Goal: Task Accomplishment & Management: Manage account settings

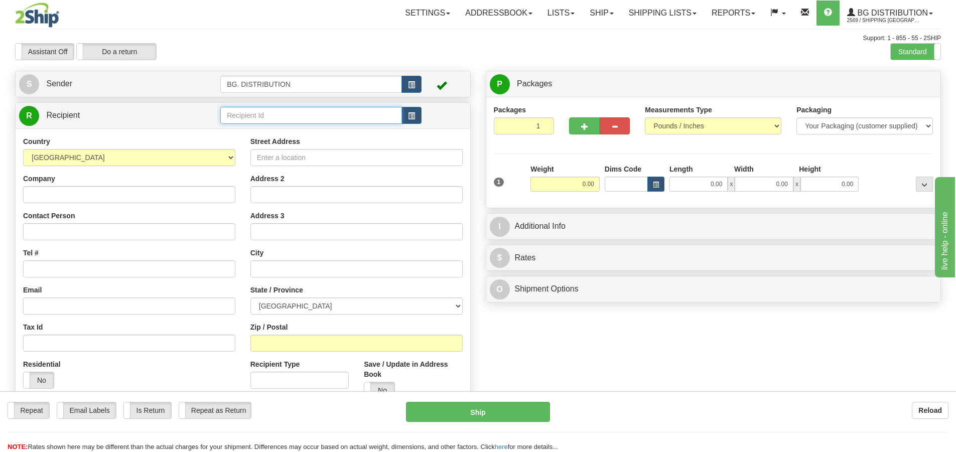
click at [283, 117] on input "text" at bounding box center [311, 115] width 182 height 17
type input "60122"
click button "Delete" at bounding box center [0, 0] width 0 height 0
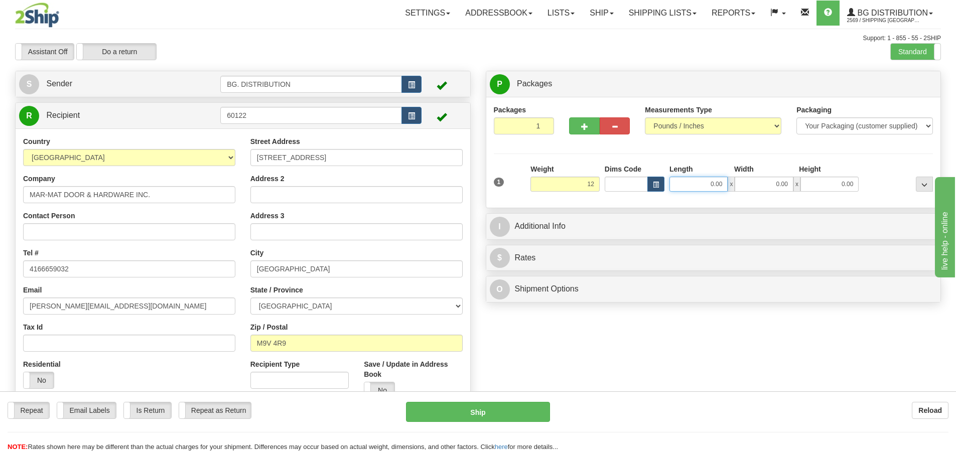
type input "12.00"
click at [703, 184] on input "0.00" at bounding box center [698, 184] width 58 height 15
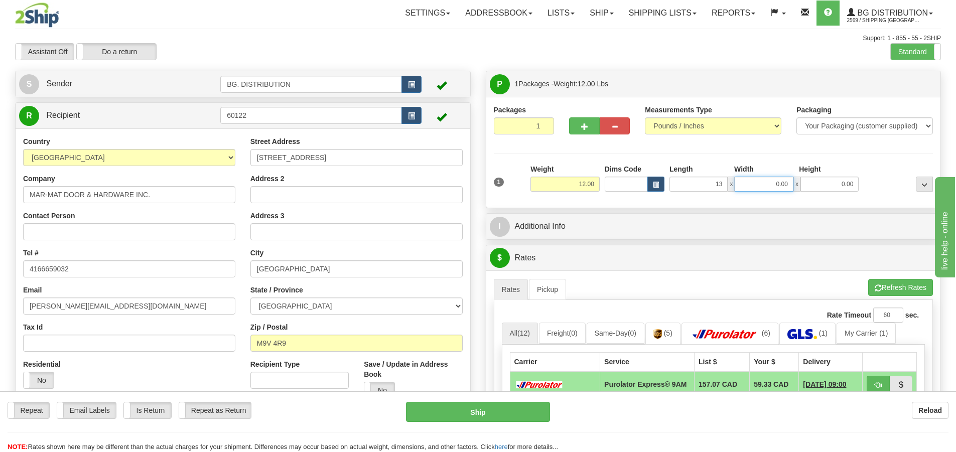
type input "13.00"
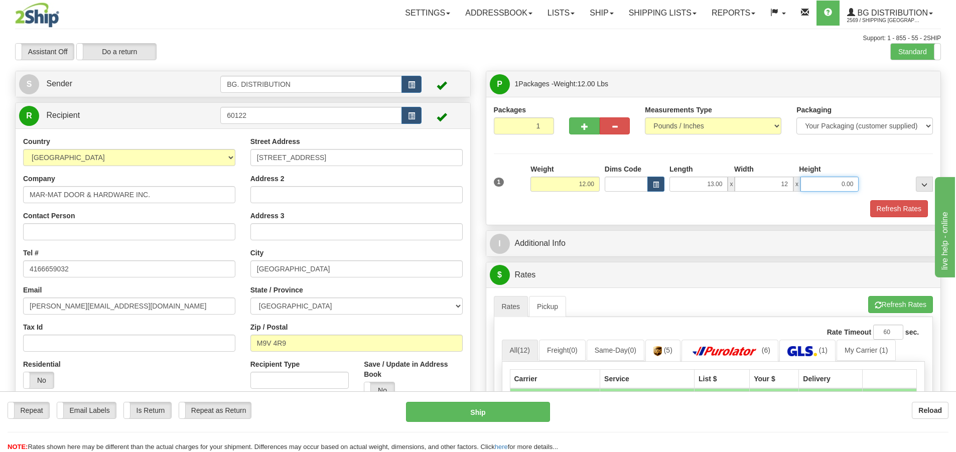
type input "12.00"
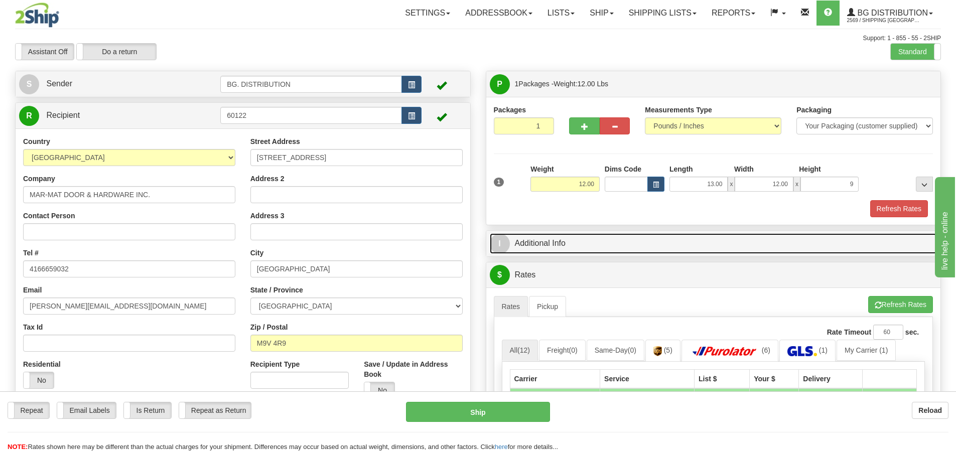
type input "9.00"
click at [492, 247] on span "I" at bounding box center [500, 244] width 20 height 20
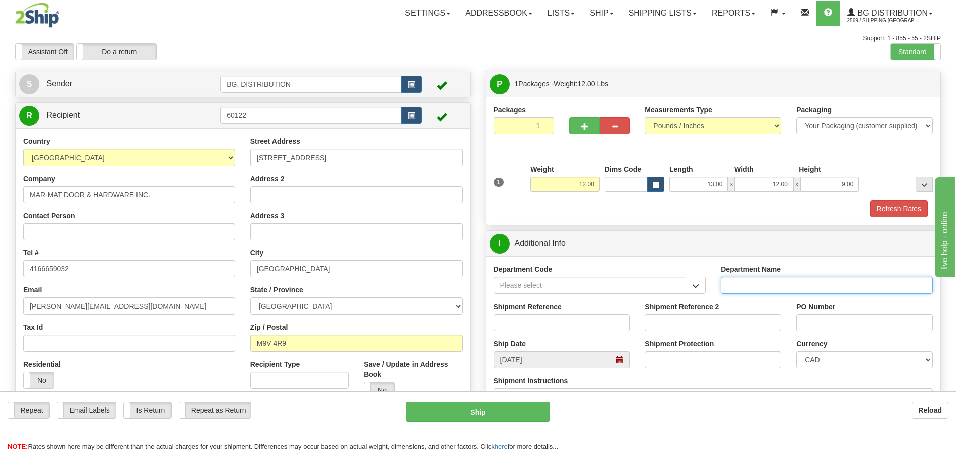
click at [740, 280] on input "Department Name" at bounding box center [827, 285] width 212 height 17
type input "."
click button "Delete" at bounding box center [0, 0] width 0 height 0
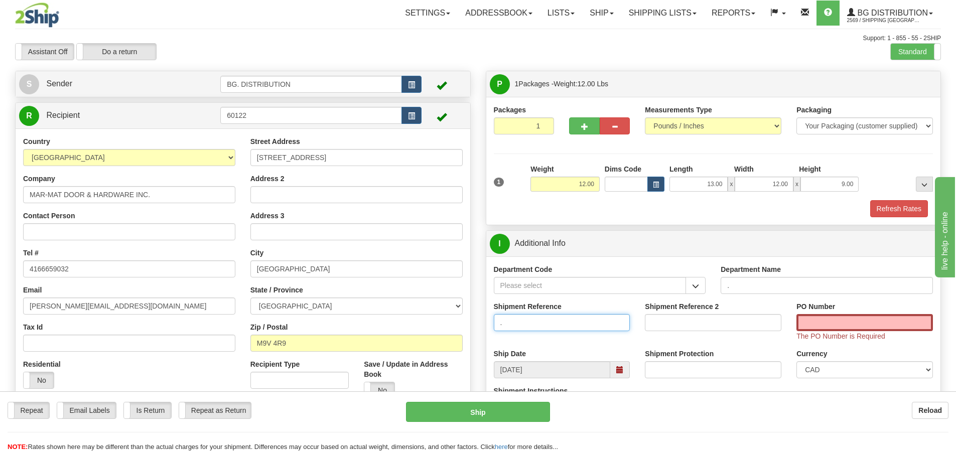
type input "."
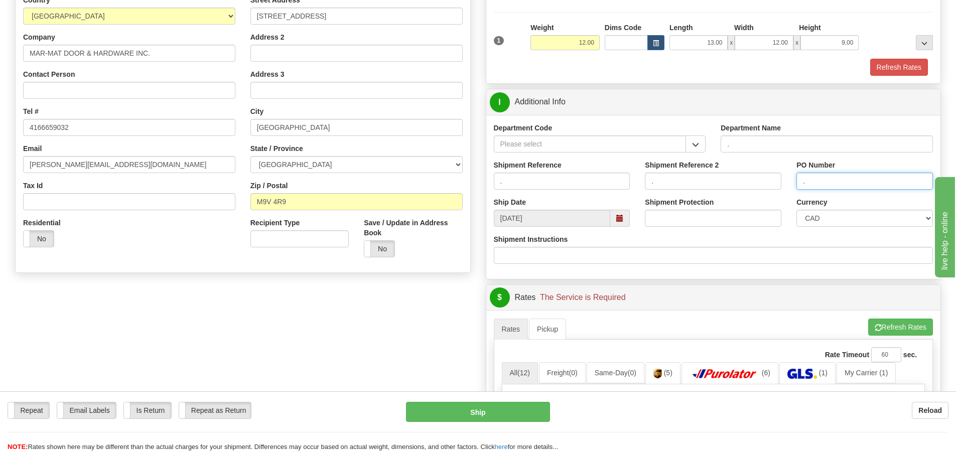
scroll to position [151, 0]
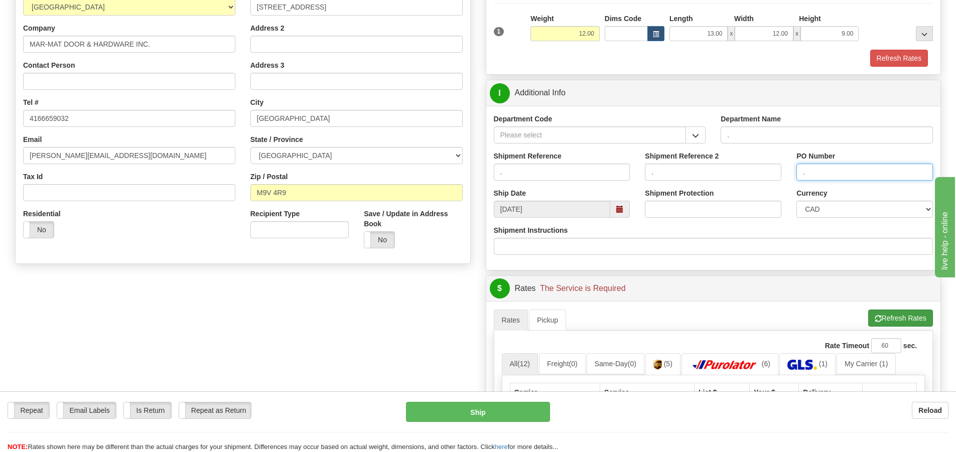
type input "."
click at [913, 318] on button "Refresh Rates" at bounding box center [900, 318] width 65 height 17
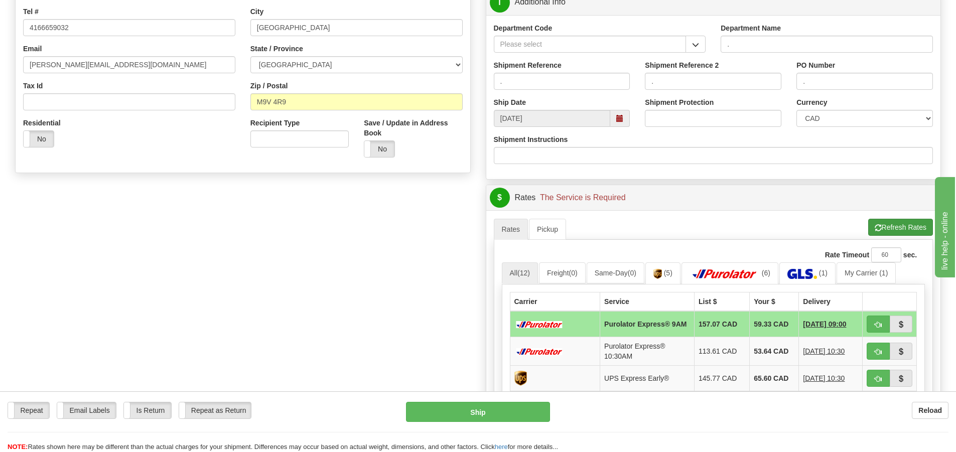
scroll to position [251, 0]
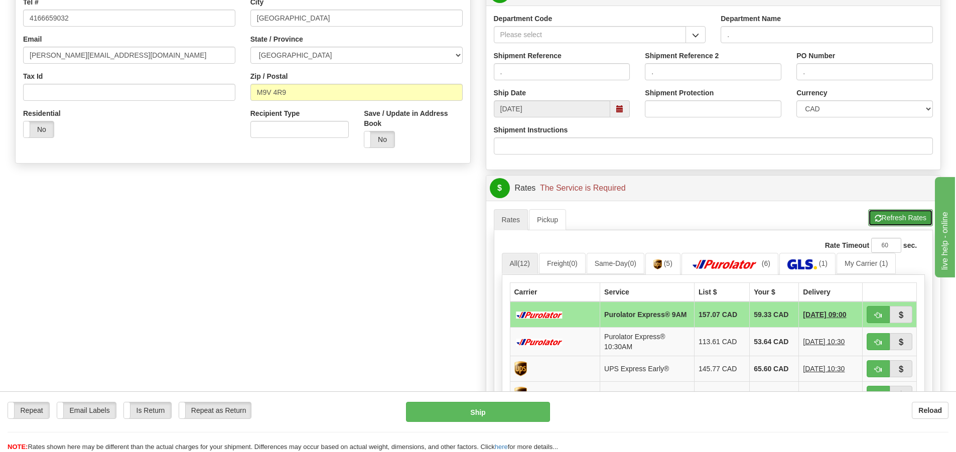
click at [897, 216] on button "Refresh Rates" at bounding box center [900, 217] width 65 height 17
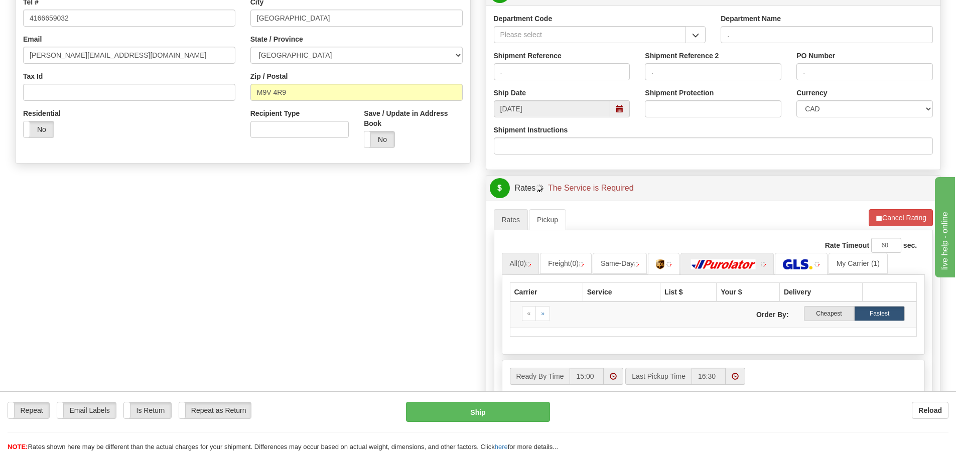
scroll to position [401, 0]
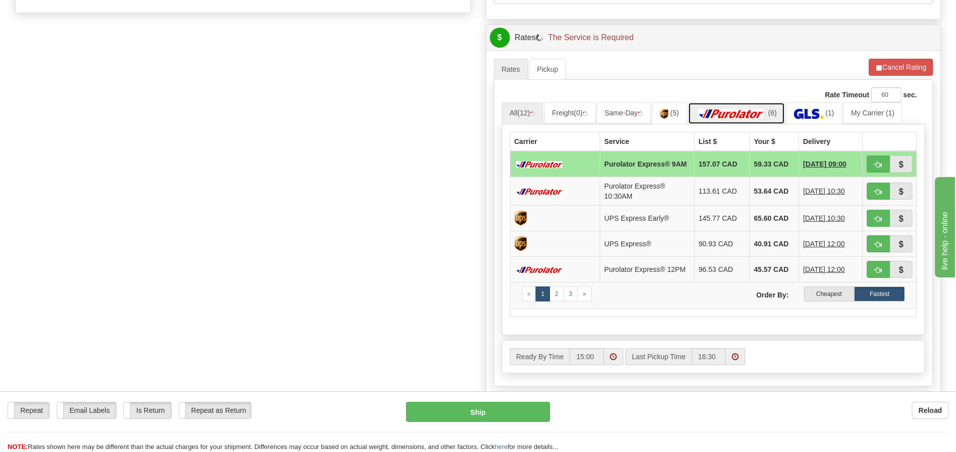
click at [745, 106] on link "(6)" at bounding box center [736, 113] width 97 height 22
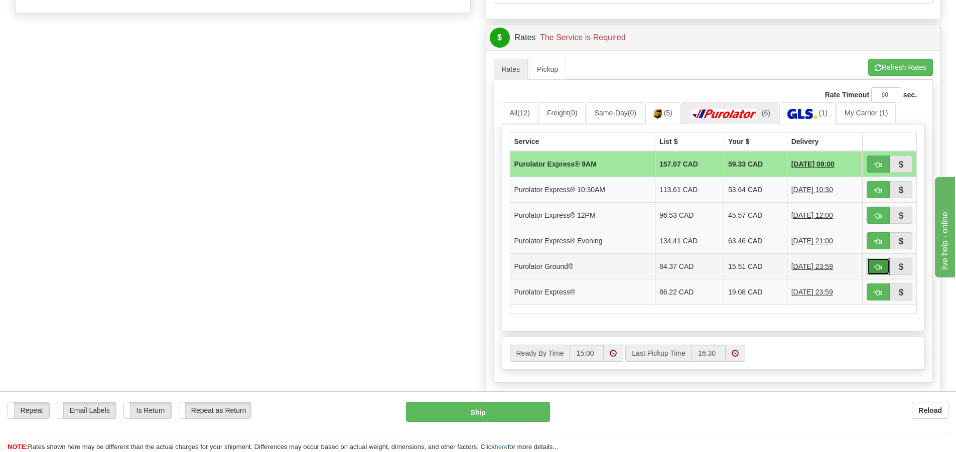
click at [871, 269] on button "button" at bounding box center [878, 266] width 23 height 17
type input "260"
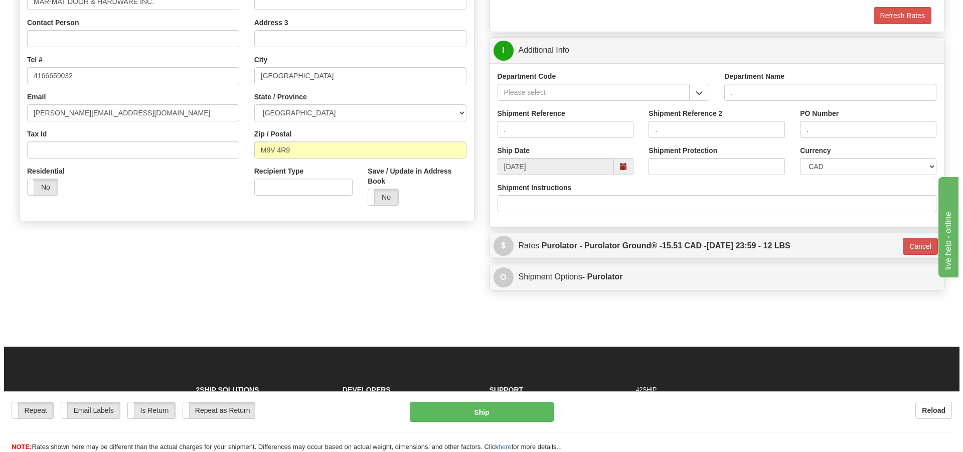
scroll to position [60, 0]
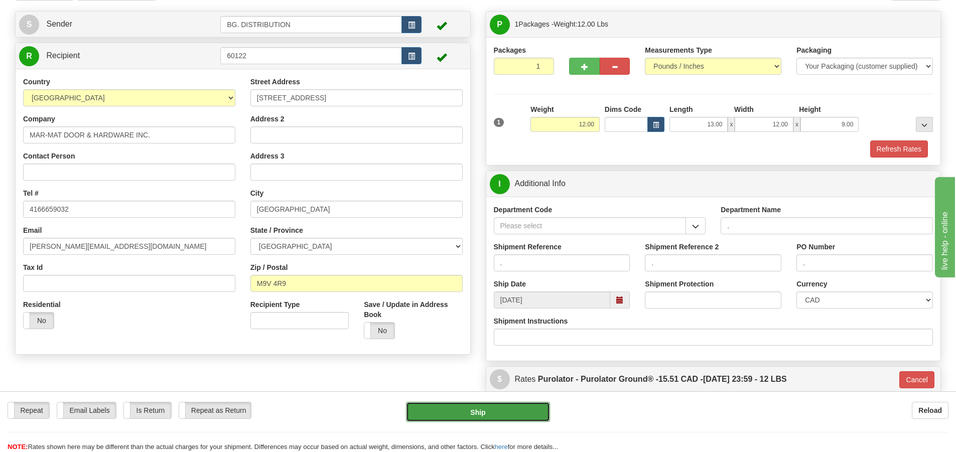
click at [508, 414] on button "Ship" at bounding box center [478, 412] width 144 height 20
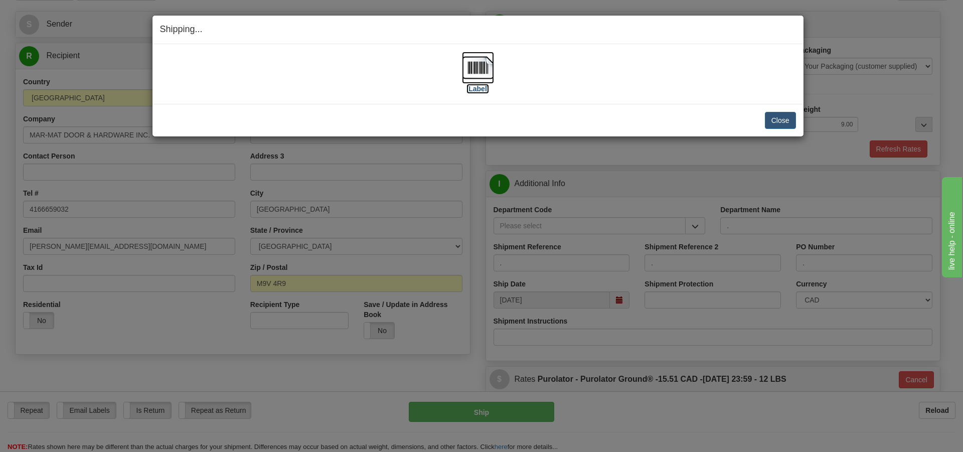
click at [488, 93] on label "[Label]" at bounding box center [478, 89] width 23 height 10
click at [788, 122] on button "Close" at bounding box center [780, 120] width 31 height 17
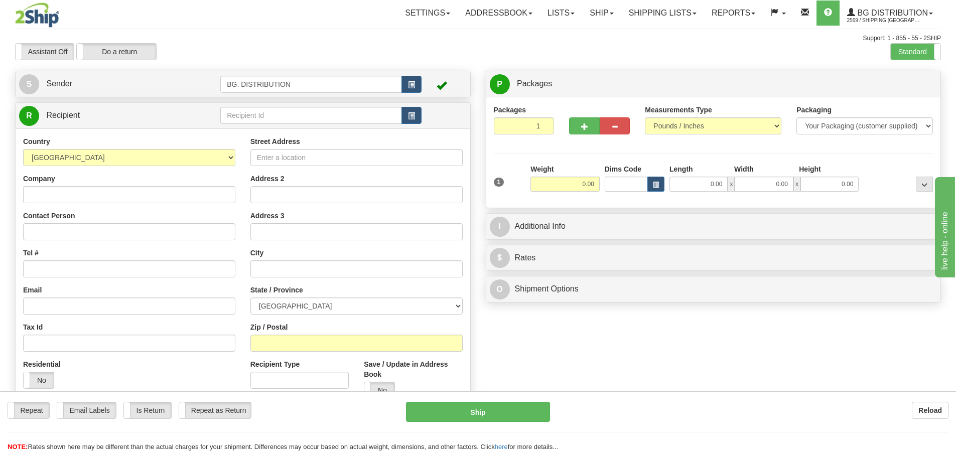
click at [306, 110] on div "Toggle navigation Settings Shipping Preferences Fields Preferences New" at bounding box center [478, 254] width 956 height 508
click at [304, 112] on input "text" at bounding box center [311, 115] width 182 height 17
click at [268, 155] on input "Street Address" at bounding box center [356, 157] width 212 height 17
click at [129, 194] on input "Company" at bounding box center [129, 194] width 212 height 17
type input "GTA DOORS & HARDWARE INC."
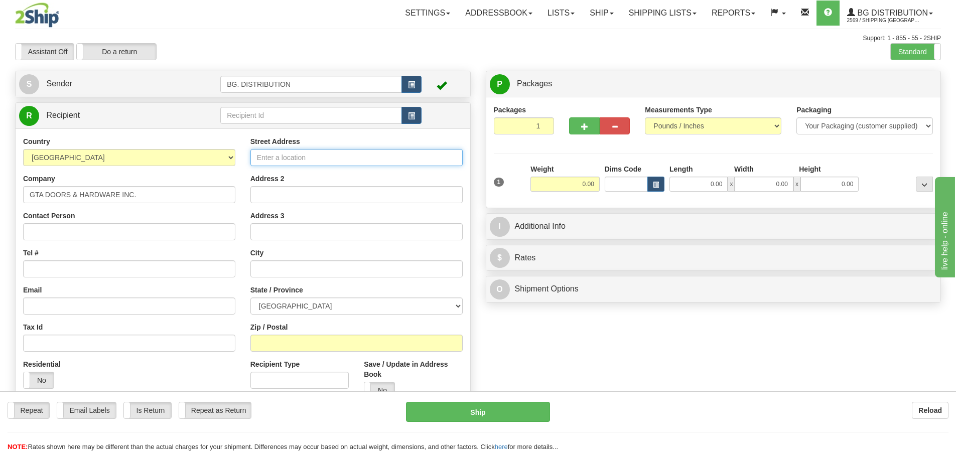
click at [261, 153] on input "Street Address" at bounding box center [356, 157] width 212 height 17
type input "425 COMSTOCK RD"
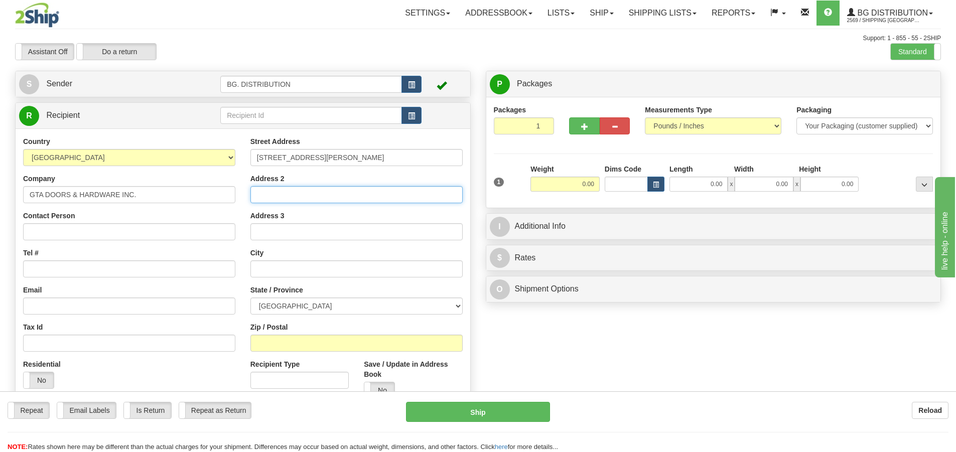
click at [307, 195] on input "Address 2" at bounding box center [356, 194] width 212 height 17
type input "SUITE 200"
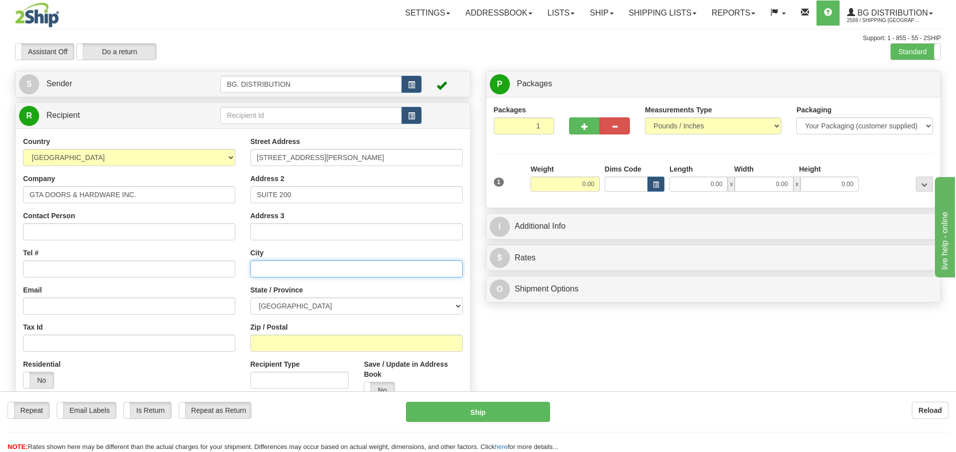
click at [322, 267] on input "text" at bounding box center [356, 268] width 212 height 17
type input "SCARBOROUGH"
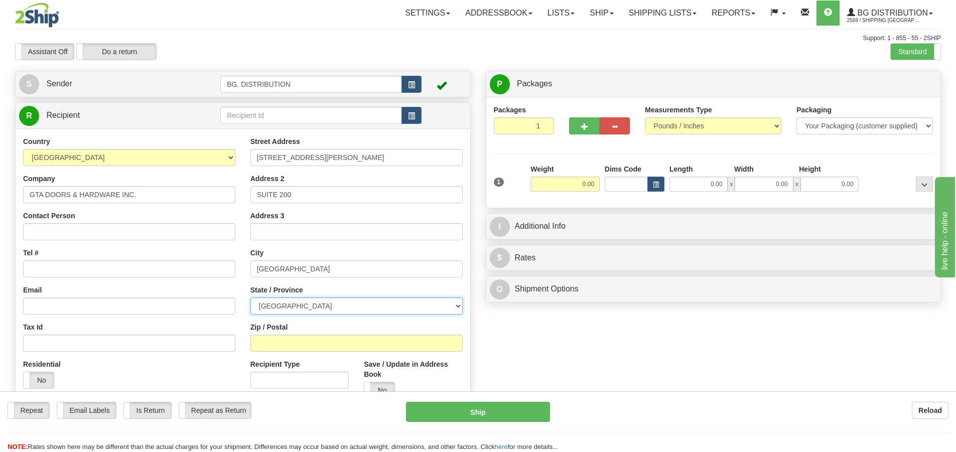
click at [348, 305] on select "ALBERTA BRITISH COLUMBIA MANITOBA NEW BRUNSWICK NEWFOUNDLAND NOVA SCOTIA NUNAVU…" at bounding box center [356, 306] width 212 height 17
select select "ON"
click at [250, 298] on select "ALBERTA BRITISH COLUMBIA MANITOBA NEW BRUNSWICK NEWFOUNDLAND NOVA SCOTIA NUNAVU…" at bounding box center [356, 306] width 212 height 17
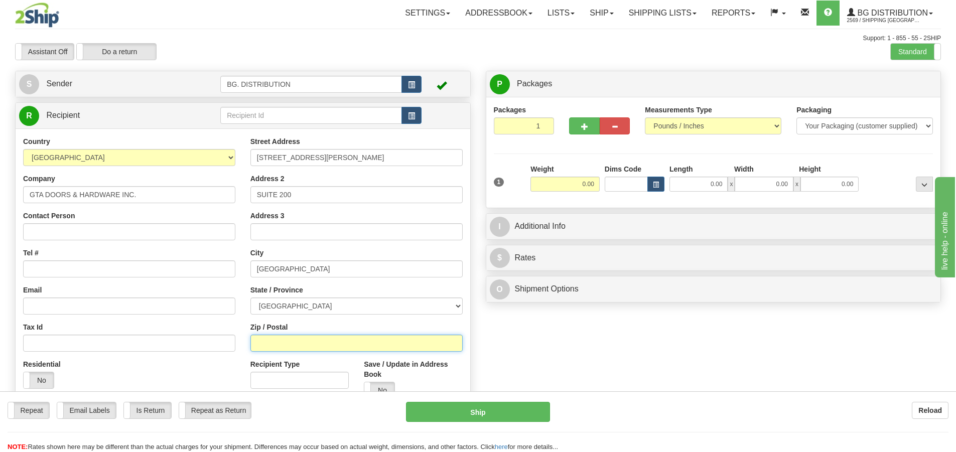
click at [290, 346] on input "Zip / Postal" at bounding box center [356, 343] width 212 height 17
type input "M1L 2H4"
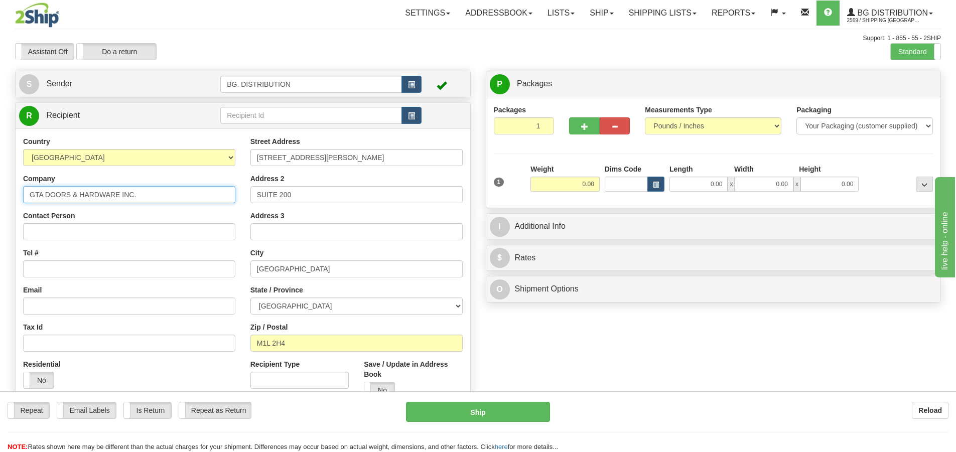
drag, startPoint x: 143, startPoint y: 191, endPoint x: 0, endPoint y: 190, distance: 142.5
click at [0, 190] on div "Toggle navigation Settings Shipping Preferences Fields Preferences New" at bounding box center [478, 254] width 956 height 508
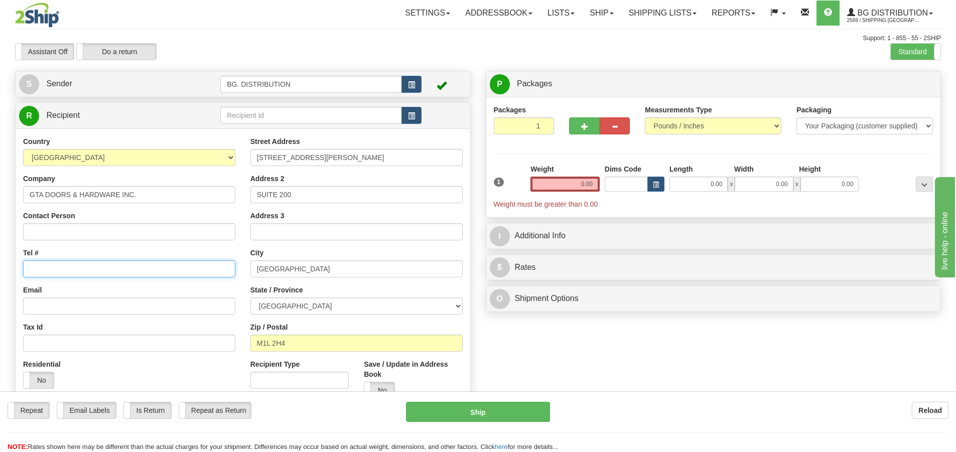
click at [127, 273] on input "Tel #" at bounding box center [129, 268] width 212 height 17
paste input "(416) 752-1214"
type input "(416) 752-1214"
click at [579, 185] on input "0.00" at bounding box center [564, 184] width 69 height 15
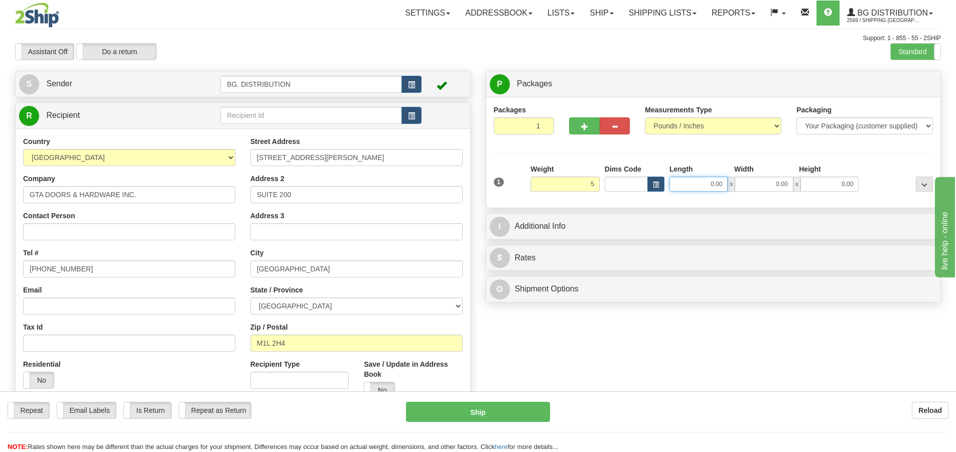
type input "5.00"
click at [710, 183] on input "0.00" at bounding box center [698, 184] width 58 height 15
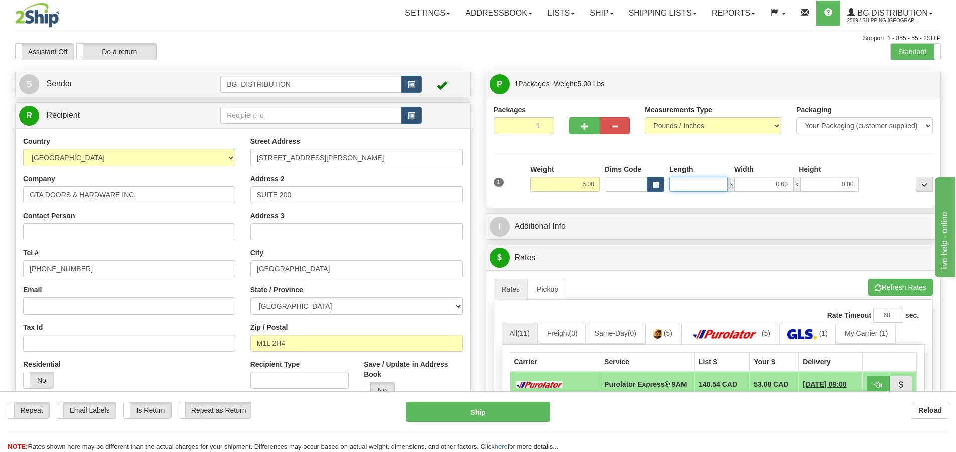
type input "4"
type input "15.00"
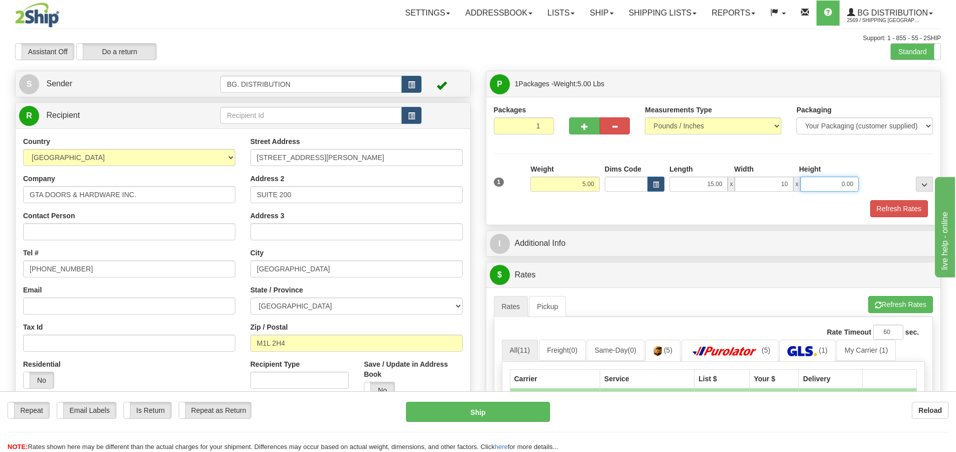
type input "10.00"
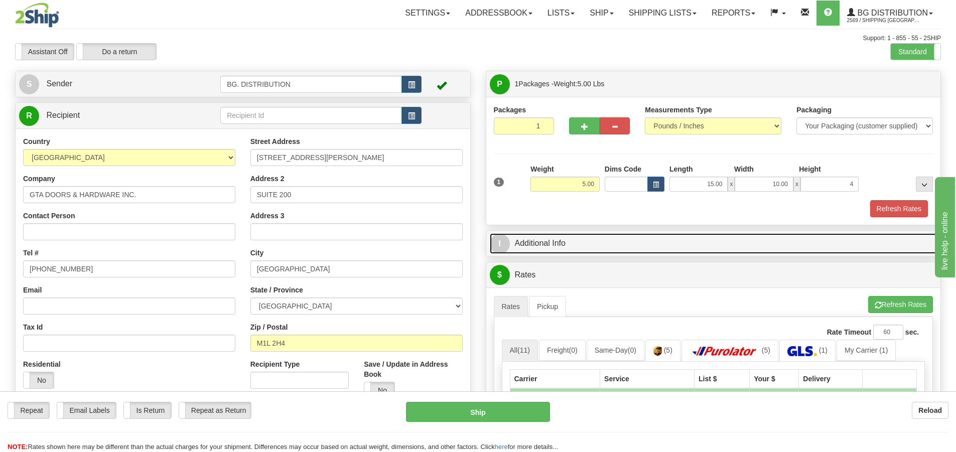
type input "4.00"
click at [503, 242] on span "I" at bounding box center [500, 244] width 20 height 20
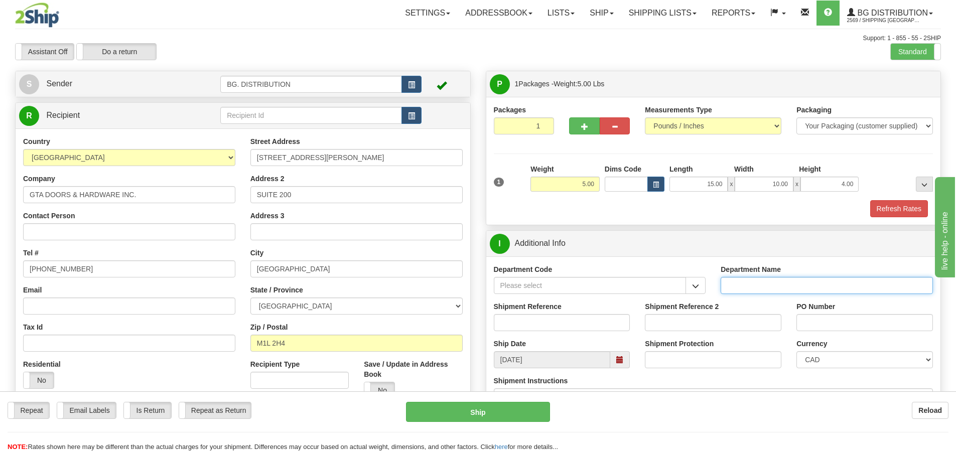
drag, startPoint x: 750, startPoint y: 284, endPoint x: 749, endPoint y: 276, distance: 7.6
click at [750, 284] on input "Department Name" at bounding box center [827, 285] width 212 height 17
type input "."
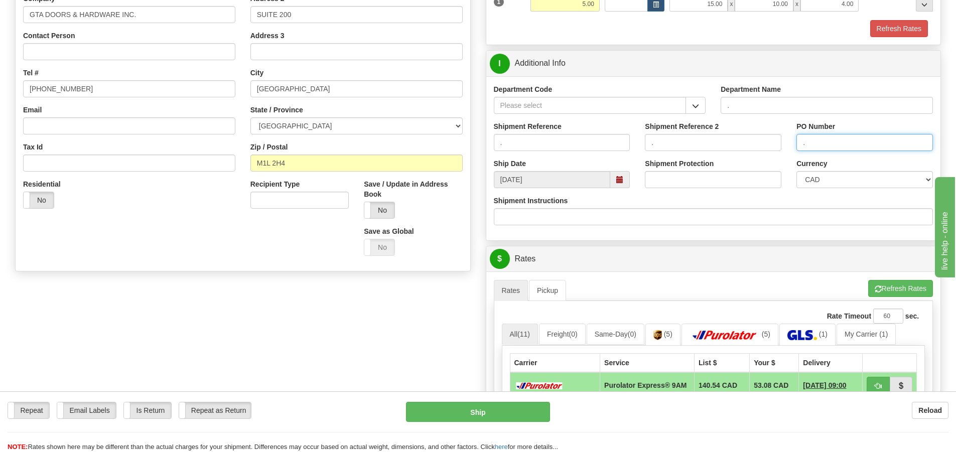
scroll to position [201, 0]
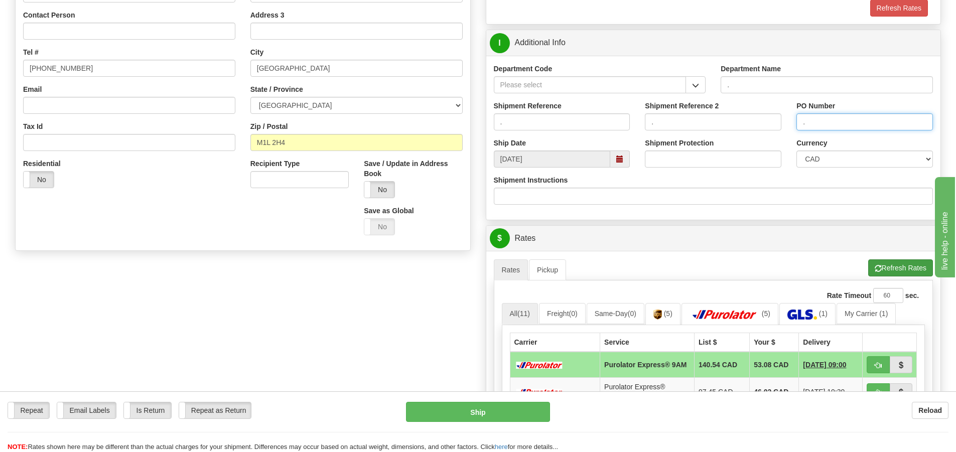
type input "."
click at [881, 266] on button "Refresh Rates" at bounding box center [900, 267] width 65 height 17
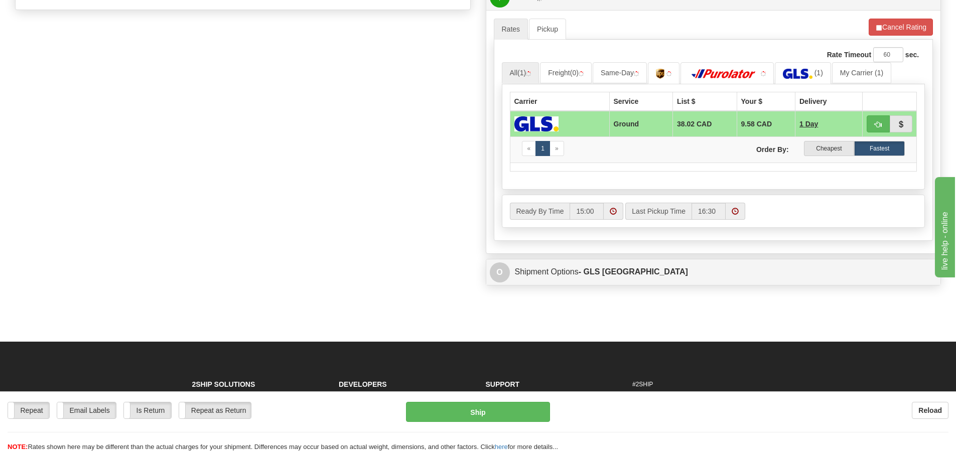
scroll to position [452, 0]
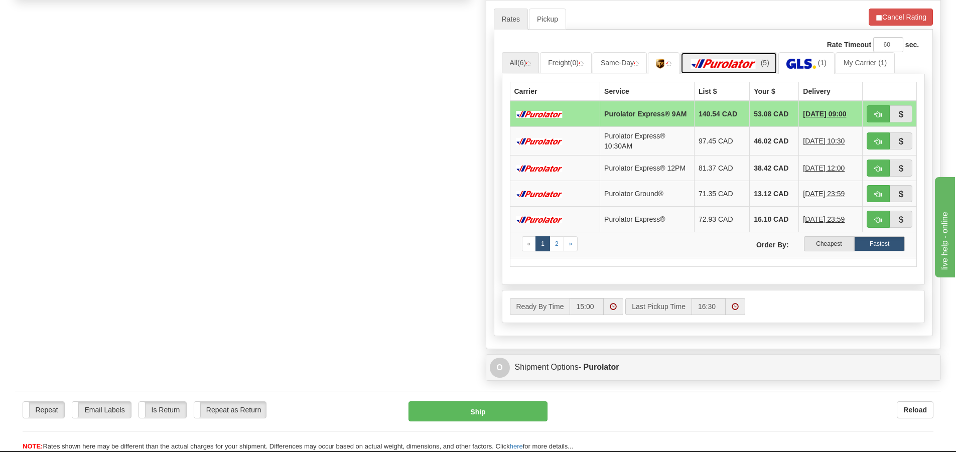
click at [721, 67] on img at bounding box center [723, 64] width 70 height 10
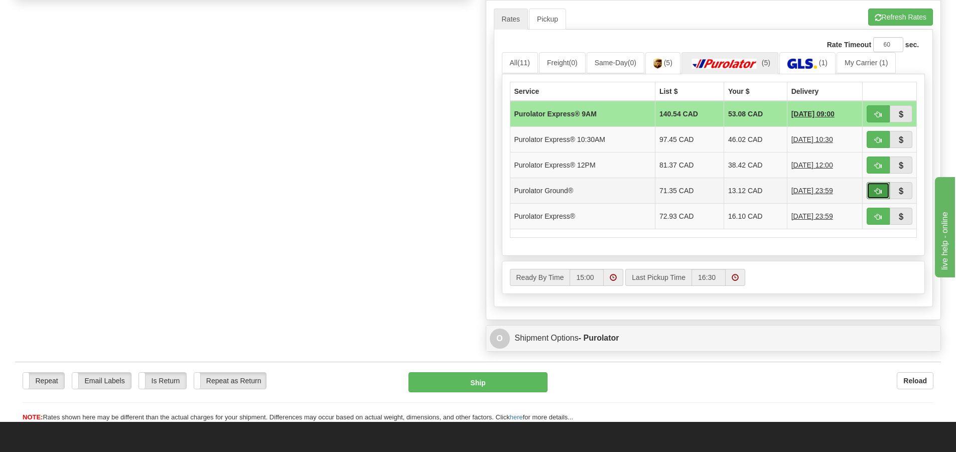
click at [876, 191] on span "button" at bounding box center [878, 191] width 7 height 7
type input "260"
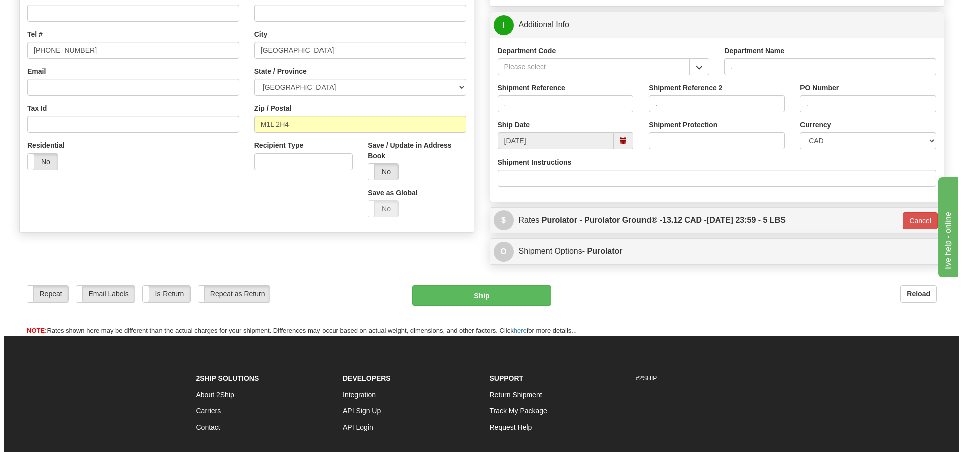
scroll to position [110, 0]
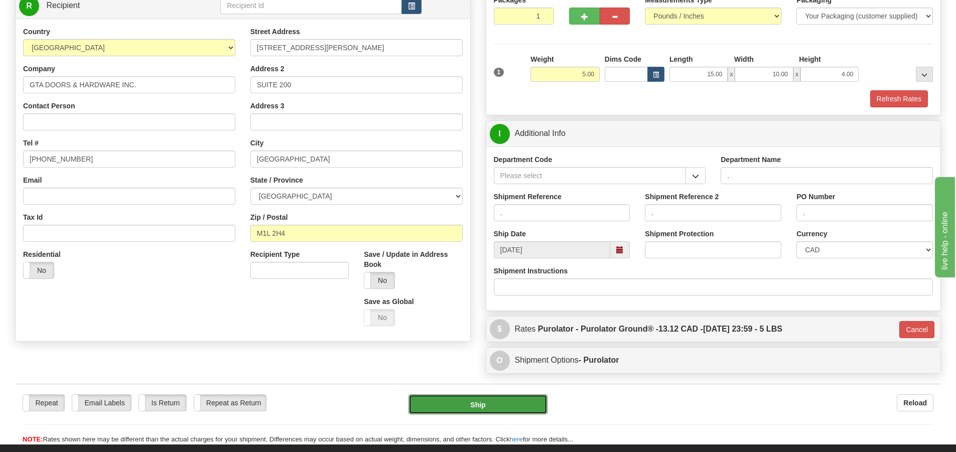
click at [481, 405] on button "Ship" at bounding box center [477, 404] width 139 height 20
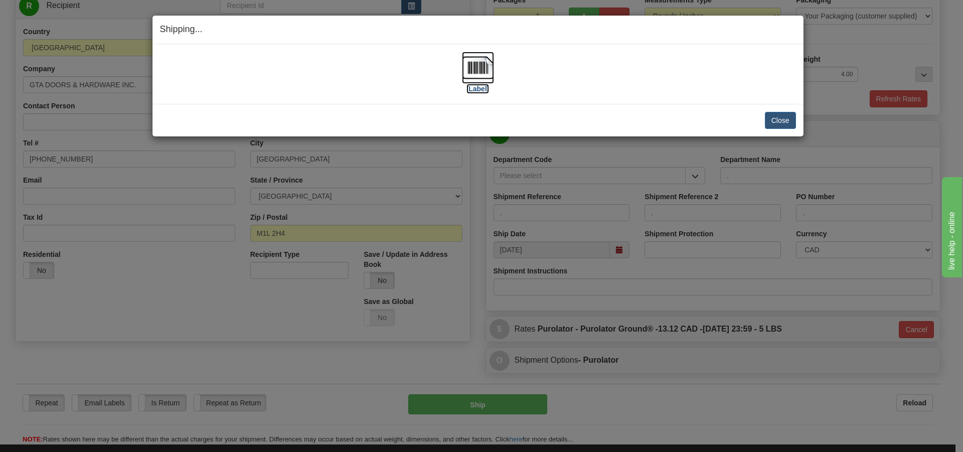
click at [473, 87] on label "[Label]" at bounding box center [478, 89] width 23 height 10
click at [783, 119] on button "Close" at bounding box center [780, 120] width 31 height 17
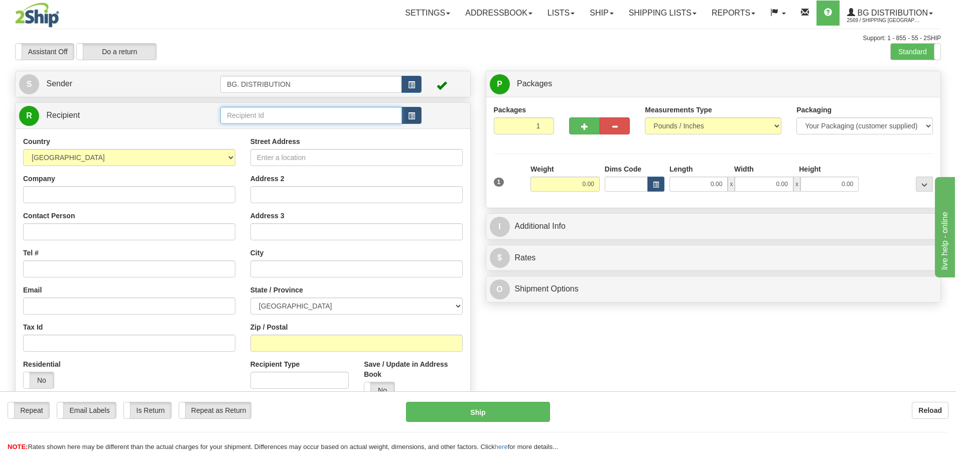
click at [301, 113] on input "text" at bounding box center [311, 115] width 182 height 17
type input "20010"
click button "Delete" at bounding box center [0, 0] width 0 height 0
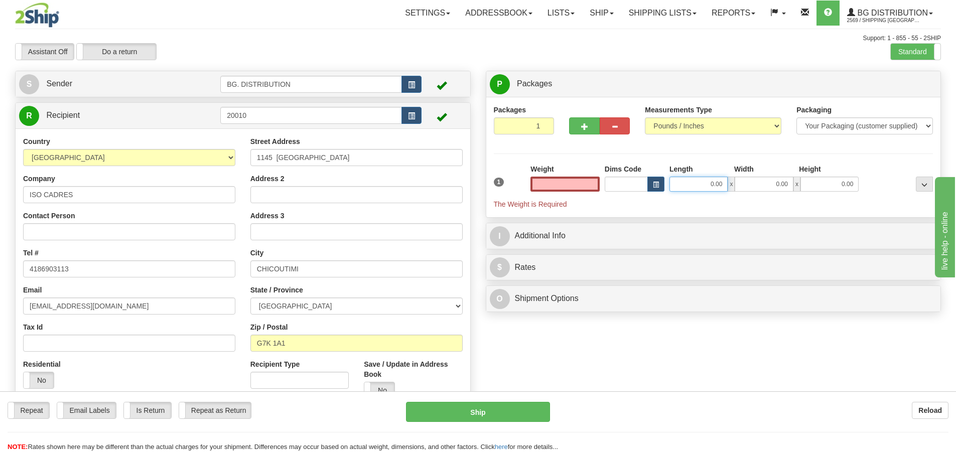
type input "0.00"
click at [704, 181] on input "0.00" at bounding box center [698, 184] width 58 height 15
type input "13.00"
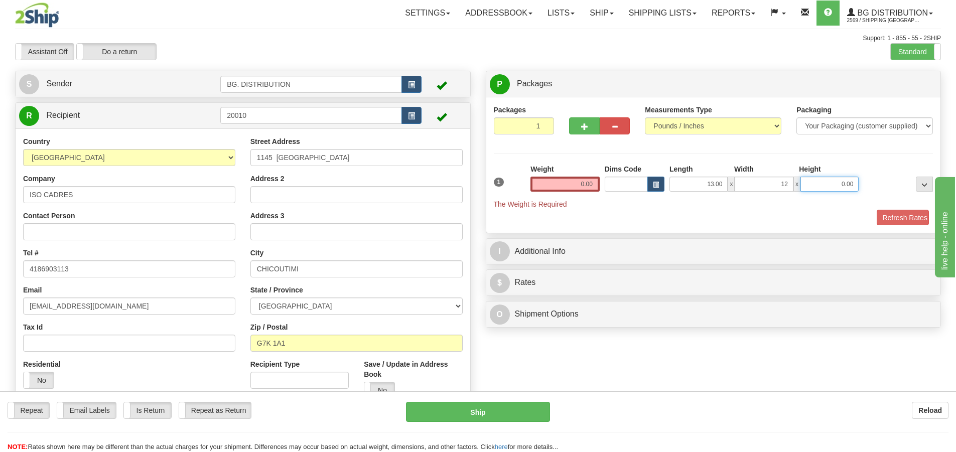
type input "12.00"
type input "5.00"
click at [586, 183] on input "0.00" at bounding box center [564, 184] width 69 height 15
type input "0.00"
click at [581, 185] on input "0.00" at bounding box center [564, 184] width 69 height 15
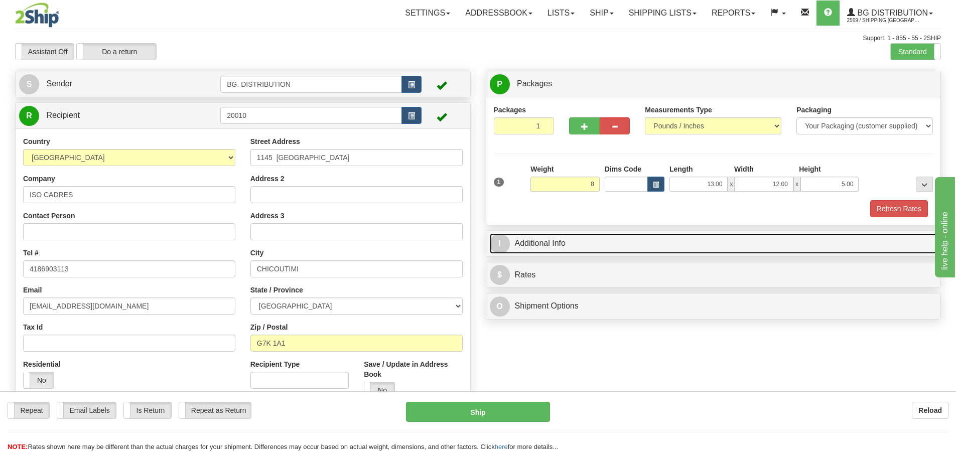
type input "8.00"
click at [504, 240] on span "I" at bounding box center [500, 244] width 20 height 20
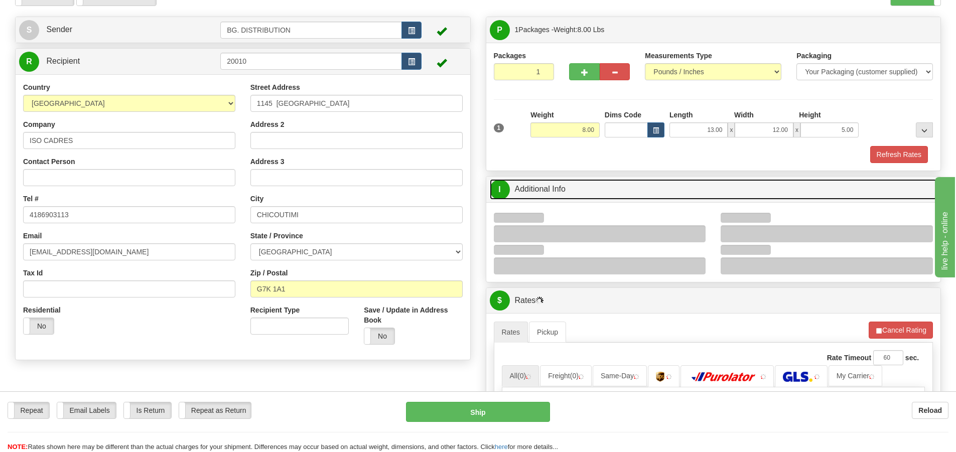
scroll to position [151, 0]
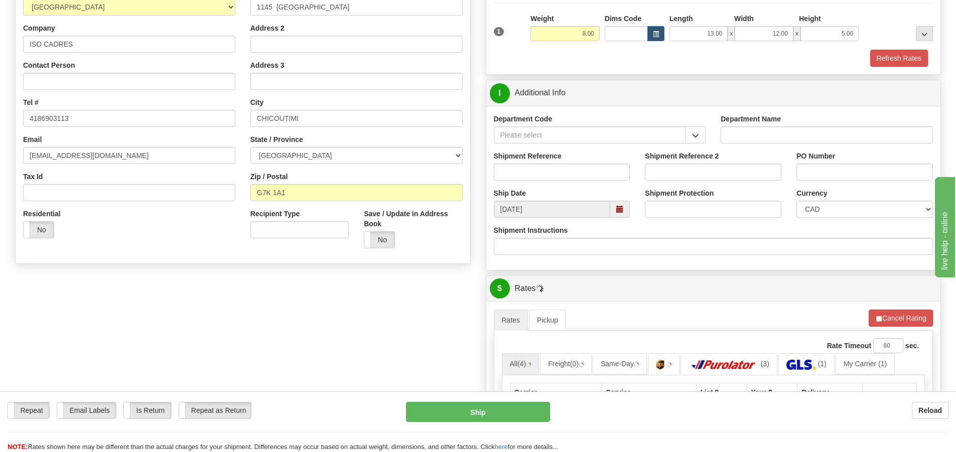
drag, startPoint x: 766, startPoint y: 126, endPoint x: 775, endPoint y: 117, distance: 12.1
click at [768, 120] on div "Department Name" at bounding box center [827, 129] width 212 height 30
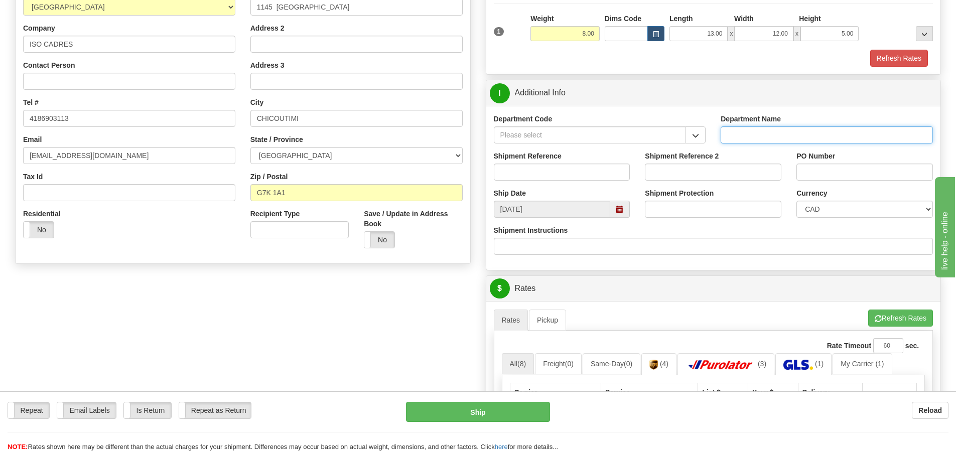
click at [771, 137] on input "Department Name" at bounding box center [827, 134] width 212 height 17
type input "."
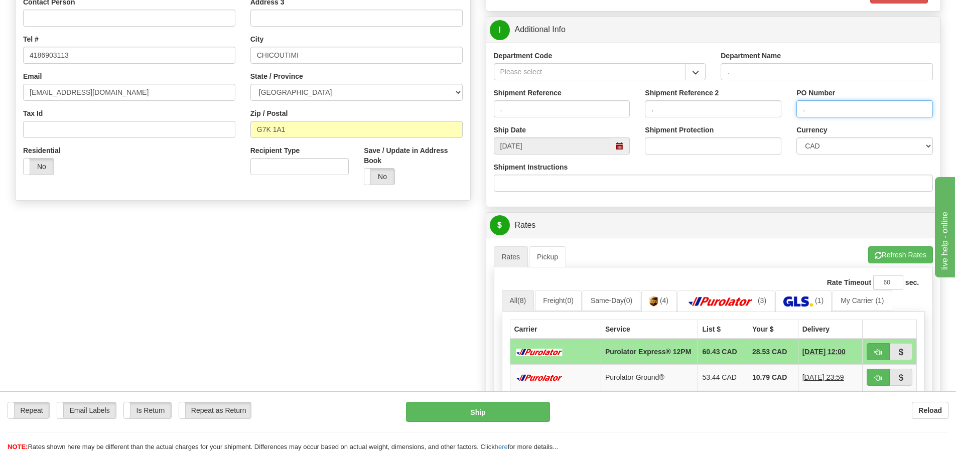
scroll to position [351, 0]
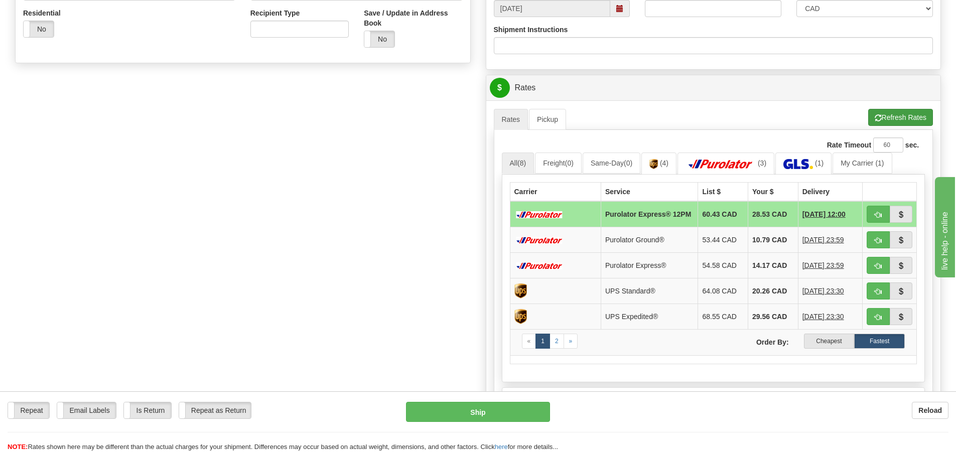
type input "."
click at [891, 117] on button "Refresh Rates" at bounding box center [900, 117] width 65 height 17
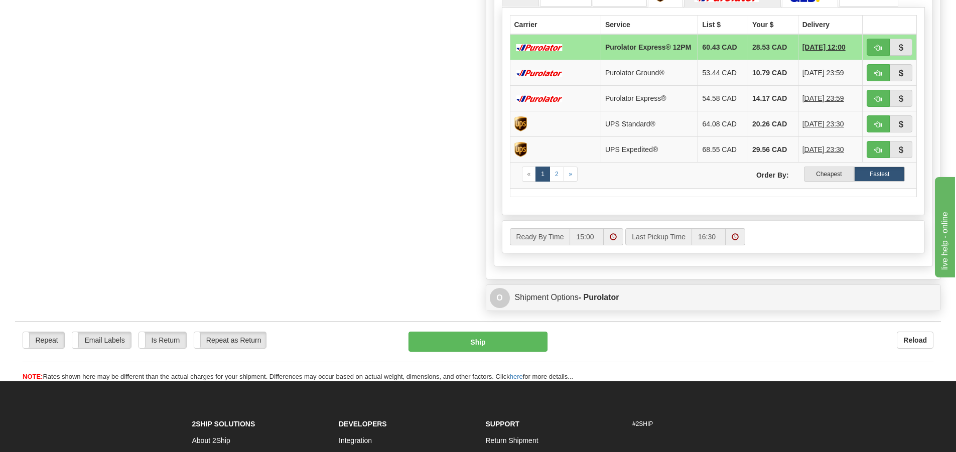
scroll to position [452, 0]
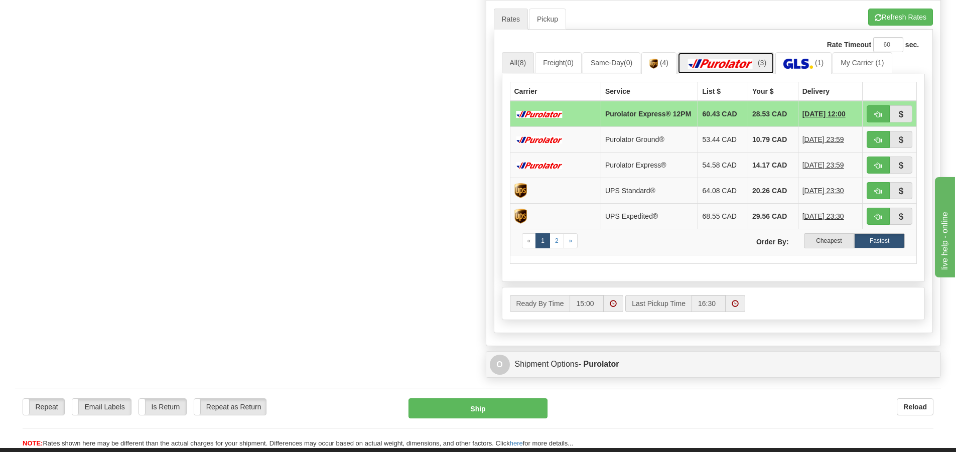
click at [746, 67] on img at bounding box center [720, 64] width 70 height 10
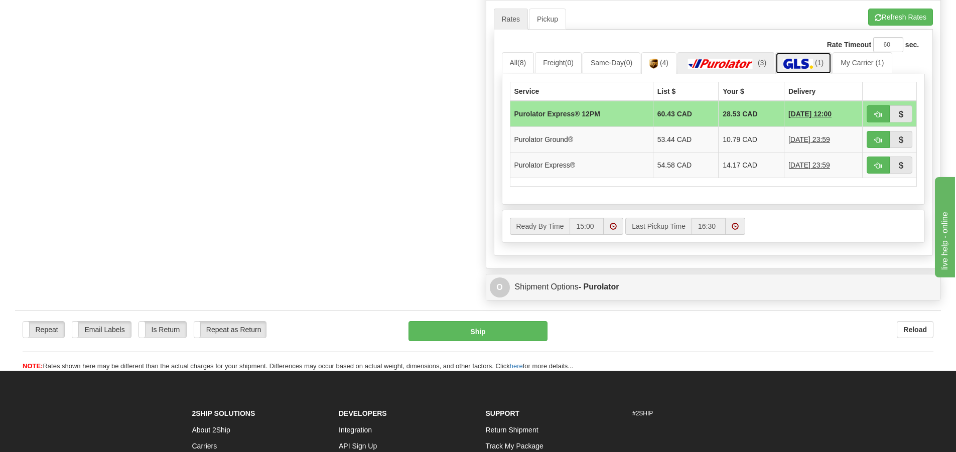
click at [802, 57] on link "(1)" at bounding box center [803, 63] width 56 height 22
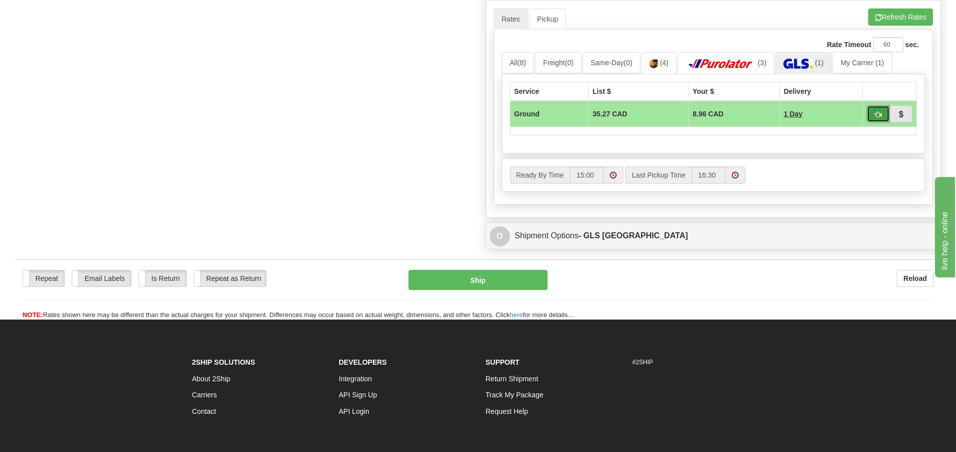
click at [875, 114] on span "button" at bounding box center [878, 114] width 7 height 7
type input "1"
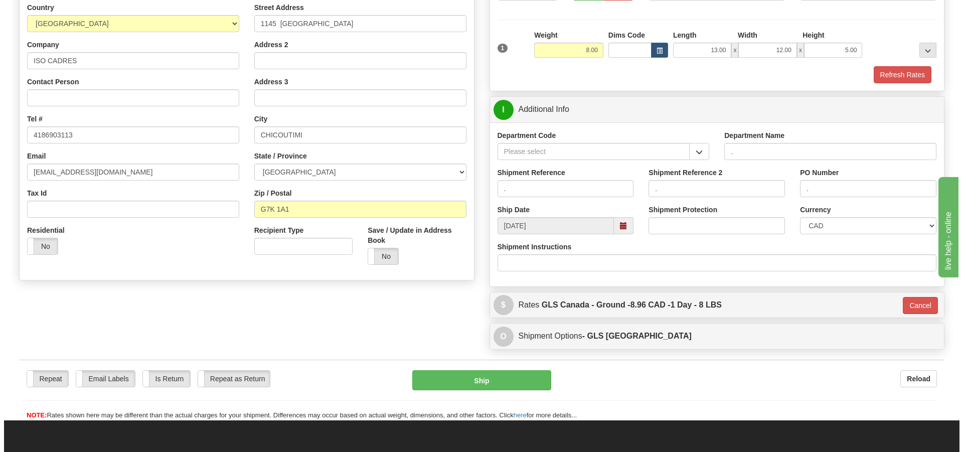
scroll to position [110, 0]
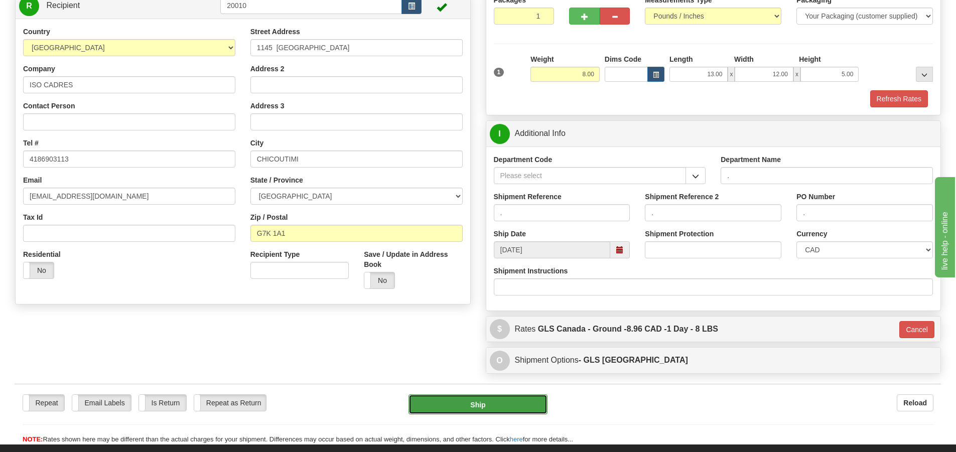
click at [500, 408] on button "Ship" at bounding box center [477, 404] width 139 height 20
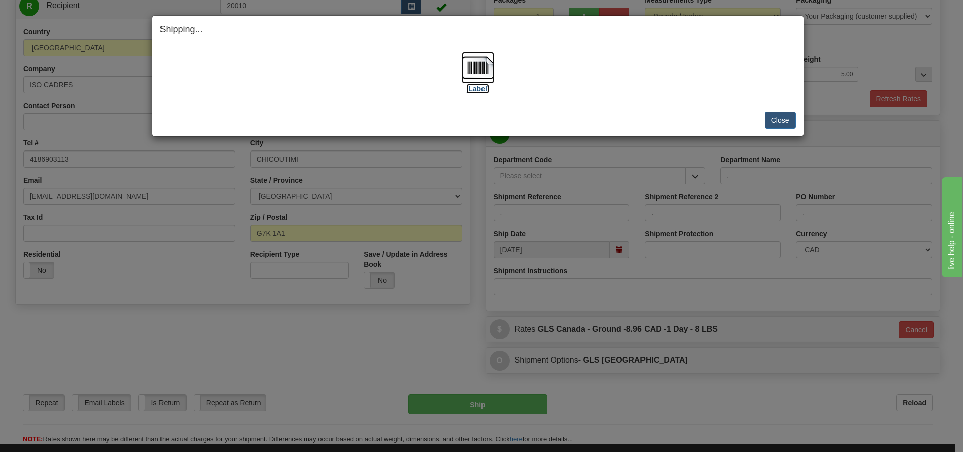
click at [489, 92] on label "[Label]" at bounding box center [478, 89] width 23 height 10
click at [787, 117] on button "Close" at bounding box center [780, 120] width 31 height 17
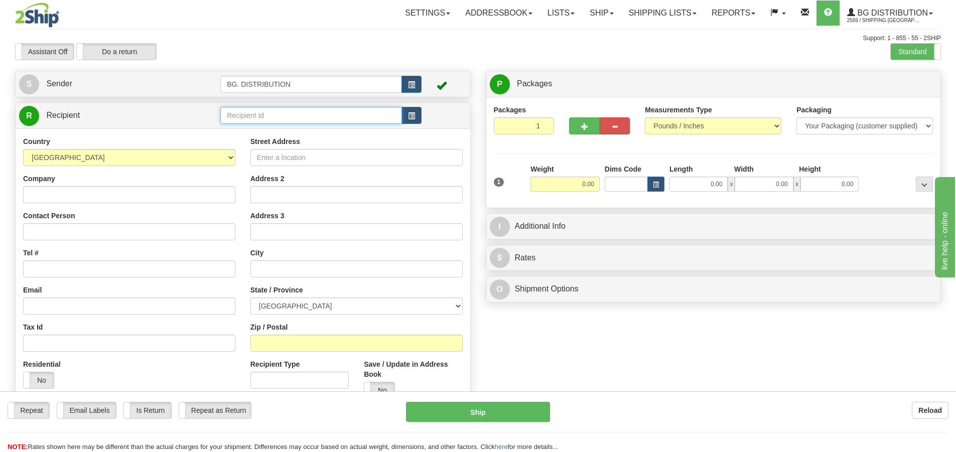
click at [299, 116] on input "text" at bounding box center [311, 115] width 182 height 17
type input "20010."
click button "Delete" at bounding box center [0, 0] width 0 height 0
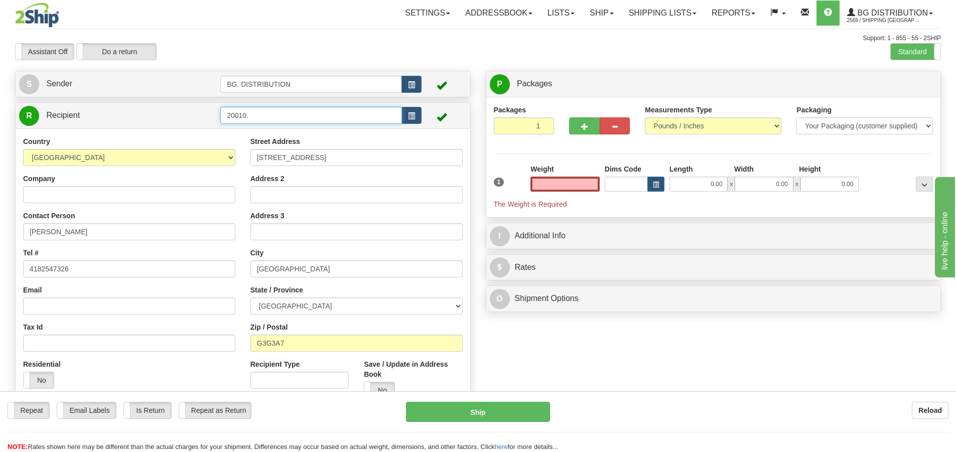
type input "0.00"
click at [273, 120] on input "20010." at bounding box center [311, 115] width 182 height 17
type input "20010.."
click button "Delete" at bounding box center [0, 0] width 0 height 0
type input "0.00"
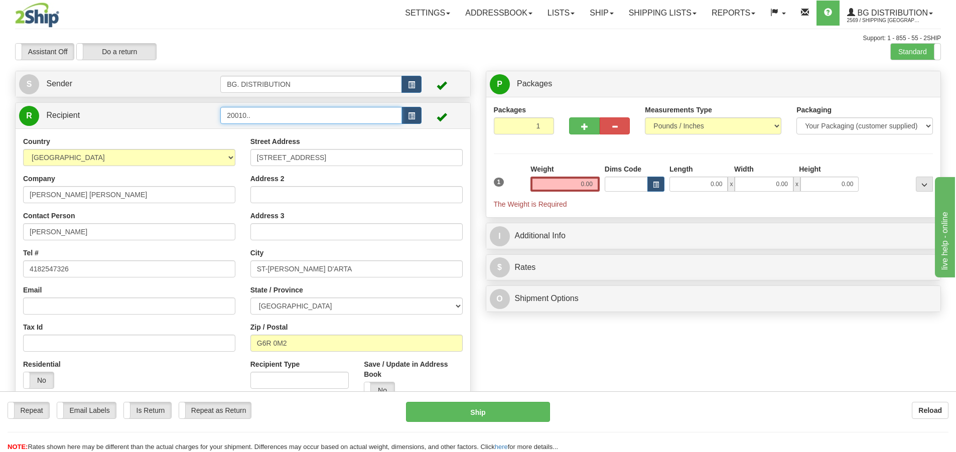
click at [272, 112] on input "20010.." at bounding box center [311, 115] width 182 height 17
type input "20010..."
click button "Delete" at bounding box center [0, 0] width 0 height 0
type input "0.00"
click at [274, 118] on input "20010..." at bounding box center [311, 115] width 182 height 17
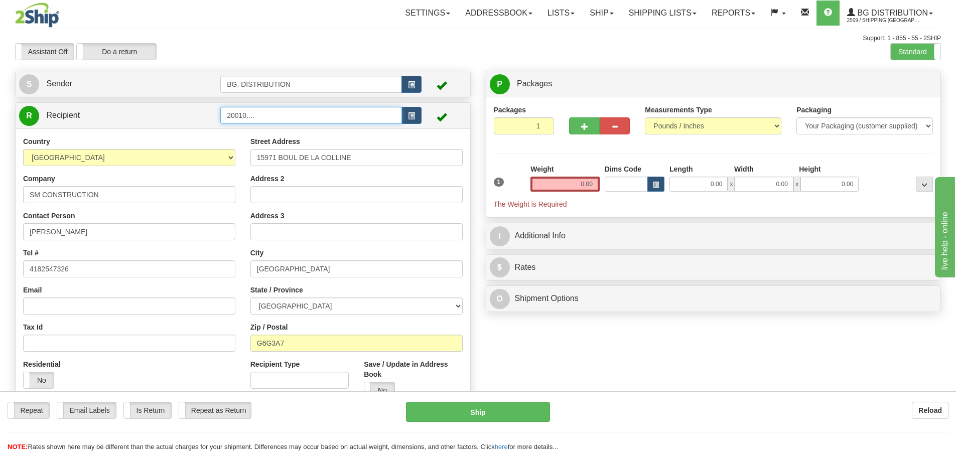
click button "Delete" at bounding box center [0, 0] width 0 height 0
drag, startPoint x: 276, startPoint y: 111, endPoint x: 248, endPoint y: 113, distance: 28.1
click at [248, 113] on input "20010...." at bounding box center [311, 115] width 182 height 17
type input "20010"
click button "Delete" at bounding box center [0, 0] width 0 height 0
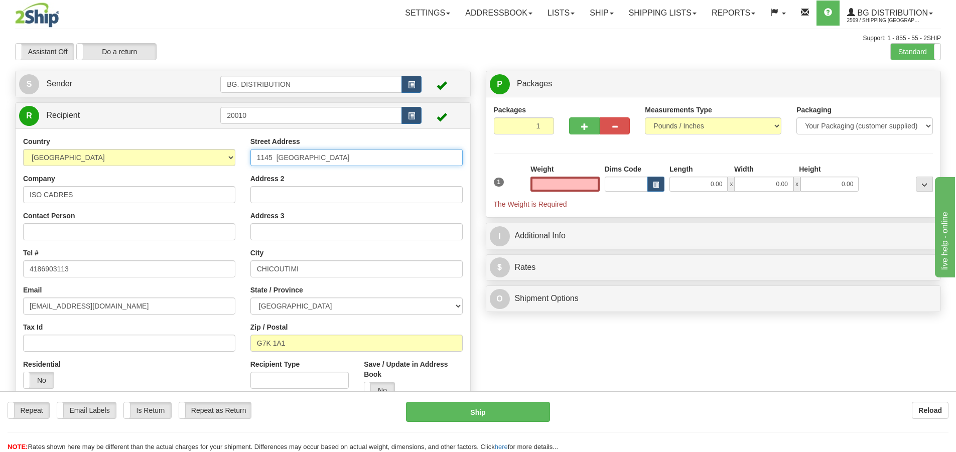
type input "0.00"
drag, startPoint x: 329, startPoint y: 159, endPoint x: 216, endPoint y: 140, distance: 114.5
click at [215, 149] on div "Country AFGHANISTAN ALAND ISLANDS ALBANIA ALGERIA AMERICAN SAMOA ANDORRA ANGOLA…" at bounding box center [243, 271] width 455 height 270
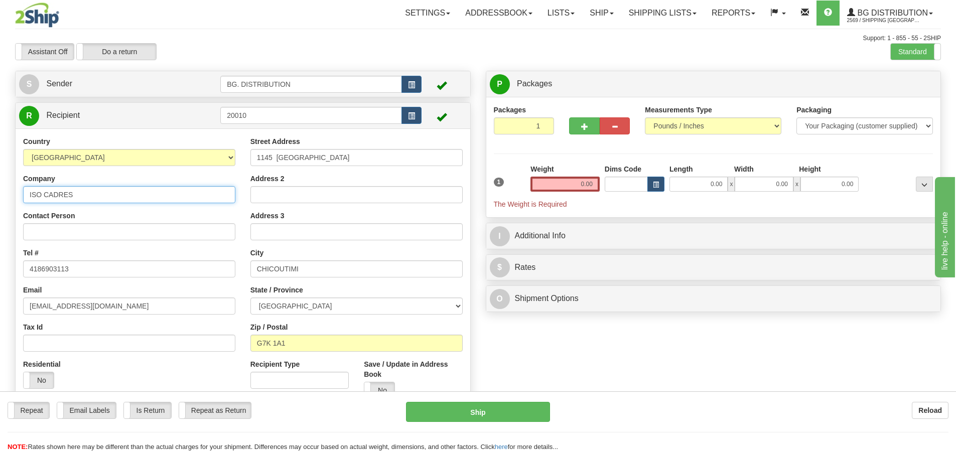
click at [130, 196] on input "ISO CADRES" at bounding box center [129, 194] width 212 height 17
drag, startPoint x: 130, startPoint y: 196, endPoint x: 0, endPoint y: 190, distance: 130.1
click at [0, 190] on div "Toggle navigation Settings Shipping Preferences Fields Preferences New" at bounding box center [478, 235] width 956 height 471
type input "CONSTRUCTION CMR"
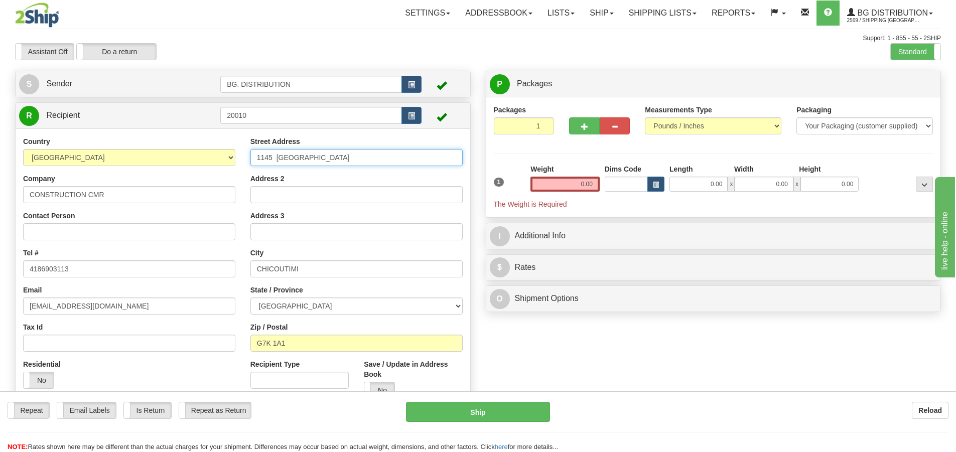
drag, startPoint x: 347, startPoint y: 158, endPoint x: 239, endPoint y: 146, distance: 109.1
click at [240, 147] on div "Country AFGHANISTAN ALAND ISLANDS ALBANIA ALGERIA AMERICAN SAMOA ANDORRA ANGOLA…" at bounding box center [243, 271] width 455 height 270
type input "1750, BOUL. VÉZINA"
click at [574, 185] on input "0.00" at bounding box center [564, 184] width 69 height 15
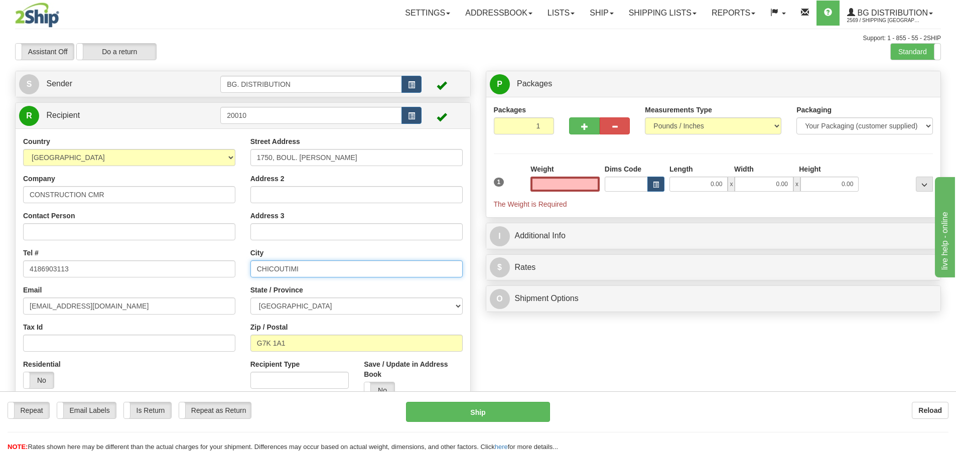
type input "0.00"
drag, startPoint x: 335, startPoint y: 266, endPoint x: 216, endPoint y: 270, distance: 119.0
click at [217, 270] on div "Country AFGHANISTAN ALAND ISLANDS ALBANIA ALGERIA AMERICAN SAMOA ANDORRA ANGOLA…" at bounding box center [243, 271] width 455 height 270
type input "DOLBEAU-MISTASSINI"
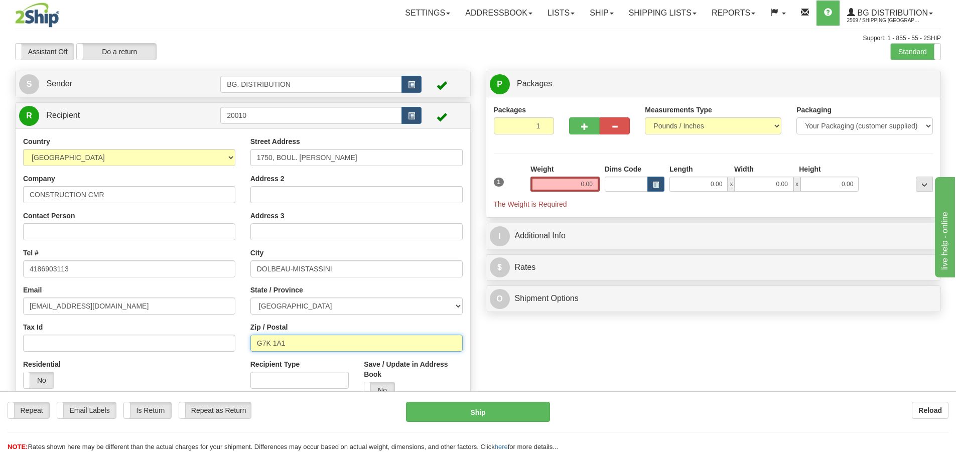
click at [313, 345] on input "G7K 1A1" at bounding box center [356, 343] width 212 height 17
type input "G8L 3M5"
click at [582, 129] on span "button" at bounding box center [584, 126] width 7 height 7
type input "2"
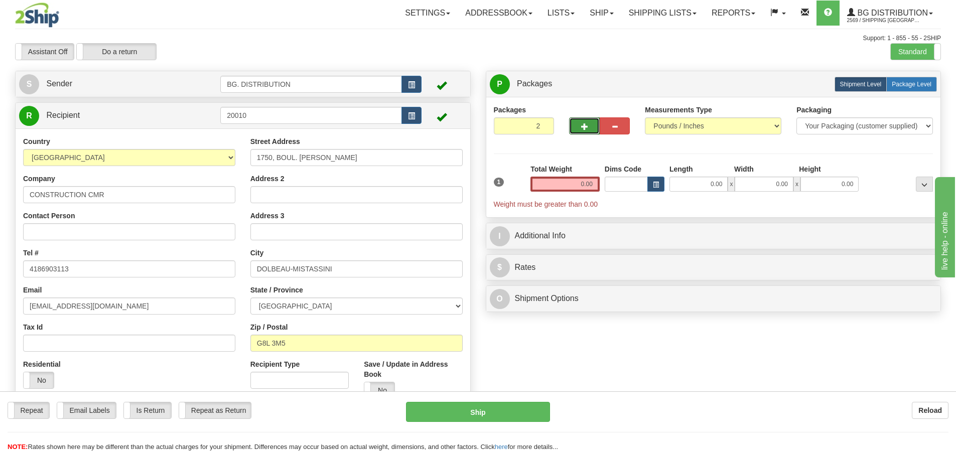
click at [923, 81] on span "Package Level" at bounding box center [912, 84] width 40 height 7
radio input "true"
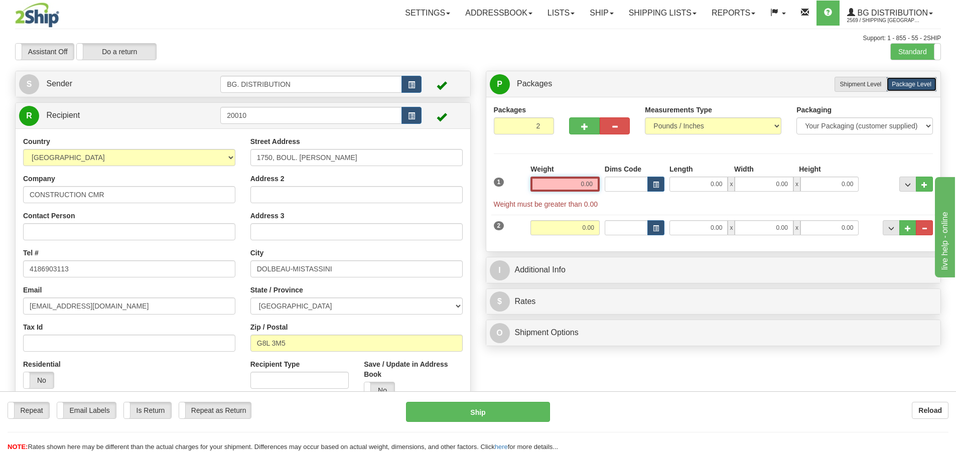
click at [591, 190] on input "0.00" at bounding box center [564, 184] width 69 height 15
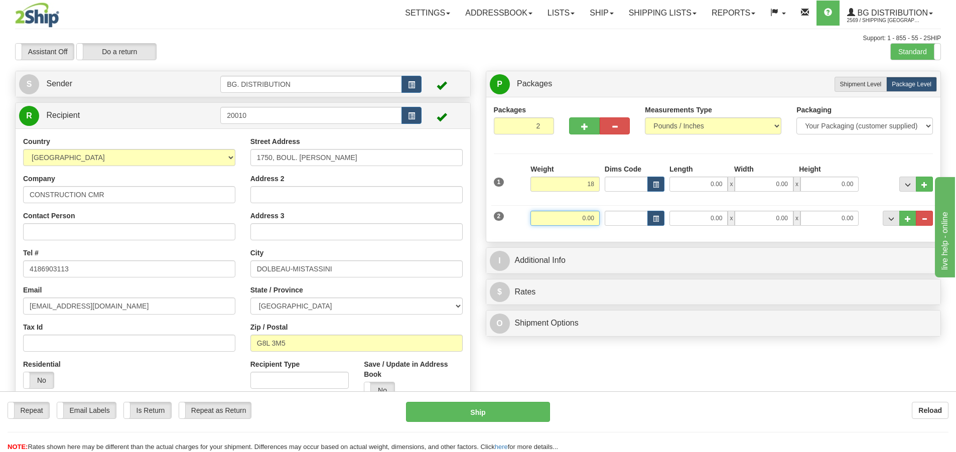
type input "18.00"
click at [587, 219] on input "0.00" at bounding box center [564, 218] width 69 height 15
type input "15.00"
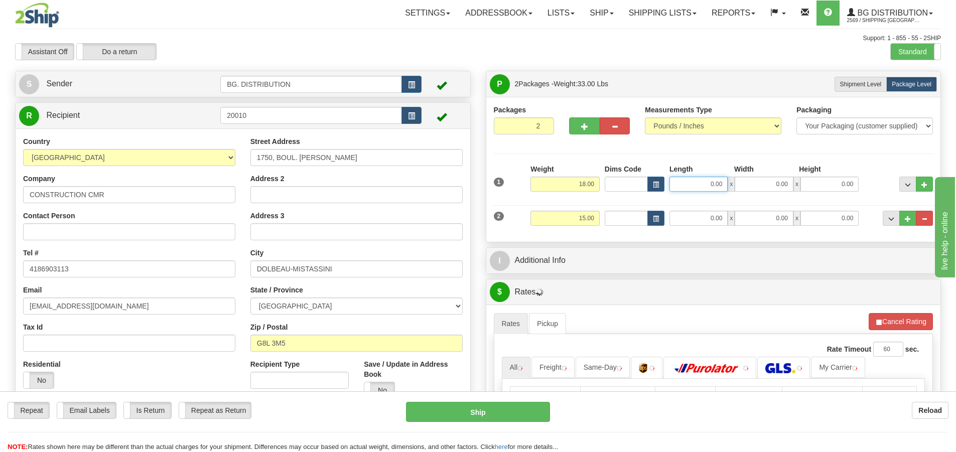
click at [716, 189] on input "0.00" at bounding box center [698, 184] width 58 height 15
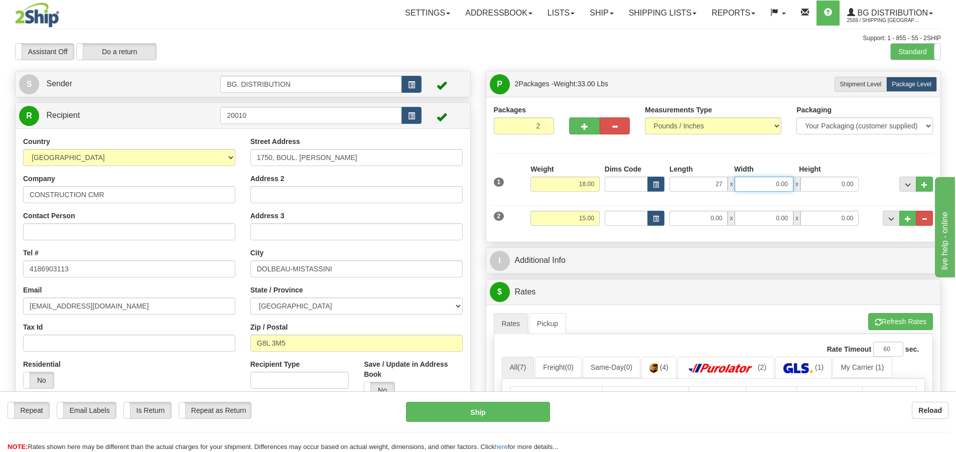
type input "27.00"
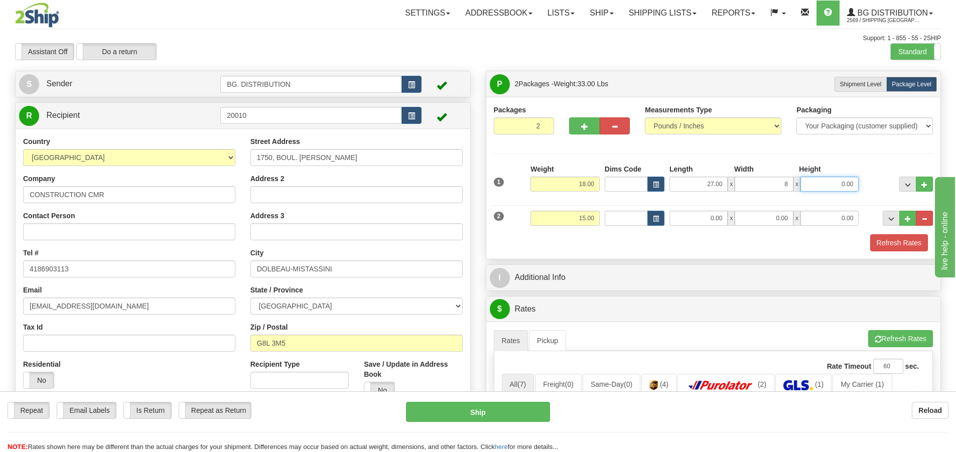
type input "8.00"
type input "4.00"
click at [696, 209] on div "2 Weight 15.00 Dims Code Length Width Height" at bounding box center [713, 217] width 445 height 34
click at [700, 211] on input "0.00" at bounding box center [698, 218] width 58 height 15
type input "27.00"
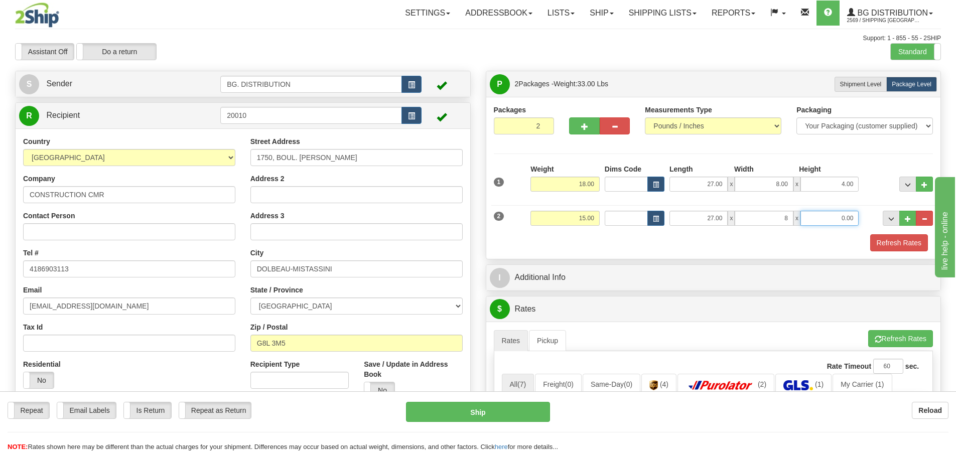
type input "8.00"
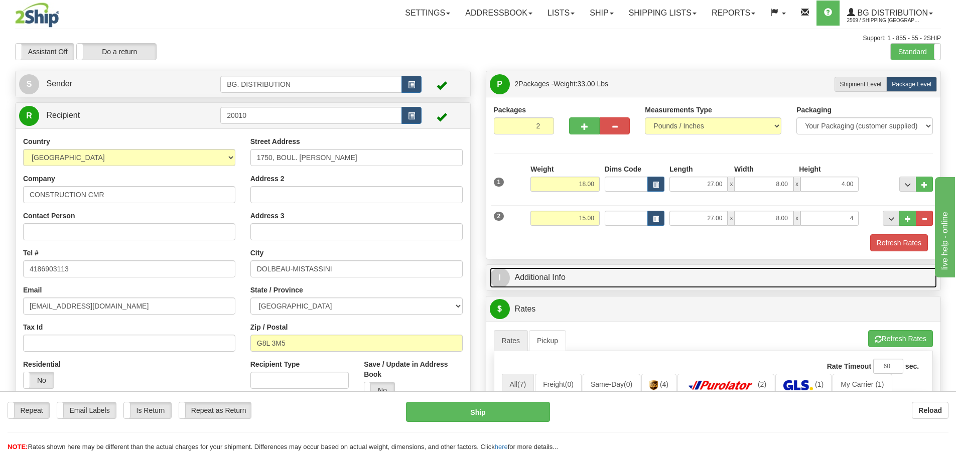
type input "4.00"
click at [499, 278] on span "I" at bounding box center [500, 278] width 20 height 20
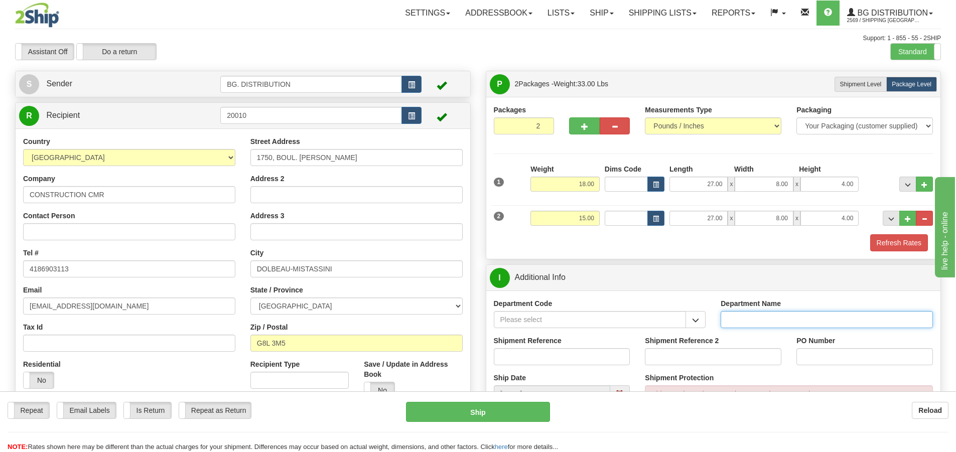
click at [748, 314] on input "Department Name" at bounding box center [827, 319] width 212 height 17
type input "."
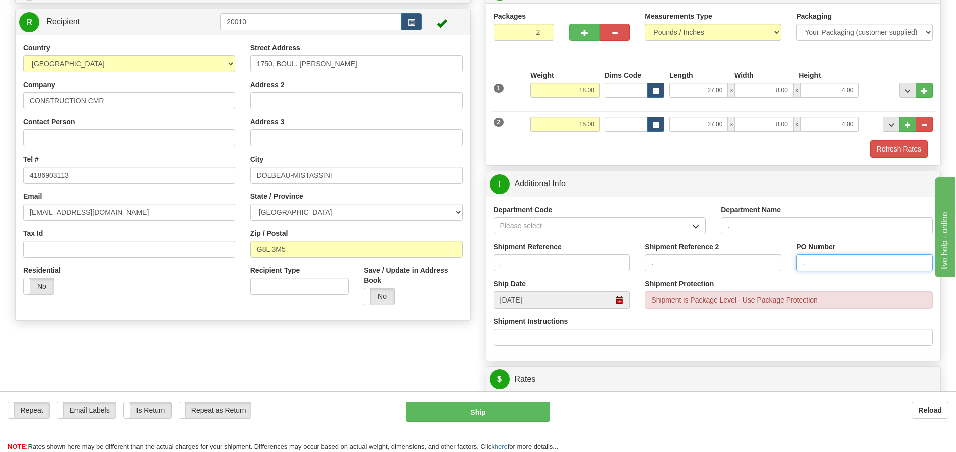
scroll to position [251, 0]
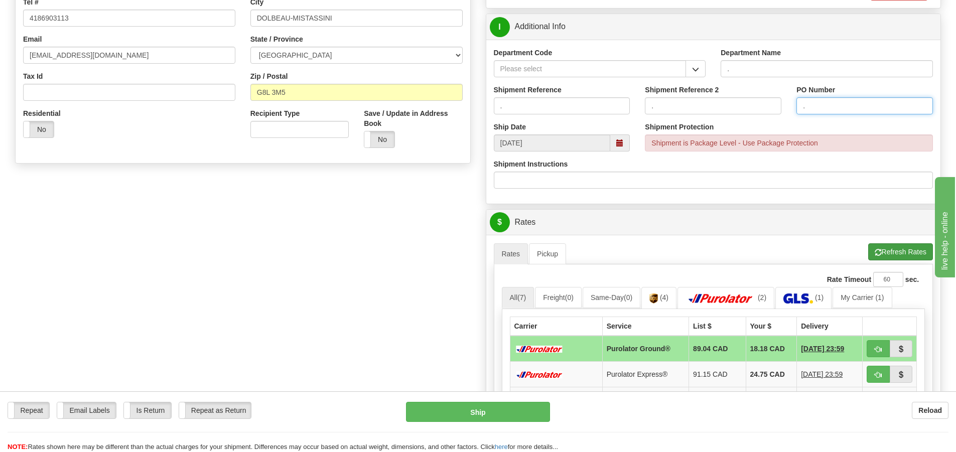
type input "."
click at [885, 249] on button "Refresh Rates" at bounding box center [900, 251] width 65 height 17
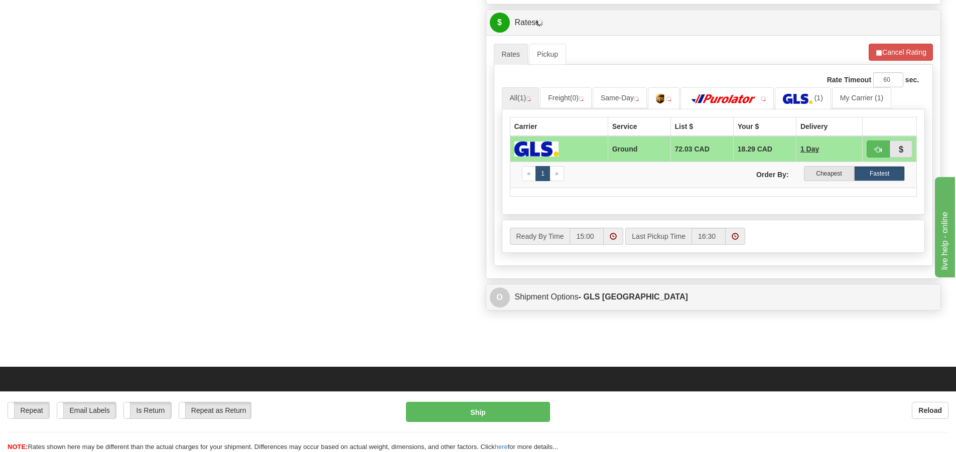
scroll to position [452, 0]
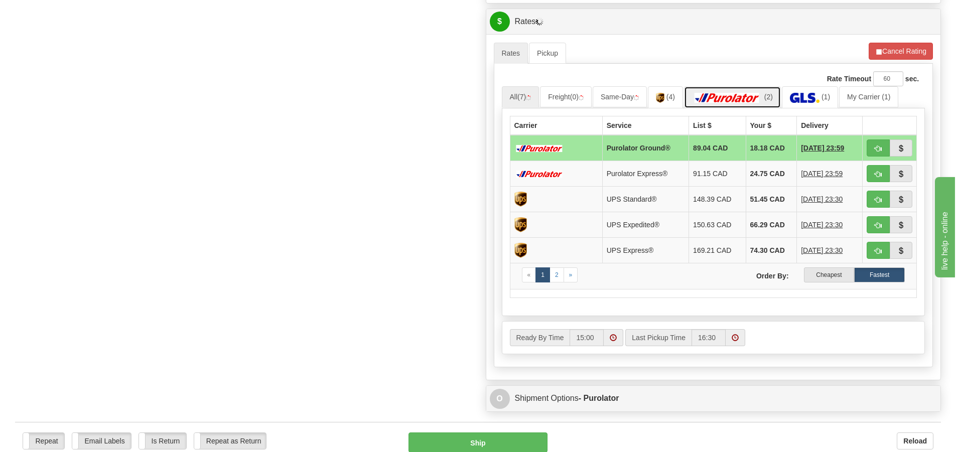
click at [743, 101] on img at bounding box center [727, 98] width 70 height 10
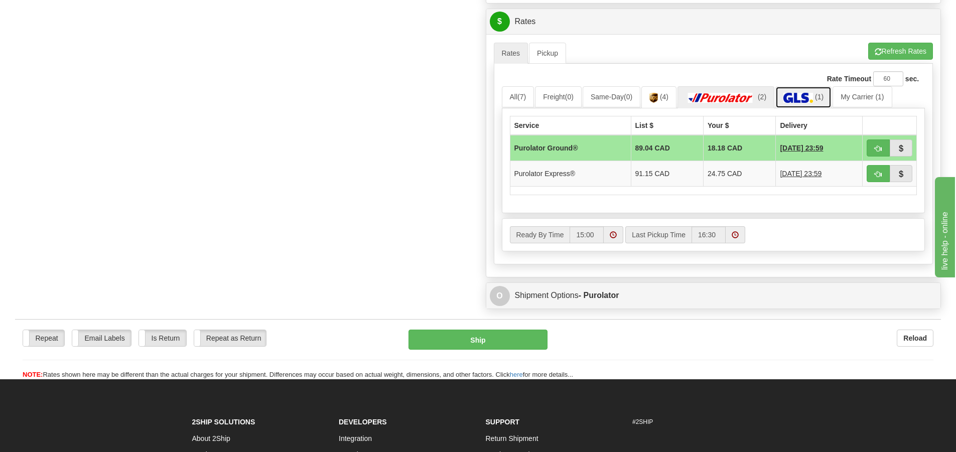
click at [795, 98] on img at bounding box center [798, 98] width 30 height 10
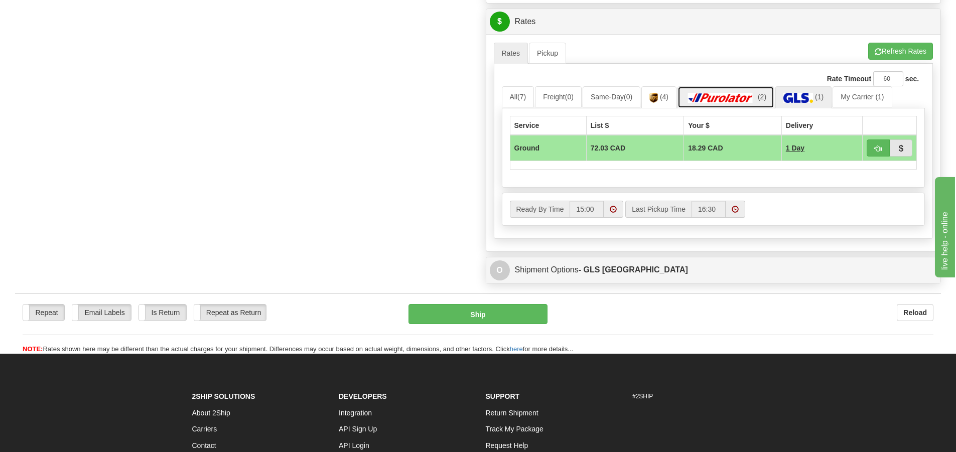
click at [753, 98] on img at bounding box center [720, 98] width 70 height 10
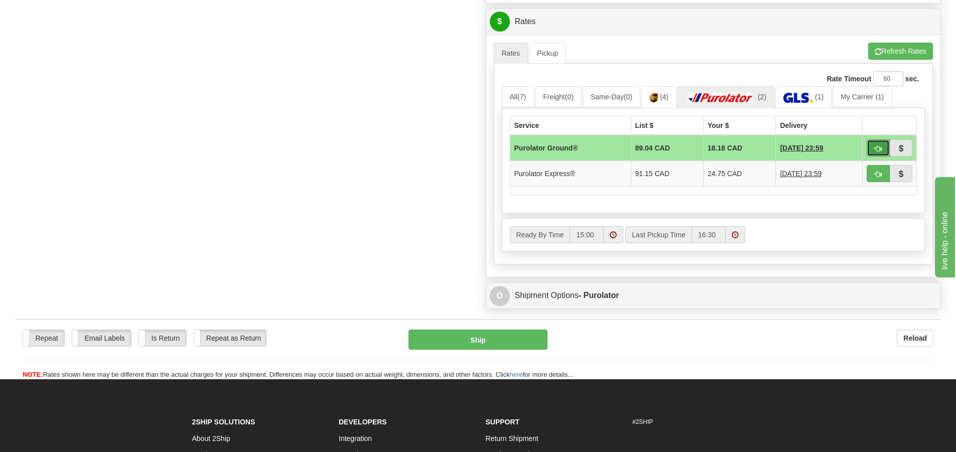
click at [880, 147] on span "button" at bounding box center [878, 149] width 7 height 7
type input "260"
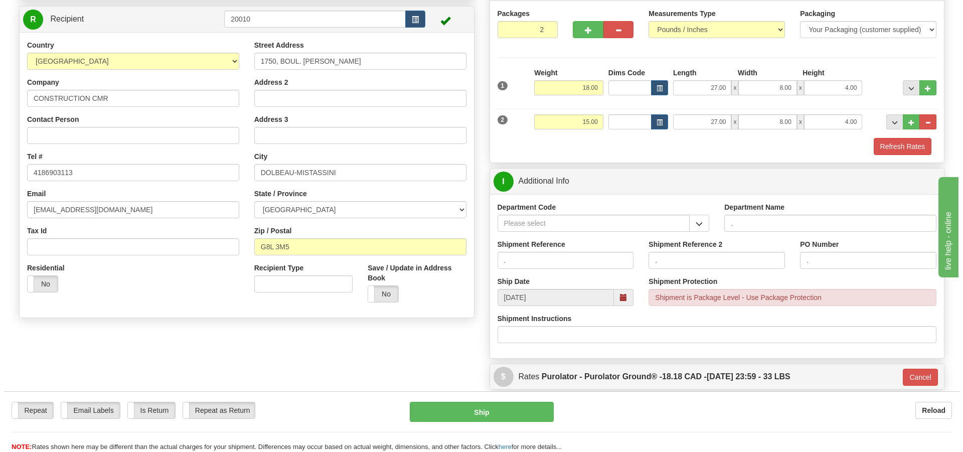
scroll to position [94, 0]
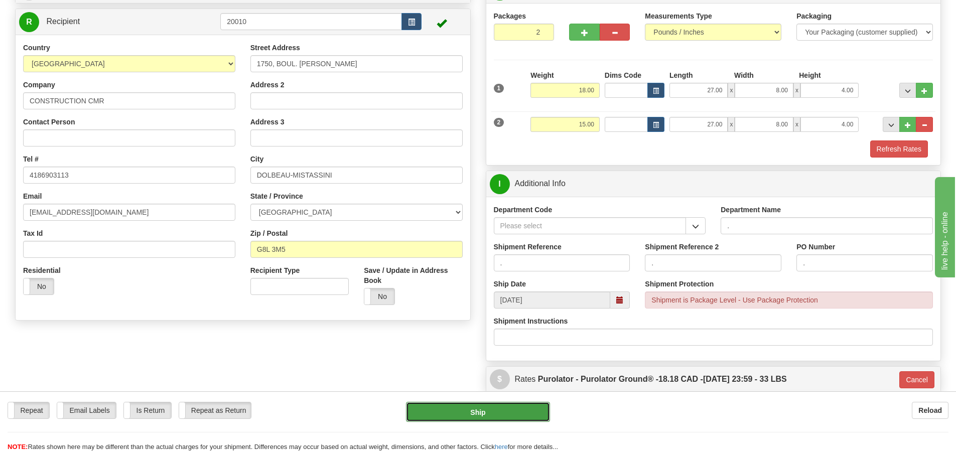
click at [463, 411] on button "Ship" at bounding box center [478, 412] width 144 height 20
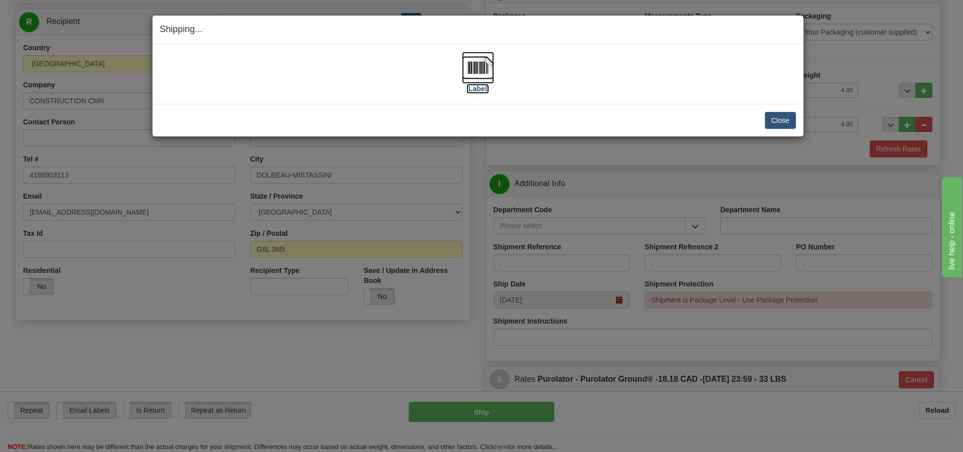
click at [486, 92] on label "[Label]" at bounding box center [478, 89] width 23 height 10
click at [771, 117] on button "Close" at bounding box center [780, 120] width 31 height 17
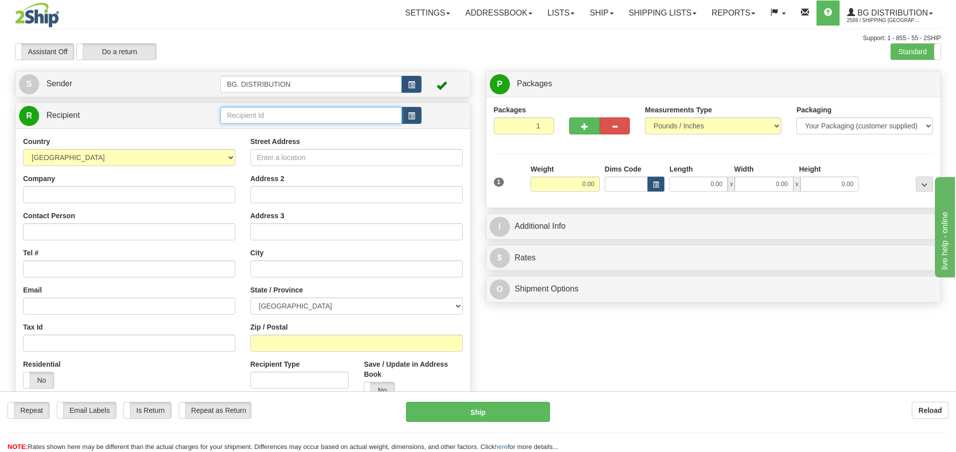
click at [272, 114] on input "text" at bounding box center [311, 115] width 182 height 17
type input "20044"
click button "Delete" at bounding box center [0, 0] width 0 height 0
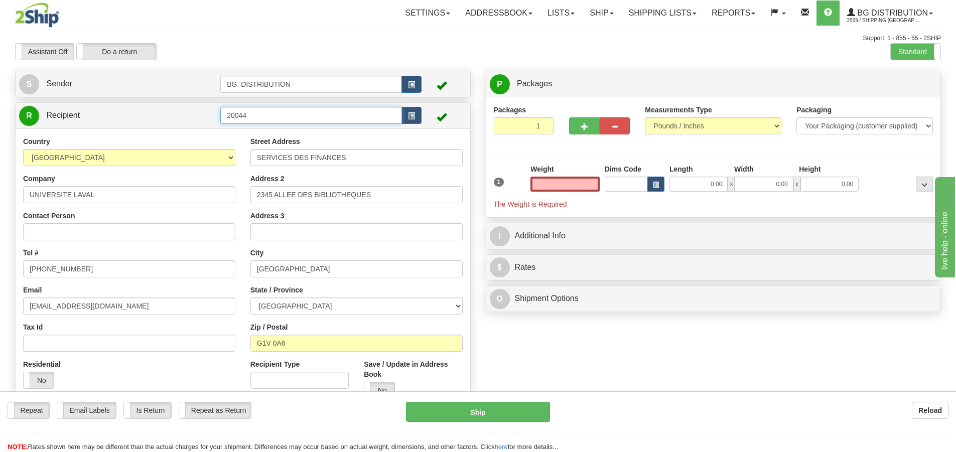
type input "0.00"
click at [266, 116] on input "20044" at bounding box center [311, 115] width 182 height 17
type input "20044."
click button "Delete" at bounding box center [0, 0] width 0 height 0
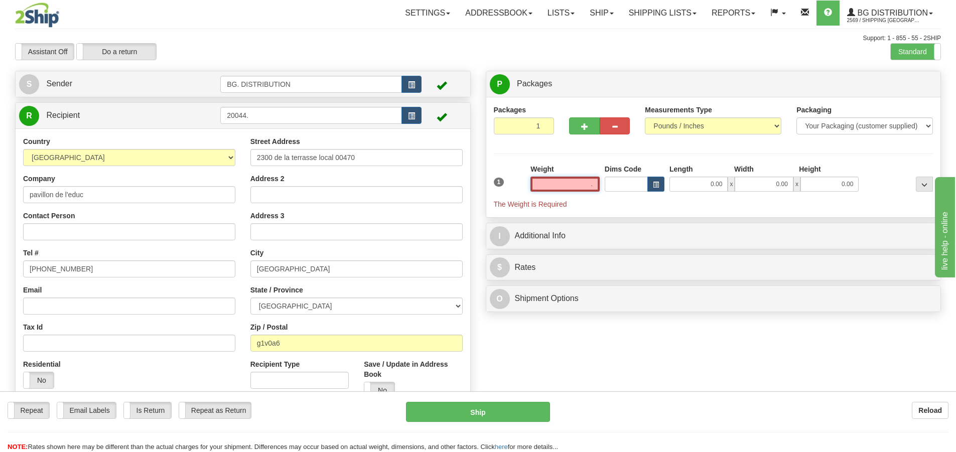
type input "0.00"
click at [267, 113] on input "20044." at bounding box center [311, 115] width 182 height 17
click button "Delete" at bounding box center [0, 0] width 0 height 0
click at [270, 112] on input "20044.." at bounding box center [311, 115] width 182 height 17
click button "Delete" at bounding box center [0, 0] width 0 height 0
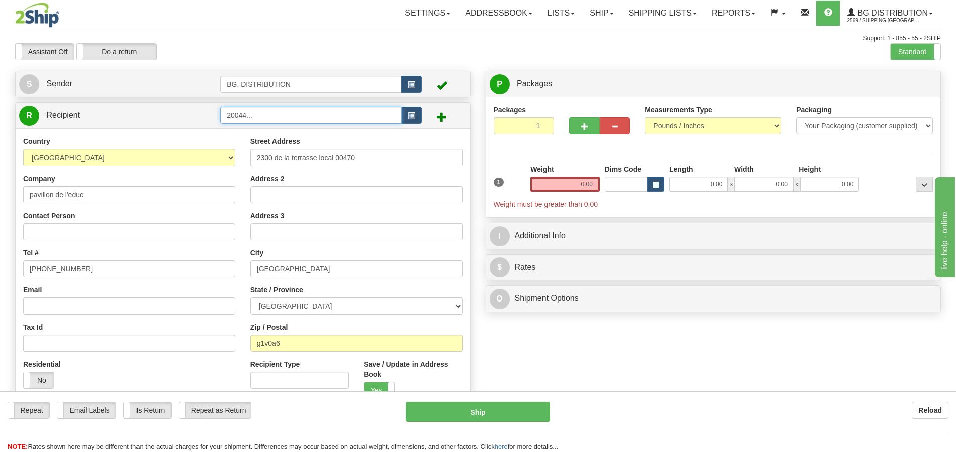
click at [273, 110] on input "20044..." at bounding box center [311, 115] width 182 height 17
click button "Delete" at bounding box center [0, 0] width 0 height 0
click at [289, 114] on input "20044...." at bounding box center [311, 115] width 182 height 17
click button "Delete" at bounding box center [0, 0] width 0 height 0
drag, startPoint x: 271, startPoint y: 116, endPoint x: 218, endPoint y: 110, distance: 54.0
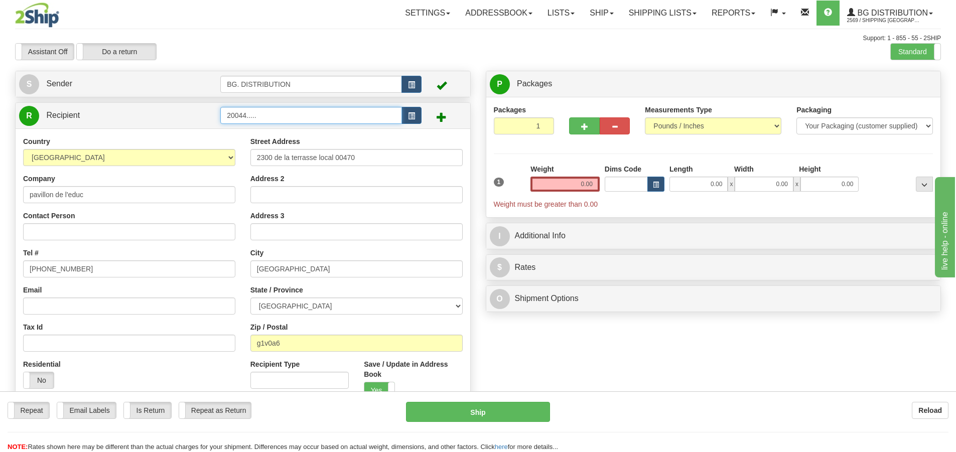
click at [223, 112] on input "20044....." at bounding box center [311, 115] width 182 height 17
type input "20044"
click button "Delete" at bounding box center [0, 0] width 0 height 0
type input "0.00"
drag, startPoint x: 294, startPoint y: 114, endPoint x: 293, endPoint y: 105, distance: 9.1
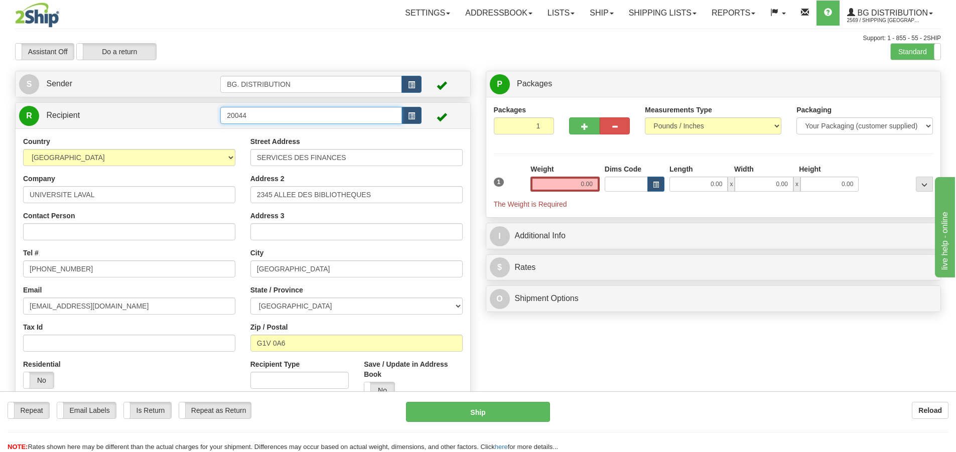
click at [294, 106] on td "20044" at bounding box center [320, 115] width 201 height 21
type input "20044."
click button "Delete" at bounding box center [0, 0] width 0 height 0
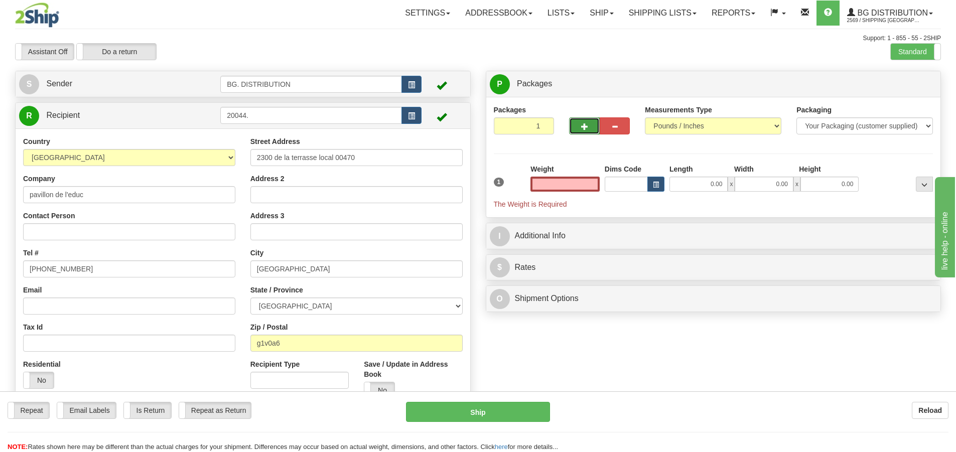
type input "0.00"
click at [575, 117] on button "button" at bounding box center [584, 125] width 30 height 17
type input "2"
click at [908, 82] on span "Package Level" at bounding box center [912, 84] width 40 height 7
radio input "true"
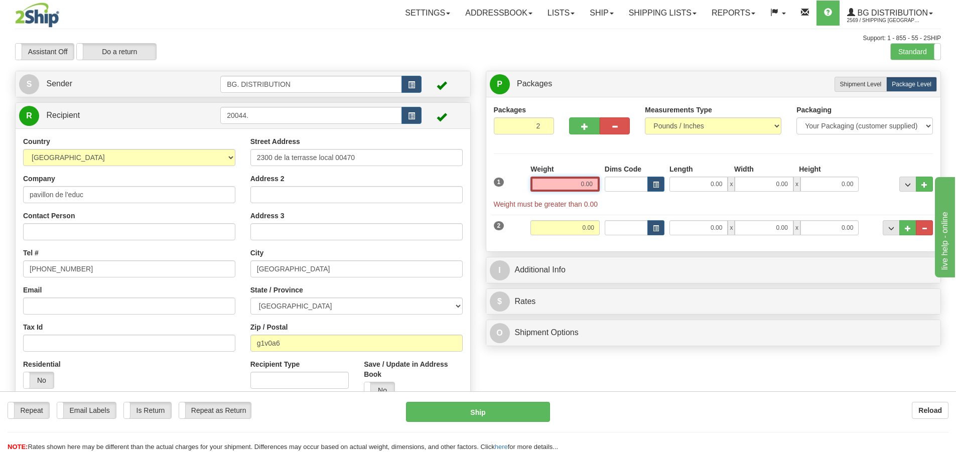
click at [595, 181] on input "0.00" at bounding box center [564, 184] width 69 height 15
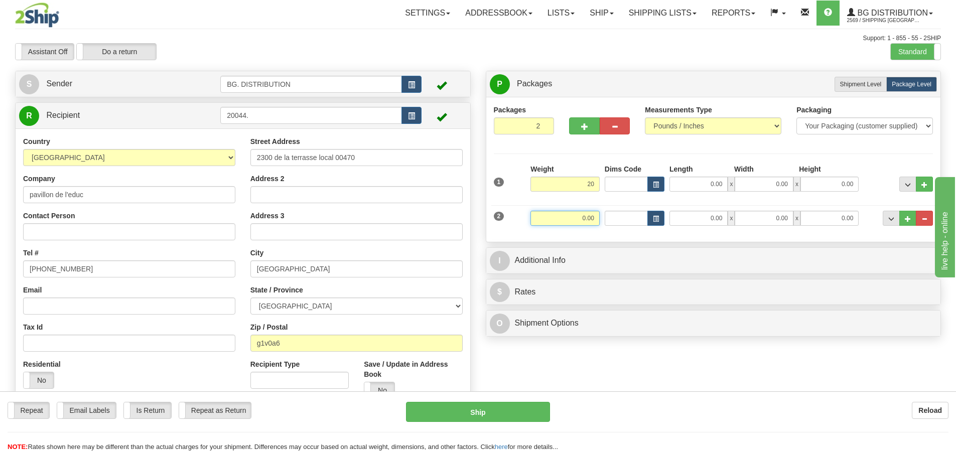
type input "20.00"
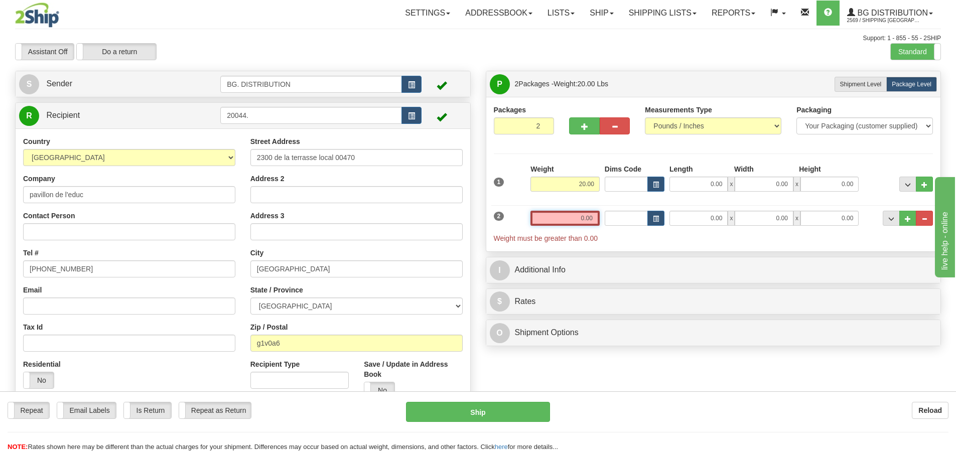
click at [580, 221] on input "0.00" at bounding box center [564, 218] width 69 height 15
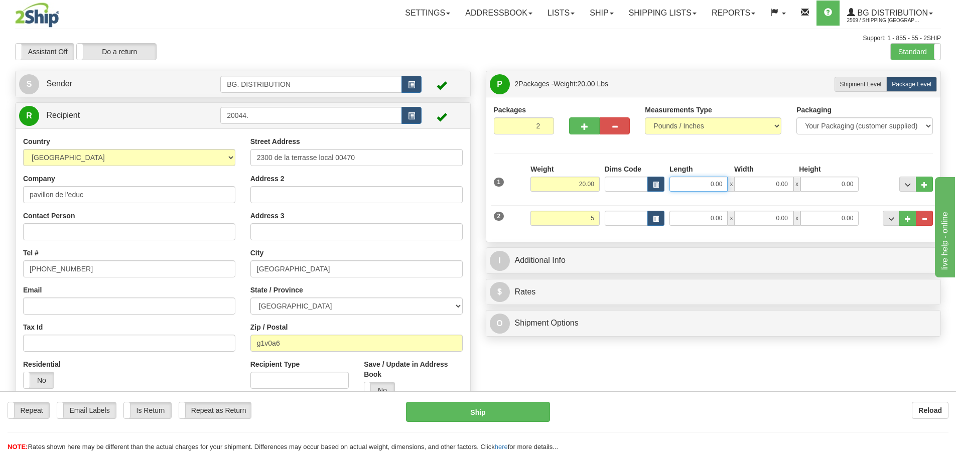
type input "5.00"
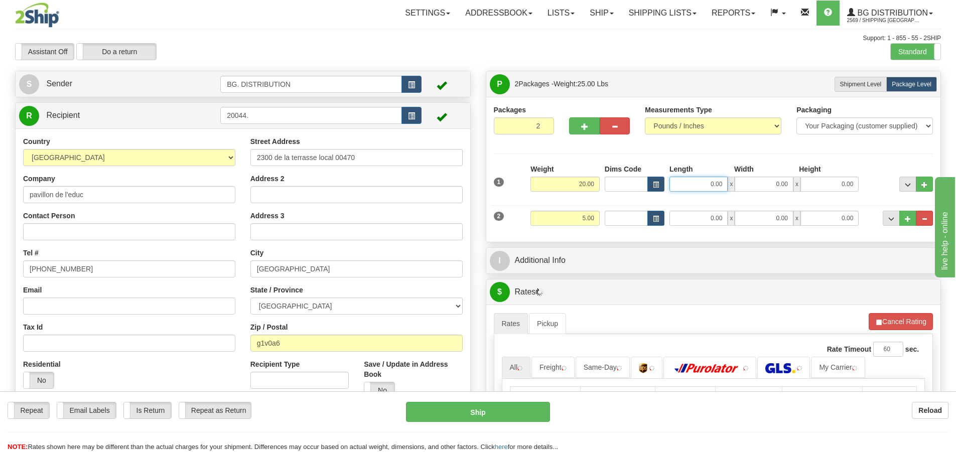
click at [692, 179] on input "0.00" at bounding box center [698, 184] width 58 height 15
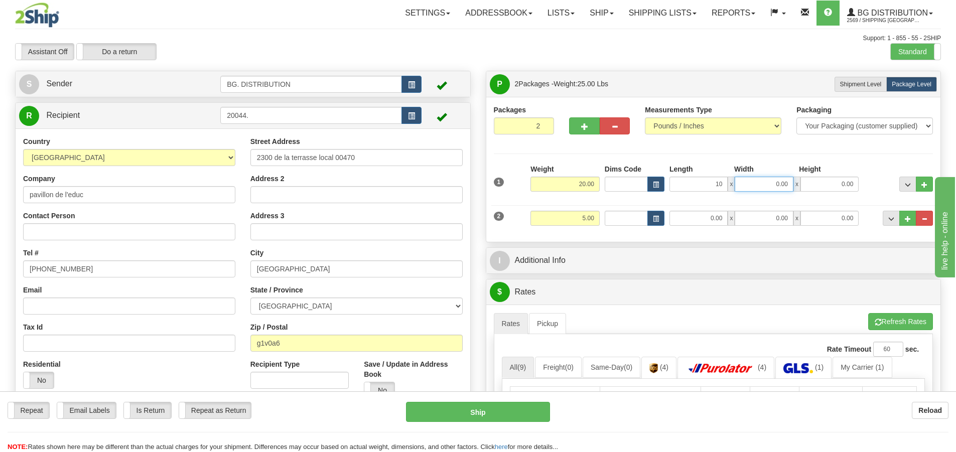
type input "10.00"
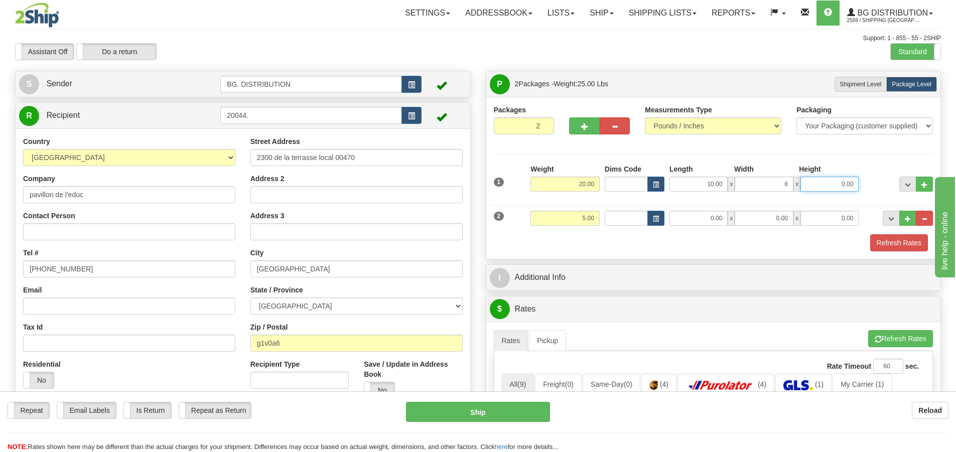
type input "8.00"
type input "7.00"
drag, startPoint x: 716, startPoint y: 225, endPoint x: 712, endPoint y: 221, distance: 6.0
click at [715, 224] on input "0.00" at bounding box center [698, 218] width 58 height 15
type input "8.00"
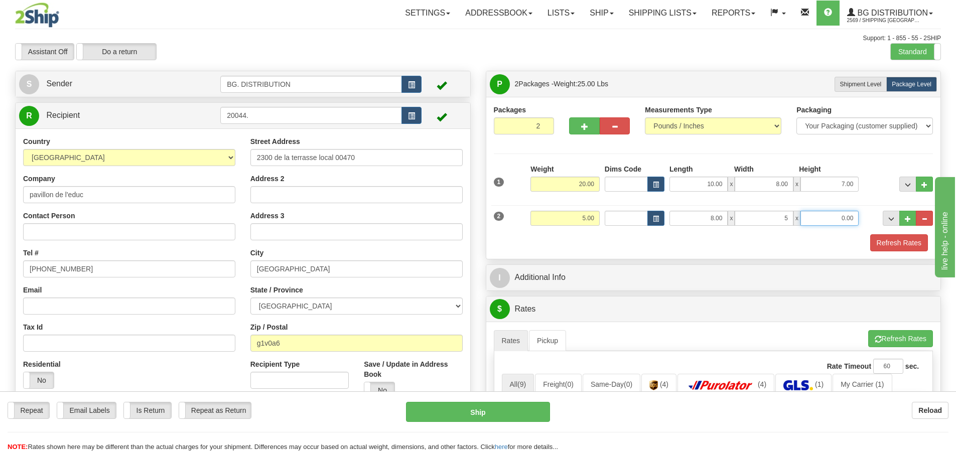
type input "5.00"
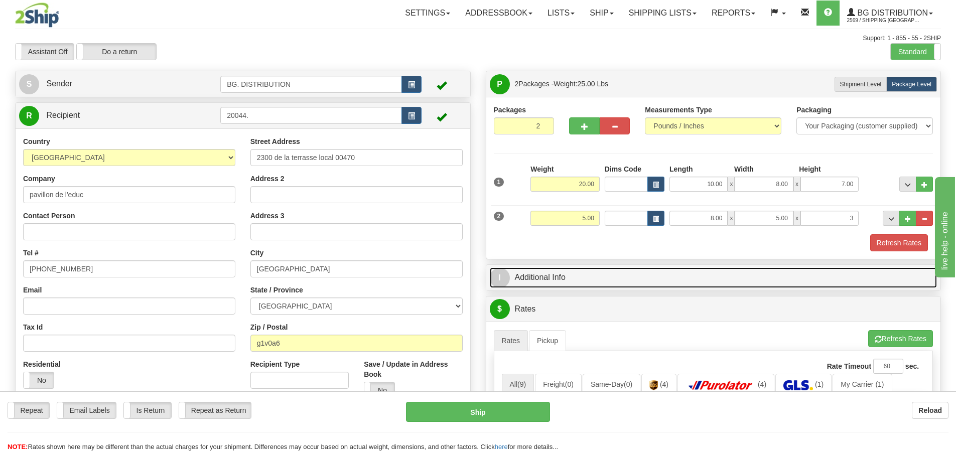
type input "3.00"
click at [495, 277] on span "I" at bounding box center [500, 278] width 20 height 20
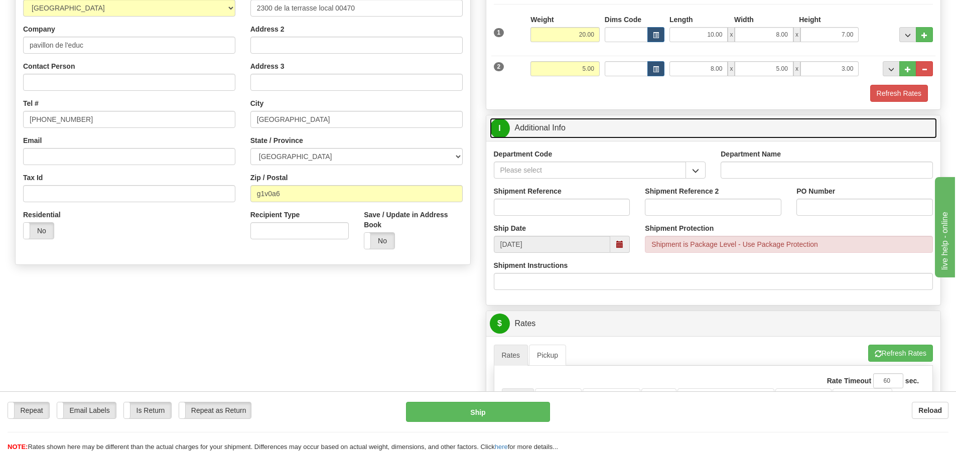
scroll to position [151, 0]
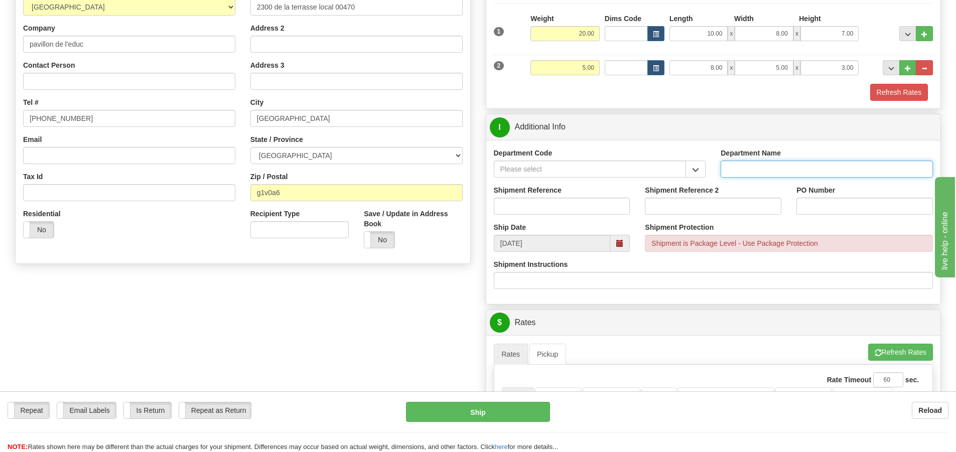
click at [809, 159] on div "Department Name" at bounding box center [827, 163] width 212 height 30
type input "."
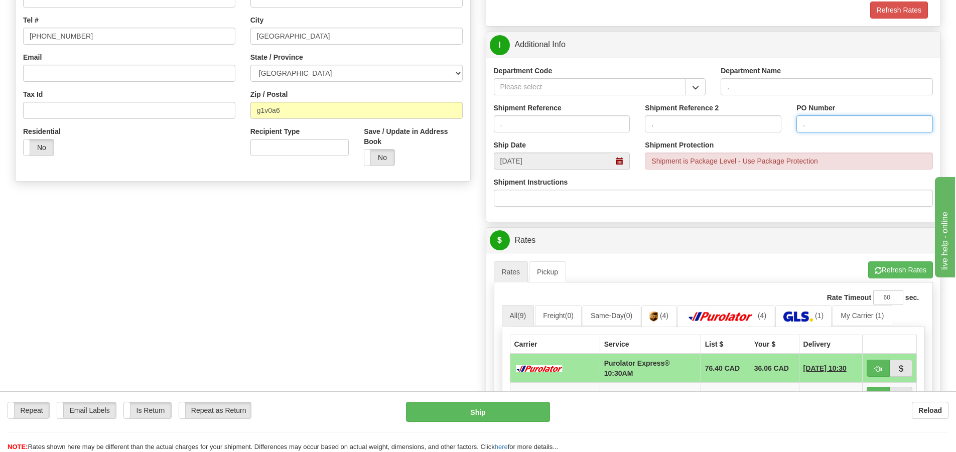
scroll to position [251, 0]
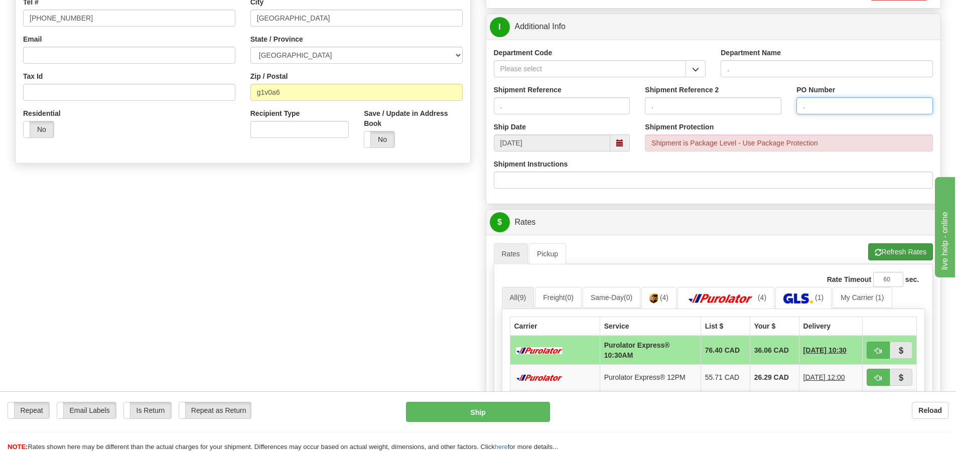
type input "."
click at [899, 257] on button "Refresh Rates" at bounding box center [900, 251] width 65 height 17
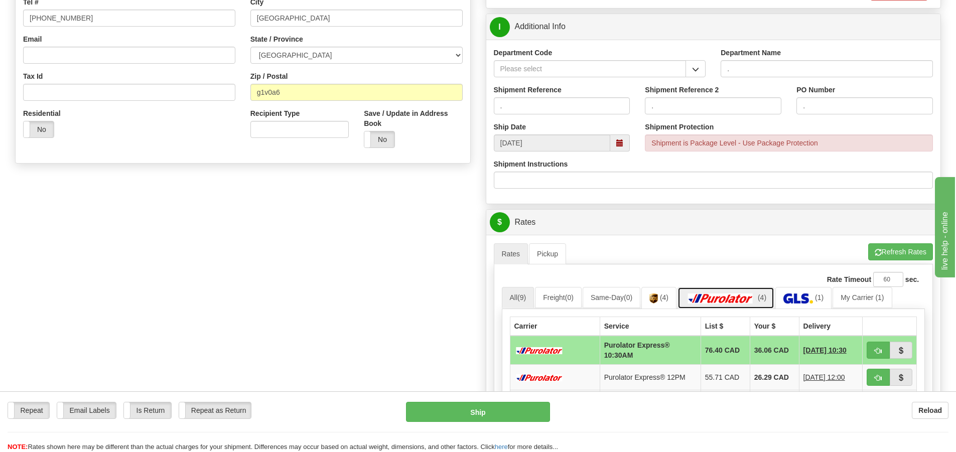
click at [728, 297] on img at bounding box center [720, 299] width 70 height 10
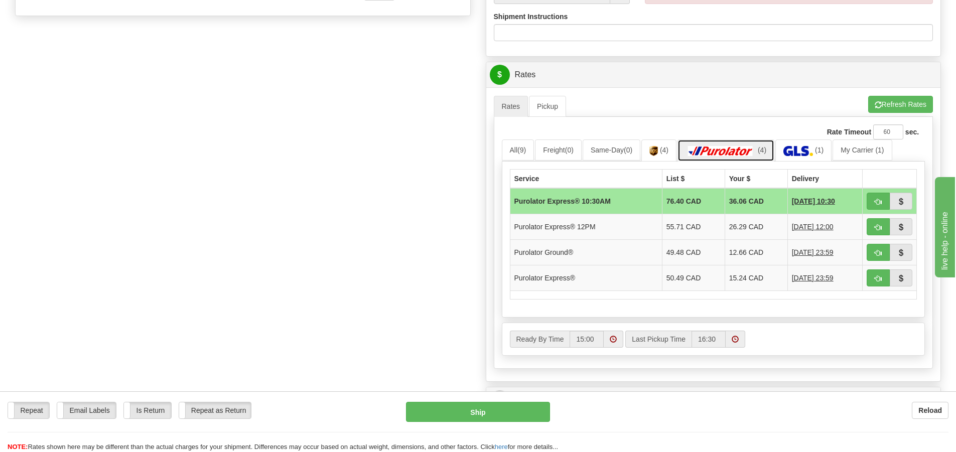
scroll to position [401, 0]
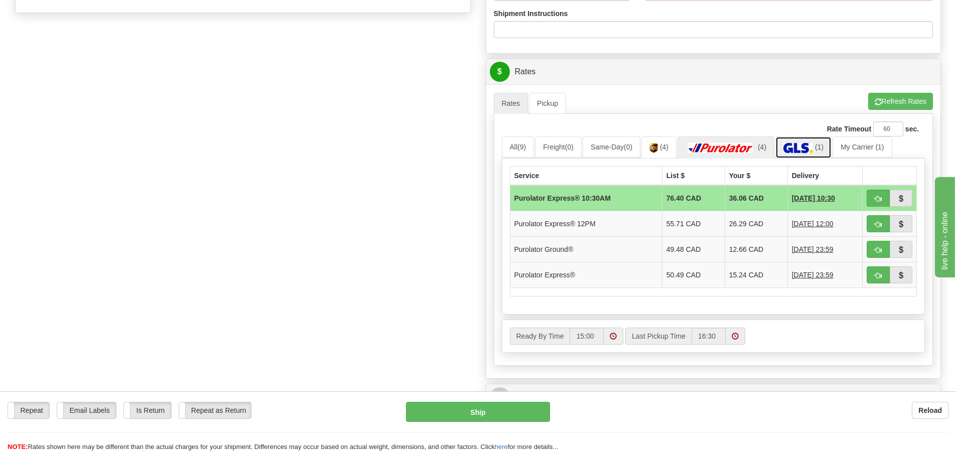
click at [805, 143] on link "(1)" at bounding box center [803, 147] width 56 height 22
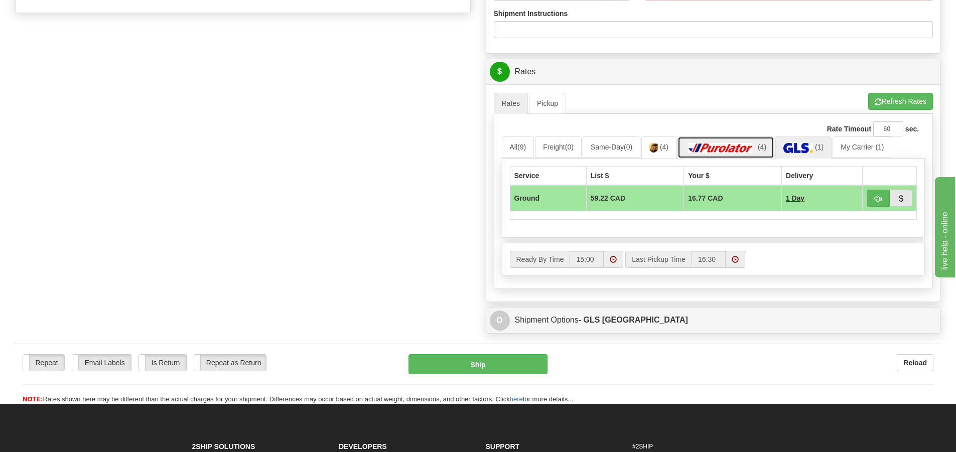
click at [733, 144] on img at bounding box center [720, 148] width 70 height 10
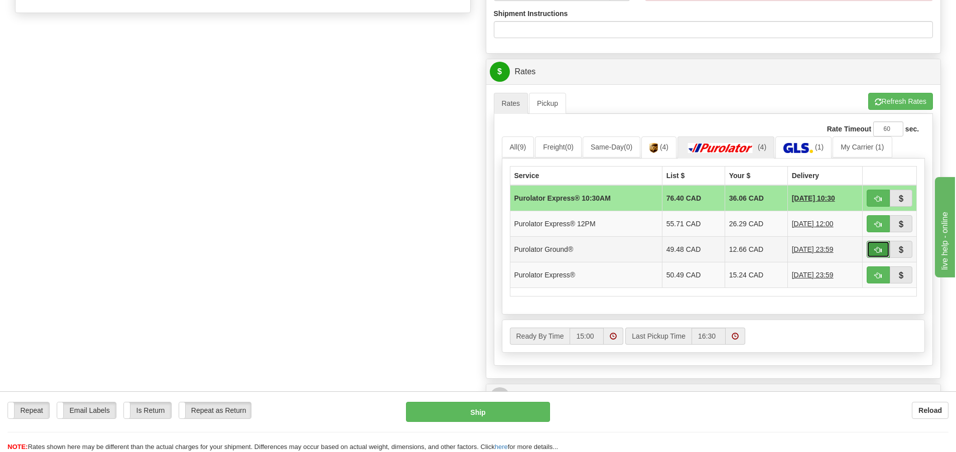
click at [871, 249] on button "button" at bounding box center [878, 249] width 23 height 17
type input "260"
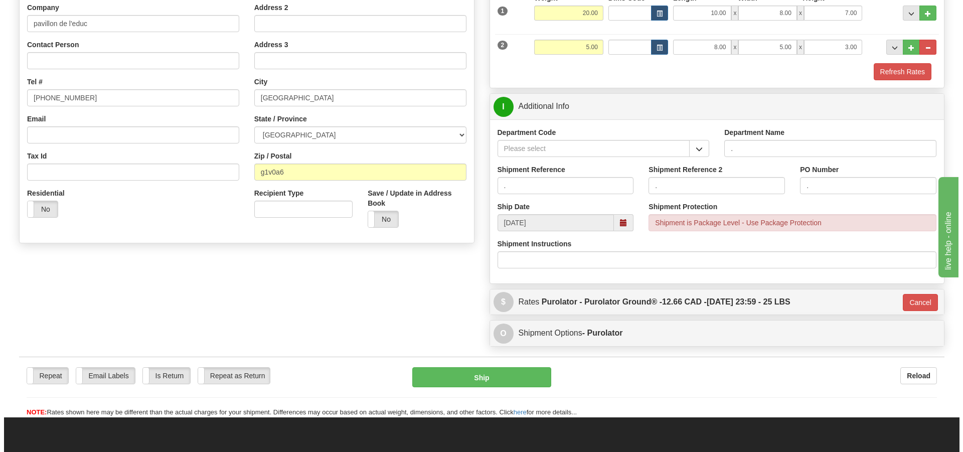
scroll to position [146, 0]
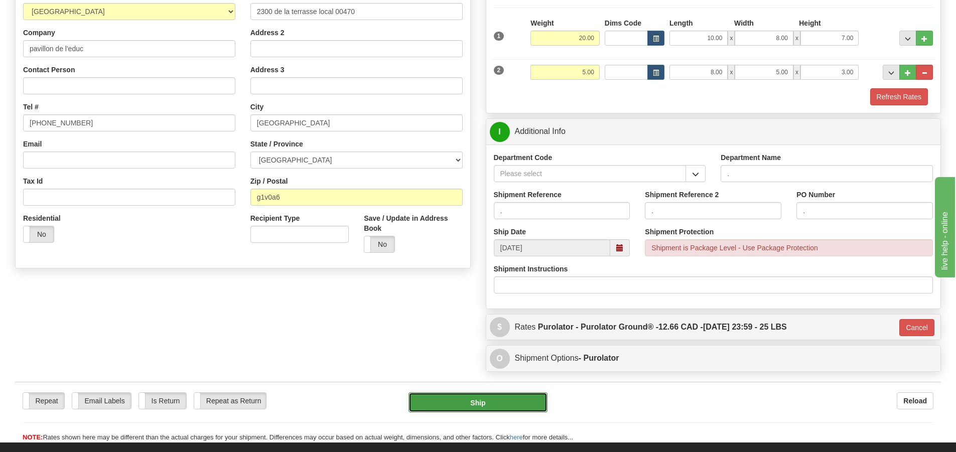
click at [510, 404] on button "Ship" at bounding box center [477, 402] width 139 height 20
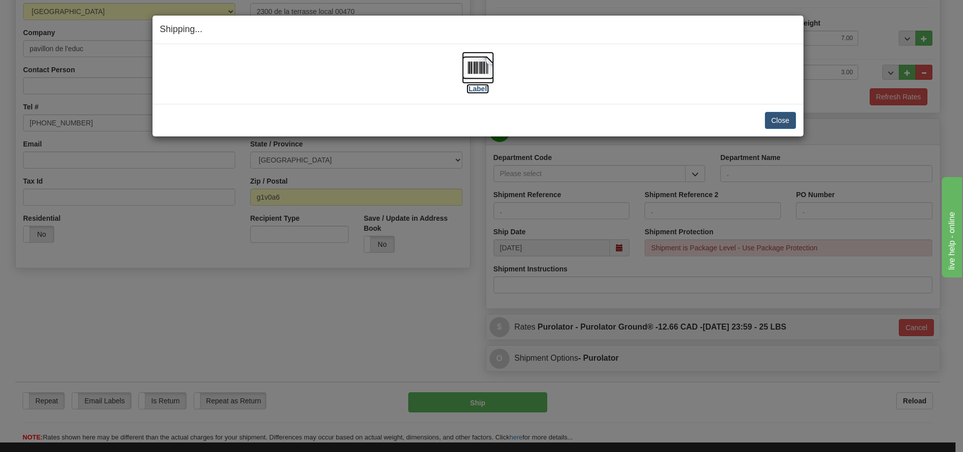
click at [480, 91] on label "[Label]" at bounding box center [478, 89] width 23 height 10
click at [781, 119] on button "Close" at bounding box center [780, 120] width 31 height 17
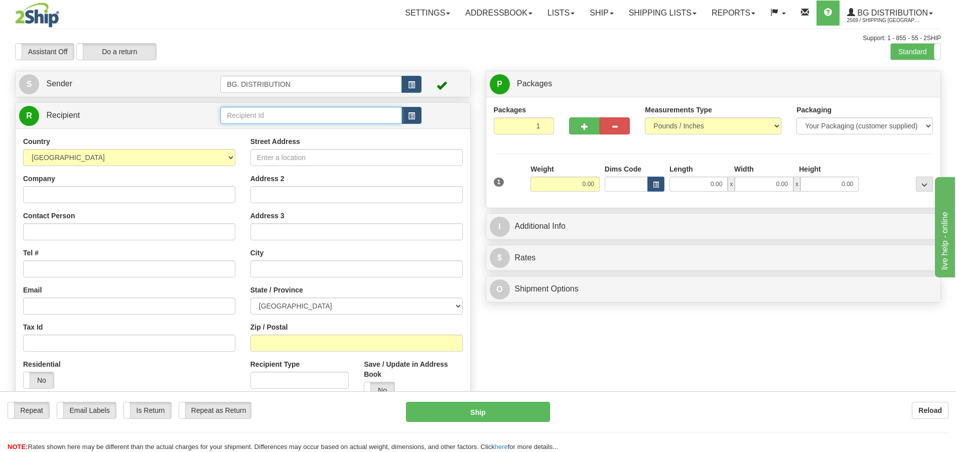
click at [293, 124] on input "text" at bounding box center [311, 115] width 182 height 17
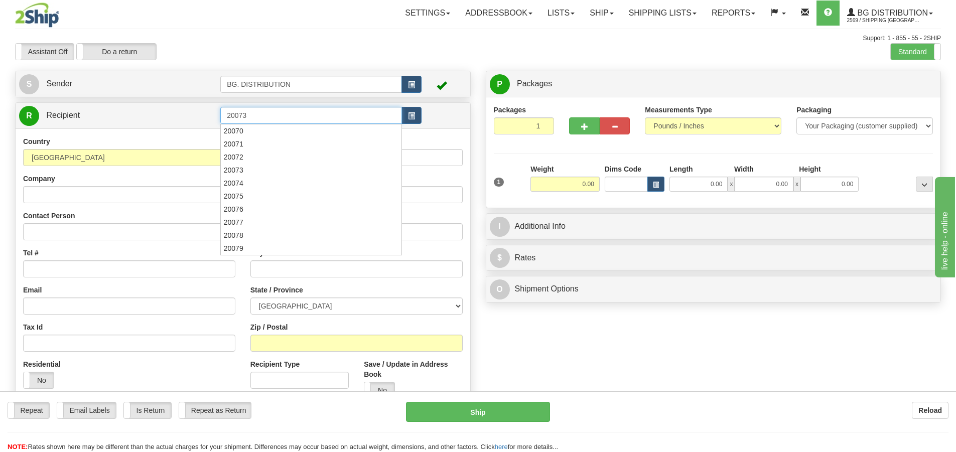
type input "20073"
click button "Delete" at bounding box center [0, 0] width 0 height 0
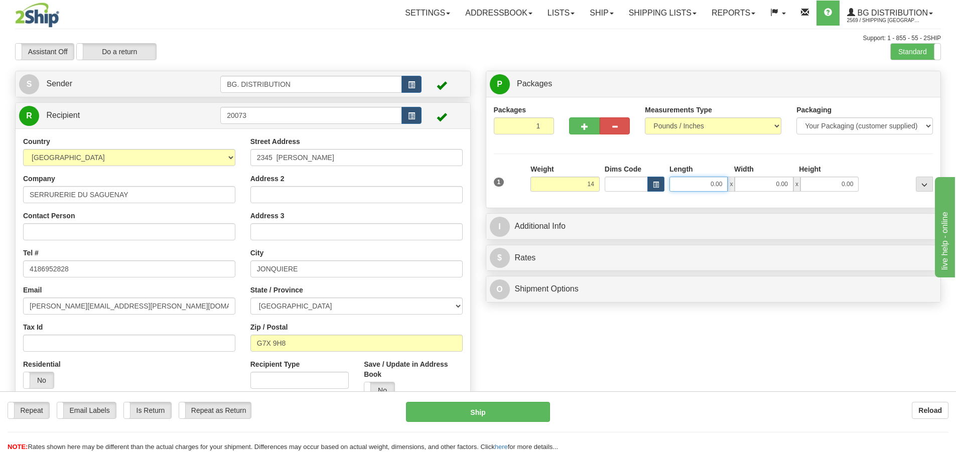
type input "14.00"
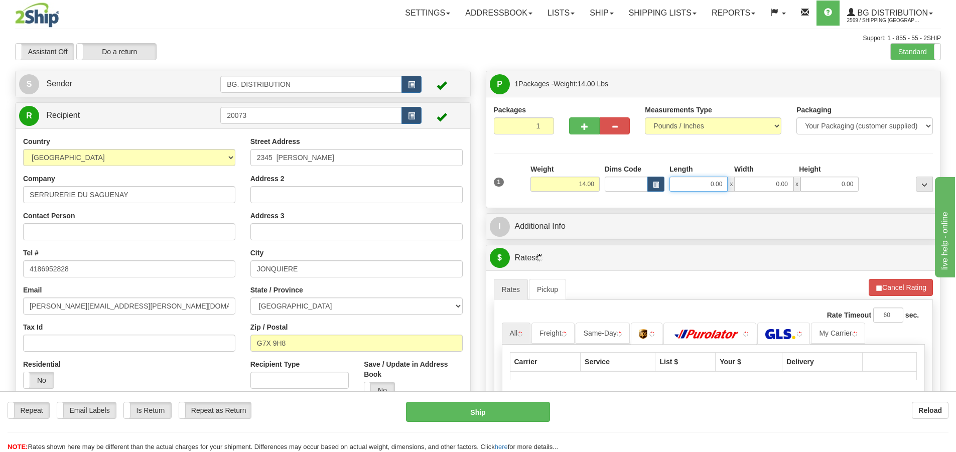
drag, startPoint x: 704, startPoint y: 185, endPoint x: 710, endPoint y: 175, distance: 12.0
click at [705, 185] on input "0.00" at bounding box center [698, 184] width 58 height 15
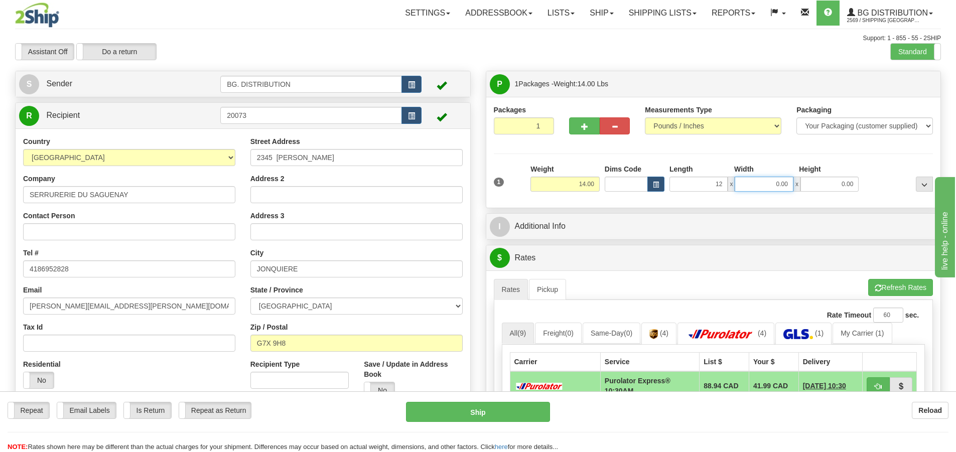
type input "12.00"
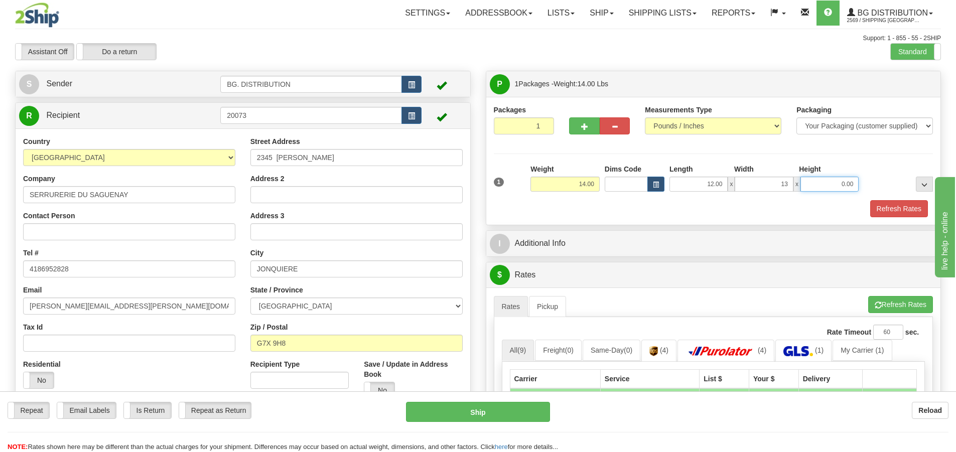
type input "13.00"
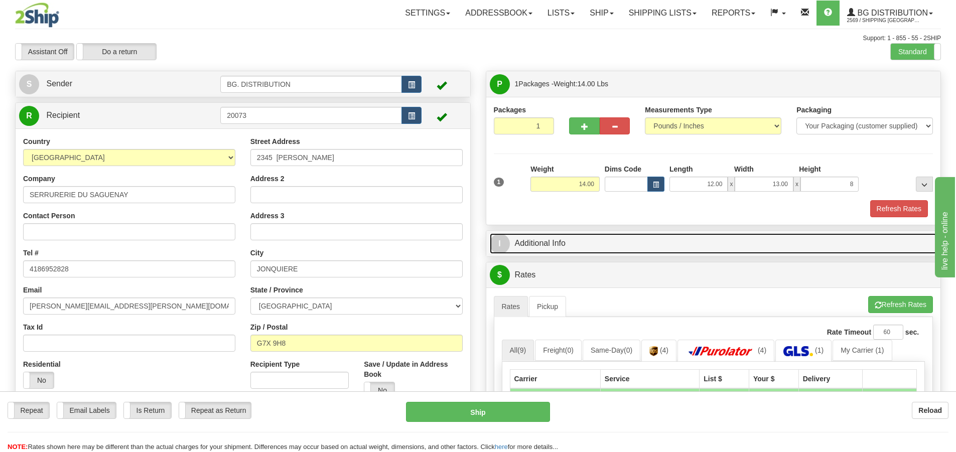
type input "8.00"
click at [498, 245] on span "I" at bounding box center [500, 244] width 20 height 20
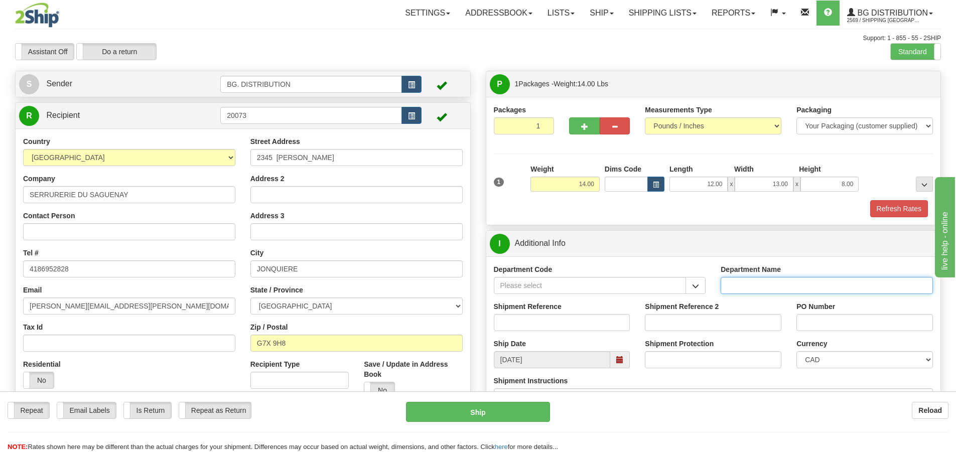
click at [773, 289] on input "Department Name" at bounding box center [827, 285] width 212 height 17
type input "."
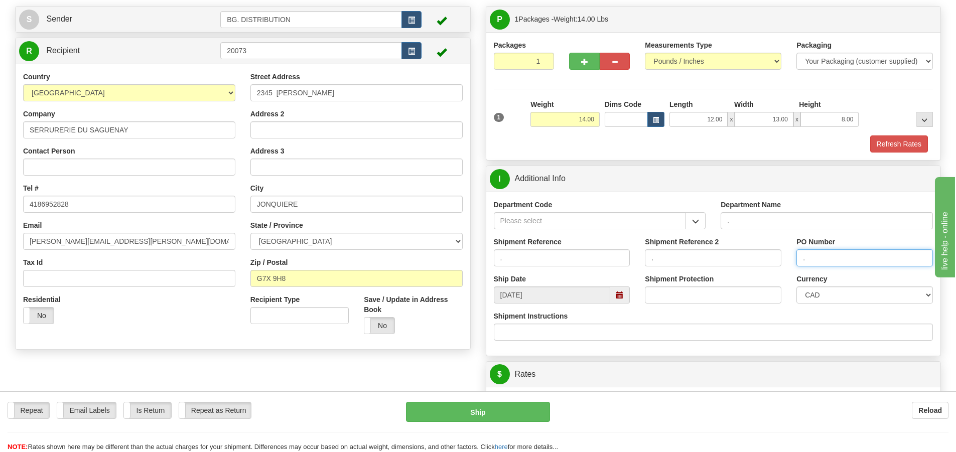
scroll to position [201, 0]
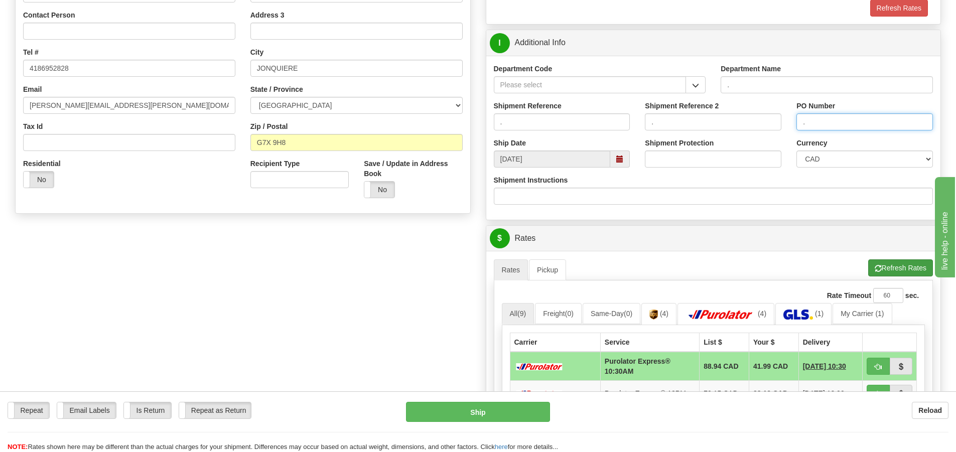
type input "."
click at [904, 270] on button "Refresh Rates" at bounding box center [900, 267] width 65 height 17
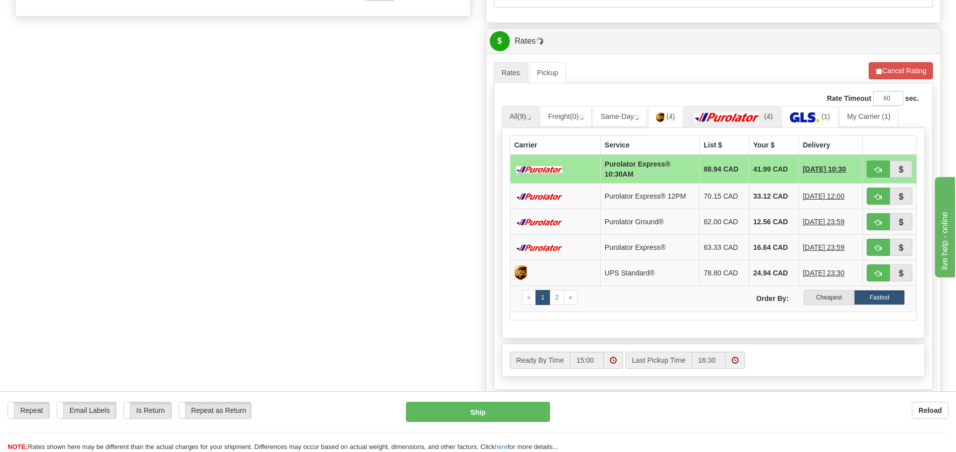
scroll to position [401, 0]
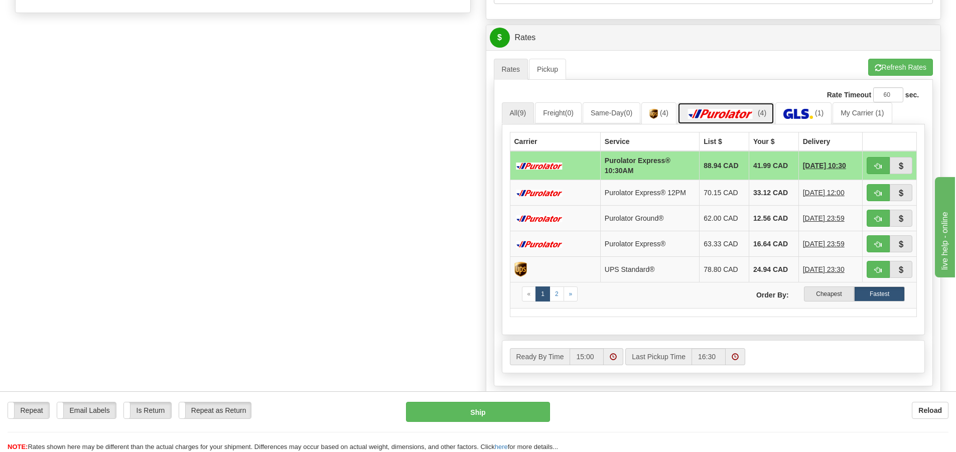
click at [726, 114] on img at bounding box center [720, 114] width 70 height 10
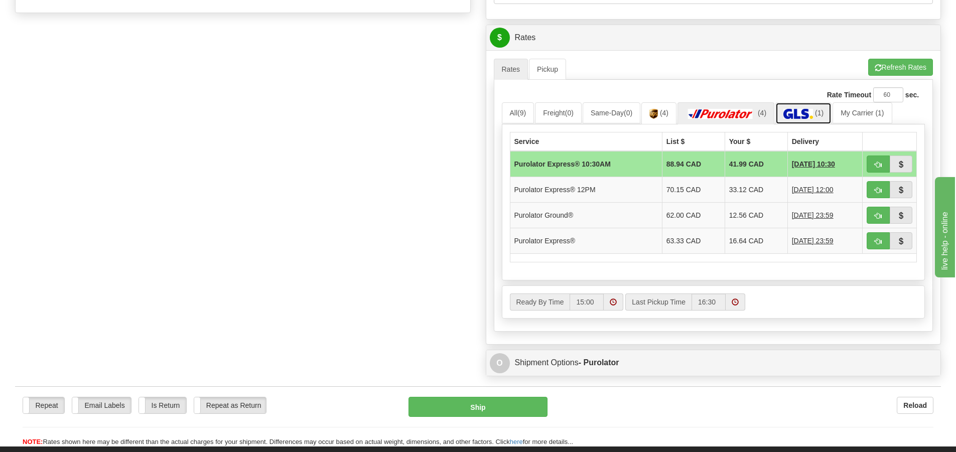
click at [813, 113] on img at bounding box center [798, 114] width 30 height 10
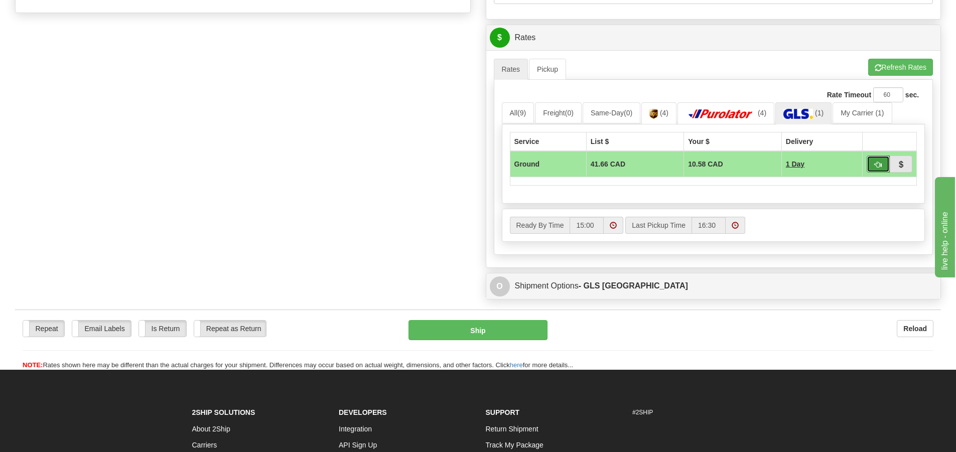
click at [879, 164] on span "button" at bounding box center [878, 165] width 7 height 7
type input "1"
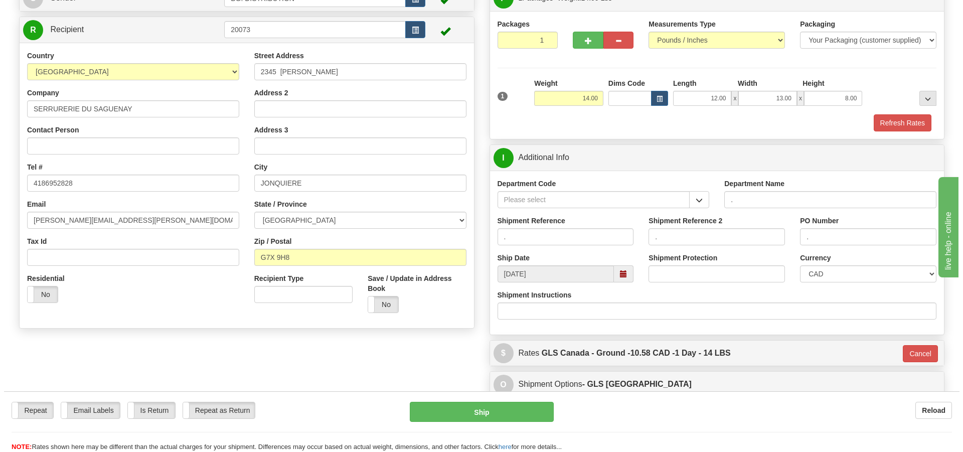
scroll to position [68, 0]
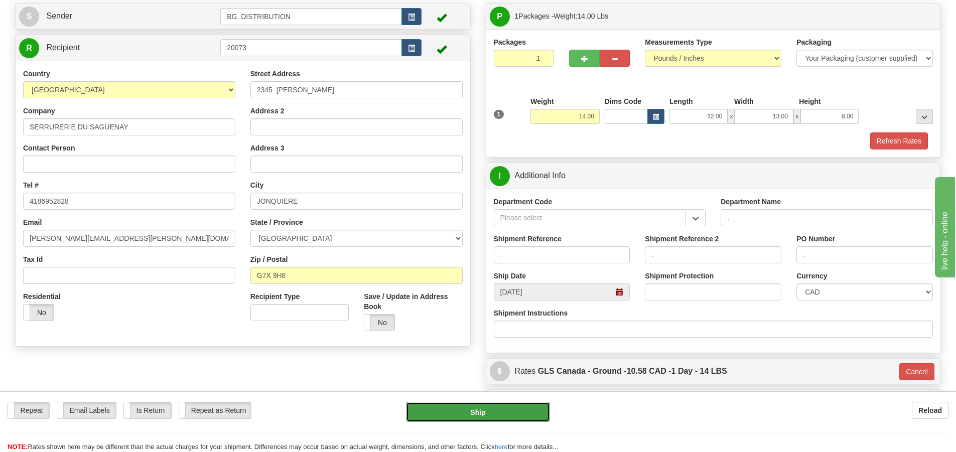
click at [474, 410] on button "Ship" at bounding box center [478, 412] width 144 height 20
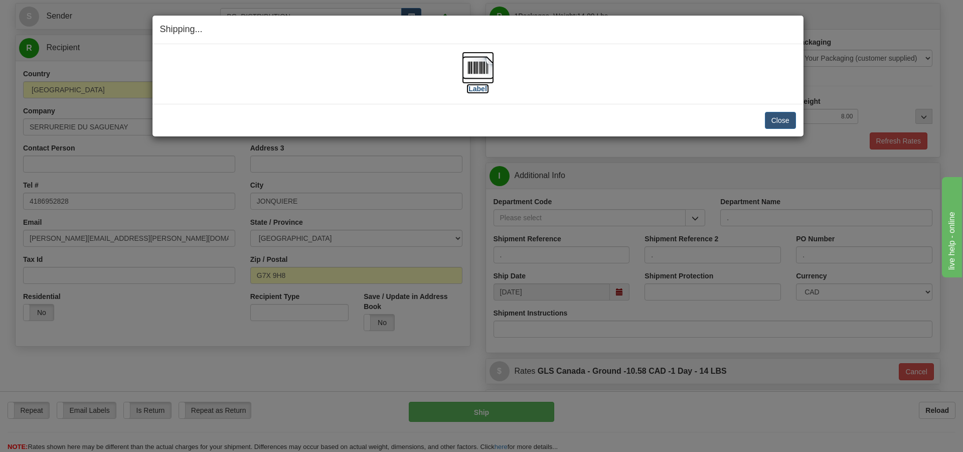
click at [473, 90] on label "[Label]" at bounding box center [478, 89] width 23 height 10
click at [775, 120] on button "Close" at bounding box center [780, 120] width 31 height 17
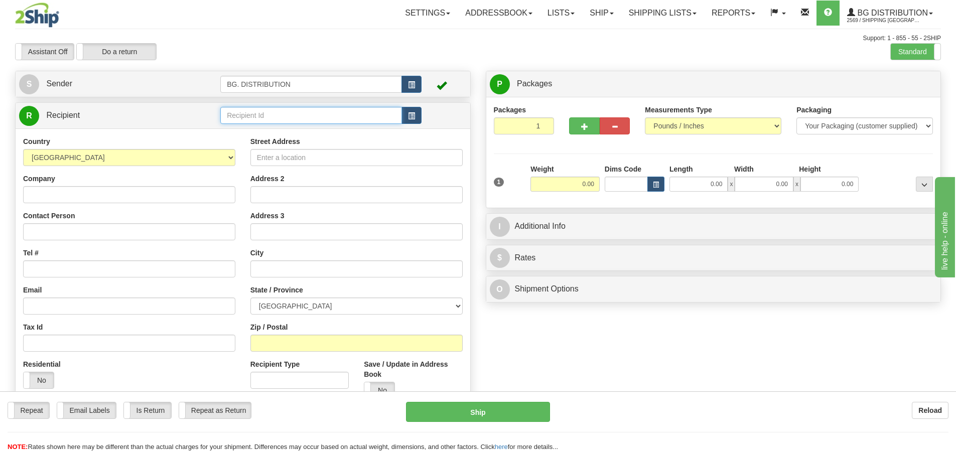
click at [258, 114] on input "text" at bounding box center [311, 115] width 182 height 17
type input "60050"
click button "Delete" at bounding box center [0, 0] width 0 height 0
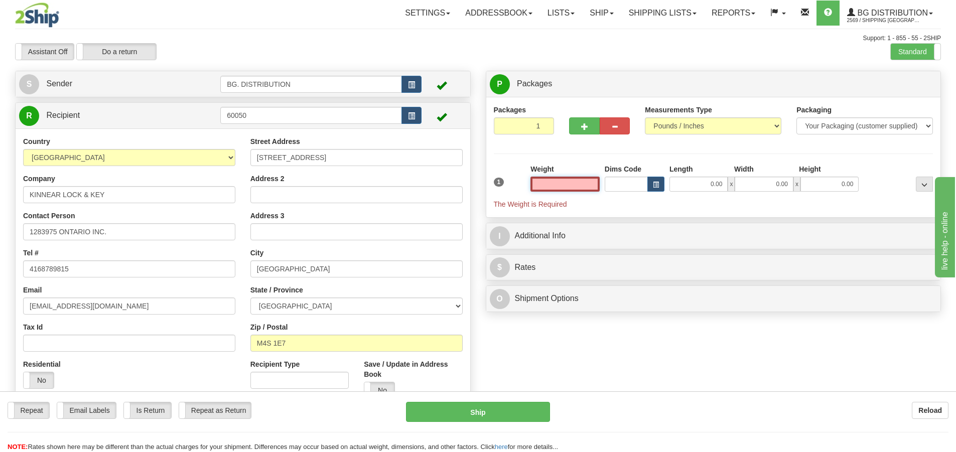
click at [574, 179] on input "text" at bounding box center [564, 184] width 69 height 15
type input "0.00"
click at [705, 184] on input "0.00" at bounding box center [698, 184] width 58 height 15
type input "13.00"
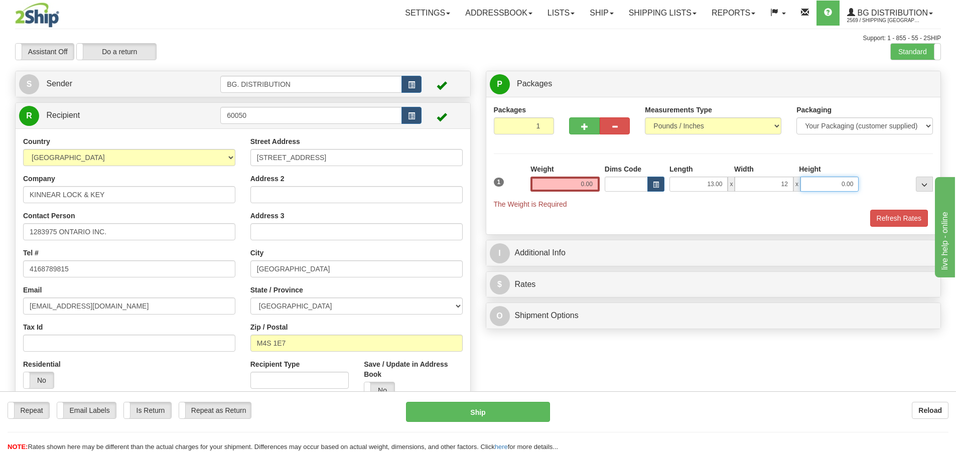
type input "12.00"
type input "5.00"
click at [586, 172] on div "Weight 0.00" at bounding box center [564, 178] width 69 height 28
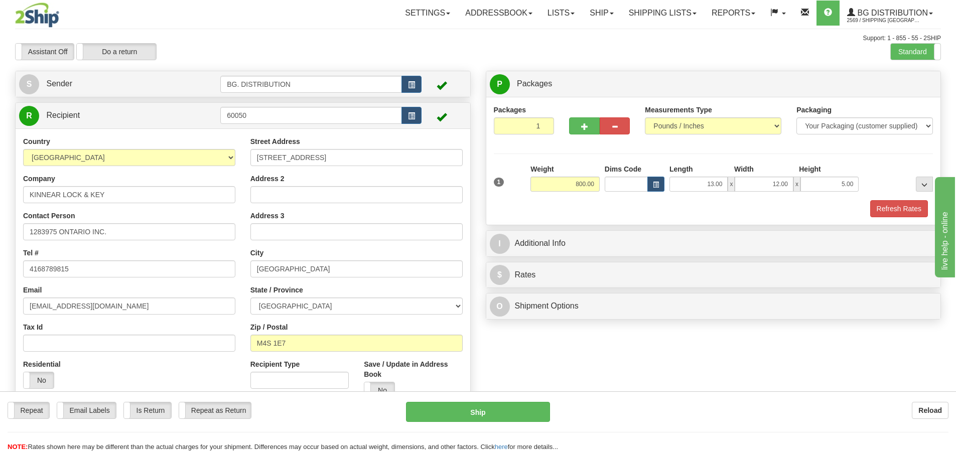
click at [562, 211] on div "Refresh Rates" at bounding box center [713, 208] width 445 height 17
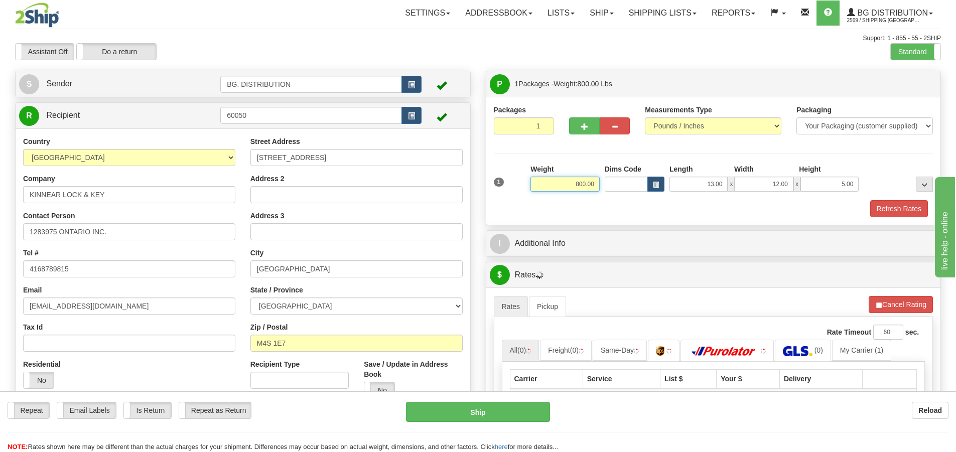
click at [583, 183] on input "800.00" at bounding box center [564, 184] width 69 height 15
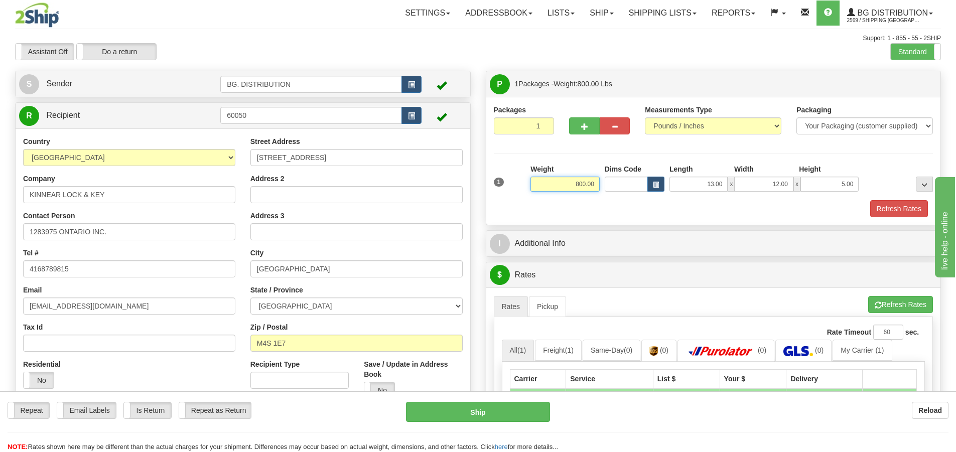
click at [584, 180] on input "800.00" at bounding box center [564, 184] width 69 height 15
click at [585, 180] on input "800.00" at bounding box center [564, 184] width 69 height 15
type input "8.00"
click at [588, 195] on div "Weight 8.00" at bounding box center [565, 181] width 74 height 35
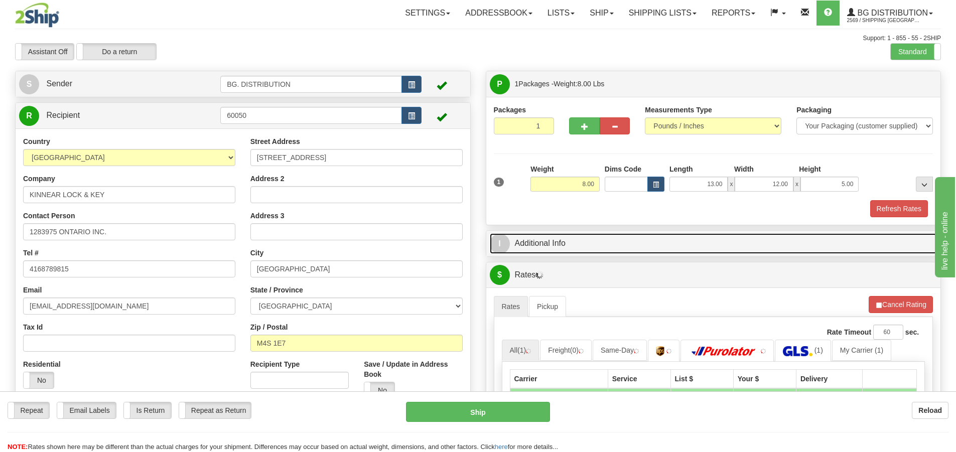
click at [493, 246] on span "I" at bounding box center [500, 244] width 20 height 20
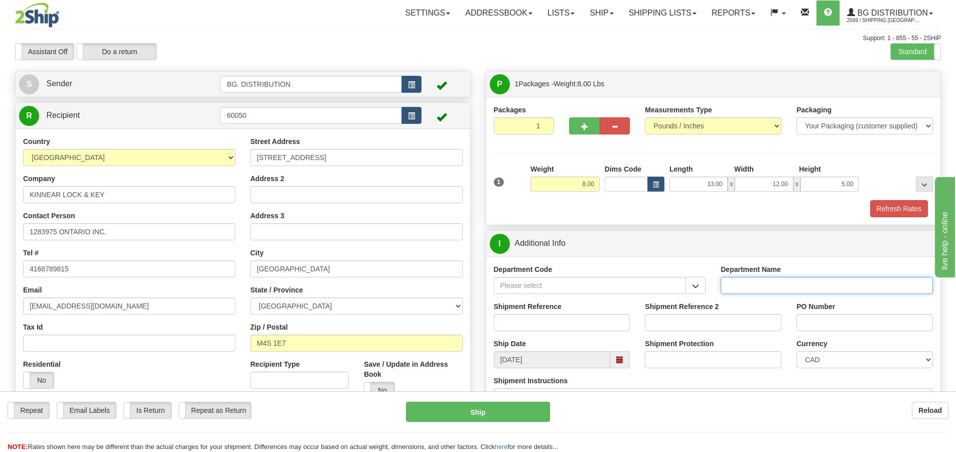
click at [753, 286] on input "Department Name" at bounding box center [827, 285] width 212 height 17
type input "."
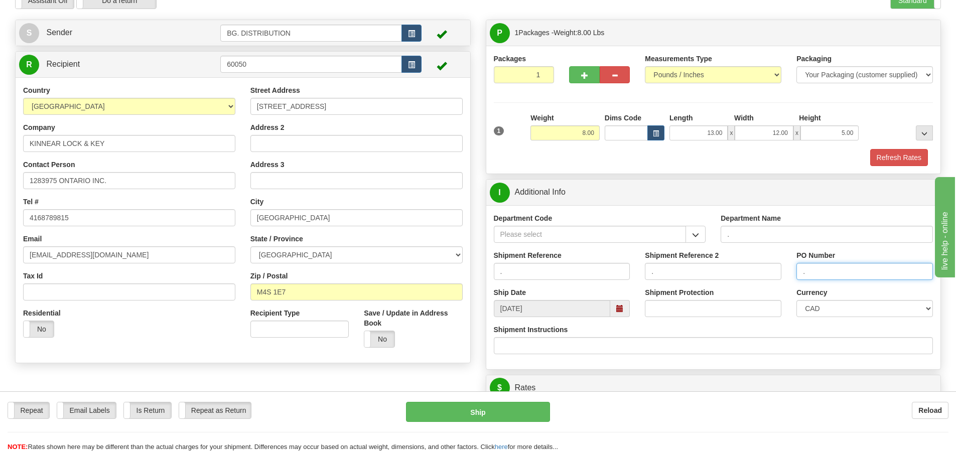
scroll to position [100, 0]
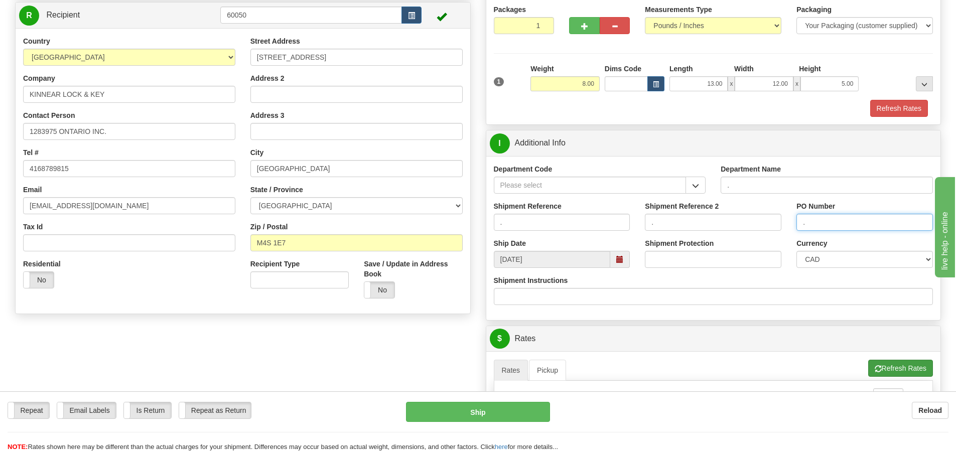
type input "."
click at [888, 370] on button "Refresh Rates" at bounding box center [900, 368] width 65 height 17
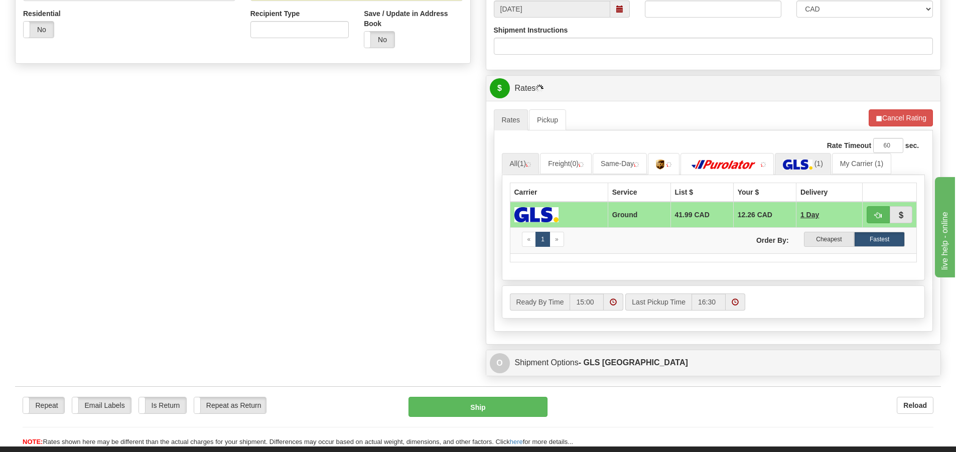
scroll to position [351, 0]
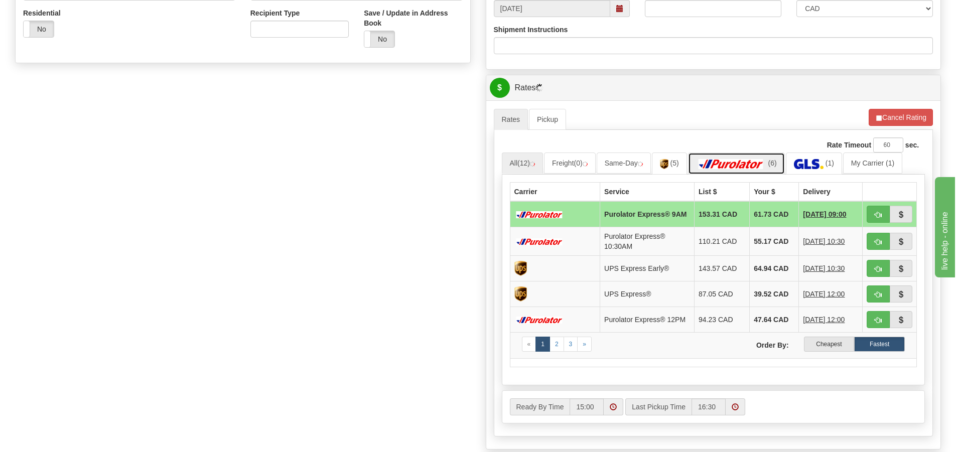
click at [731, 165] on img at bounding box center [731, 164] width 70 height 10
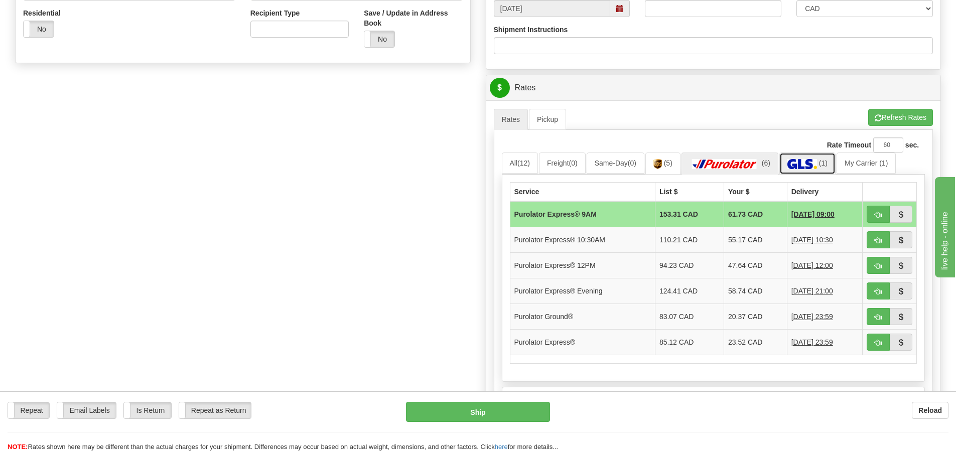
click at [823, 161] on link "(1)" at bounding box center [807, 164] width 56 height 22
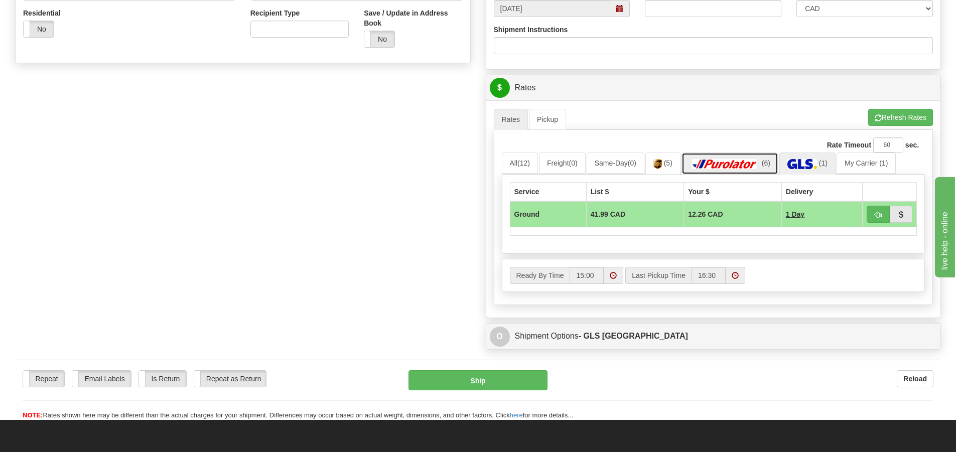
click at [724, 164] on img at bounding box center [724, 164] width 70 height 10
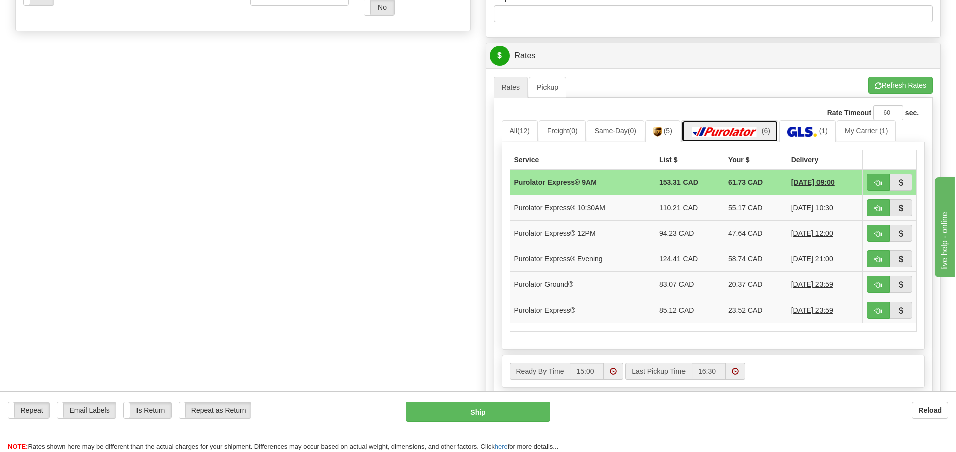
scroll to position [401, 0]
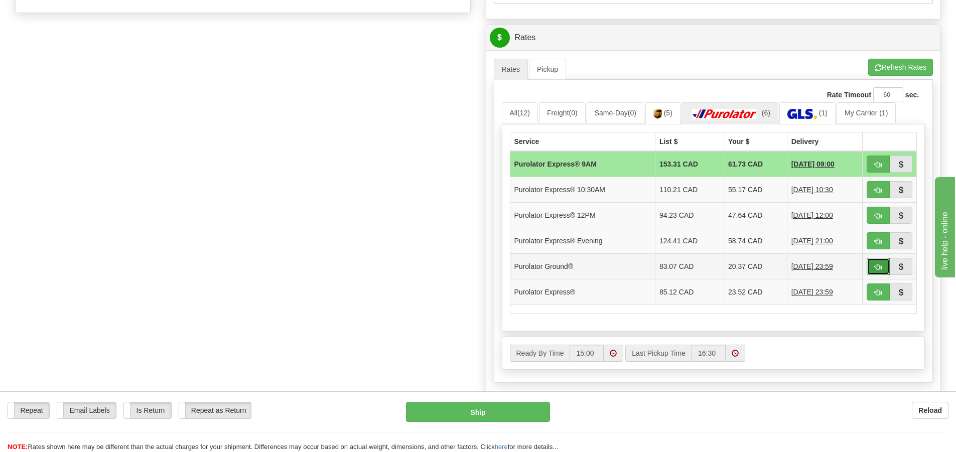
click at [875, 266] on span "button" at bounding box center [878, 267] width 7 height 7
type input "260"
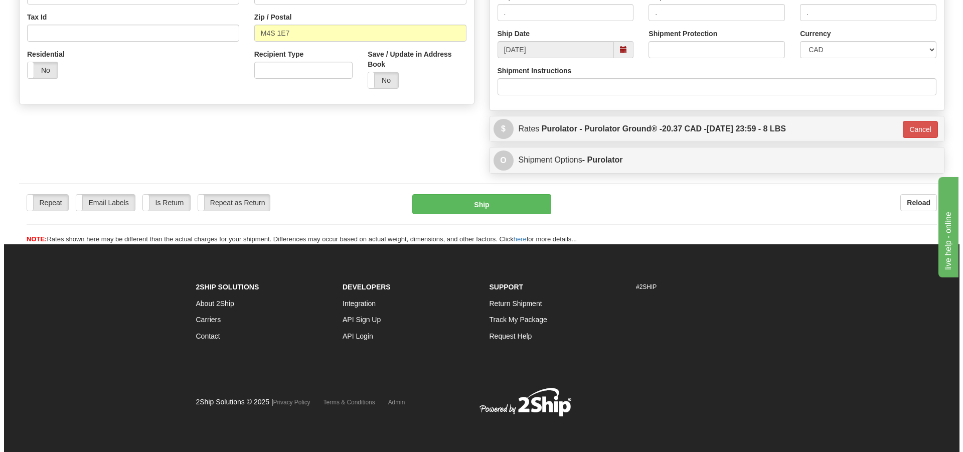
scroll to position [60, 0]
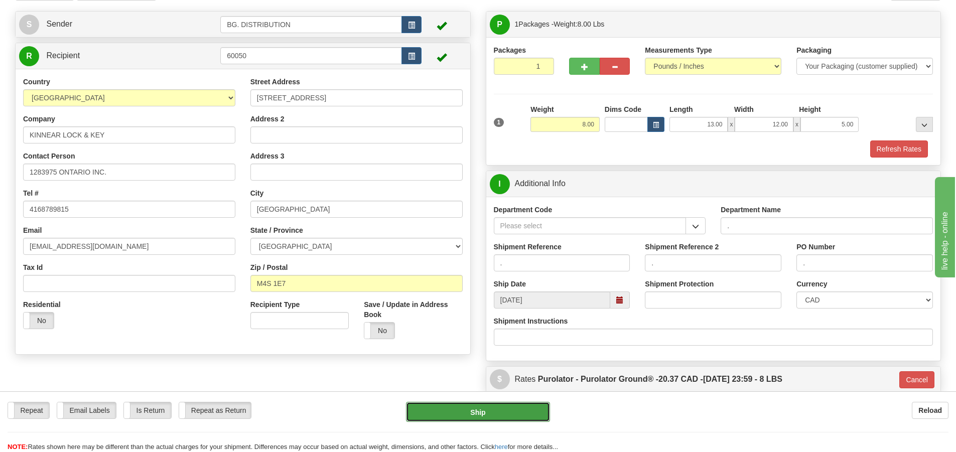
click at [518, 412] on button "Ship" at bounding box center [478, 412] width 144 height 20
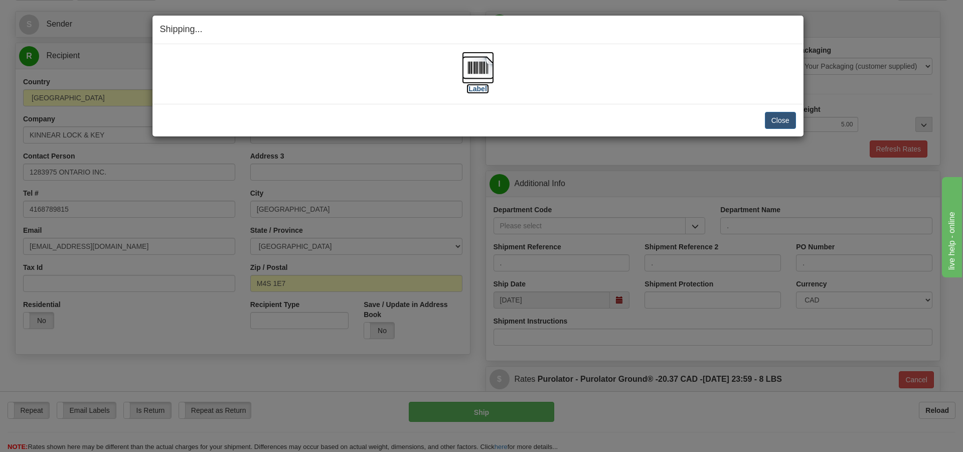
click at [475, 86] on label "[Label]" at bounding box center [478, 89] width 23 height 10
click at [485, 89] on label "[Label]" at bounding box center [478, 89] width 23 height 10
drag, startPoint x: 646, startPoint y: 77, endPoint x: 576, endPoint y: 102, distance: 75.1
click at [589, 105] on div "Shipping... Your SHIPMENT will EXPIRE in [Label] IMPORTANT NOTICE Embassy / Con…" at bounding box center [478, 76] width 652 height 122
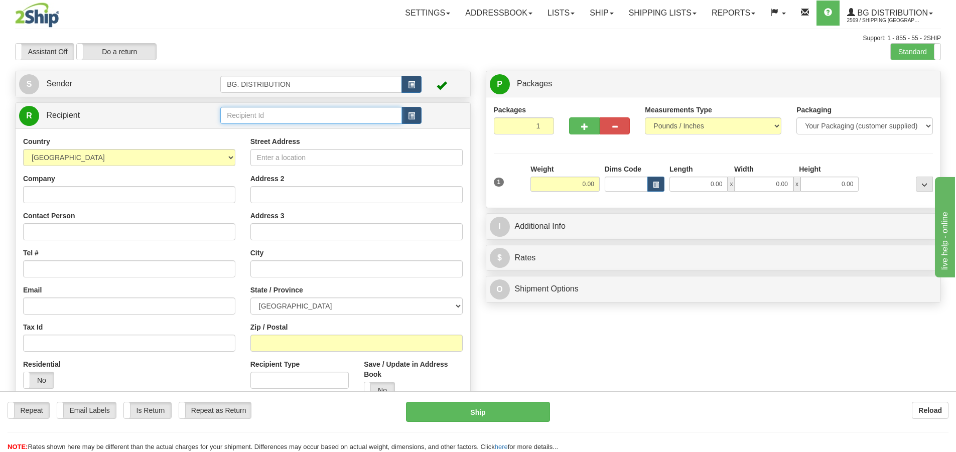
click at [261, 117] on input "text" at bounding box center [311, 115] width 182 height 17
type input "60050"
click button "Delete" at bounding box center [0, 0] width 0 height 0
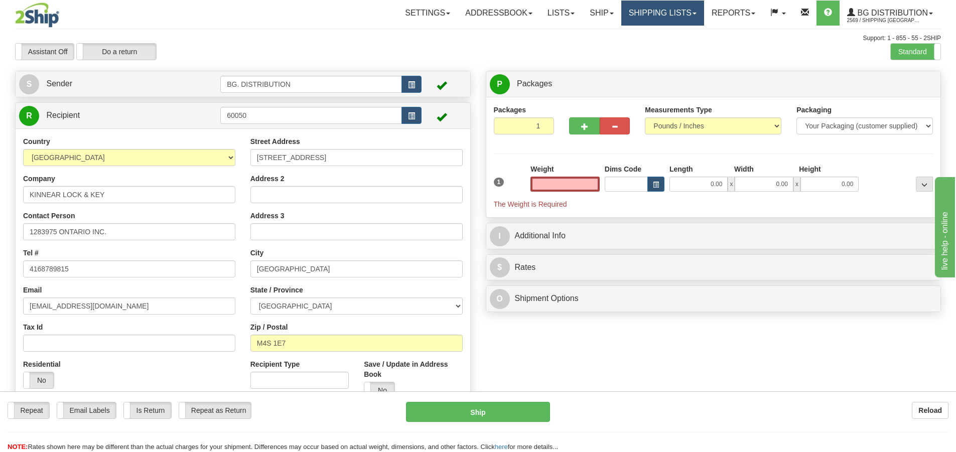
type input "0.00"
click at [680, 11] on link "Shipping lists" at bounding box center [662, 13] width 83 height 25
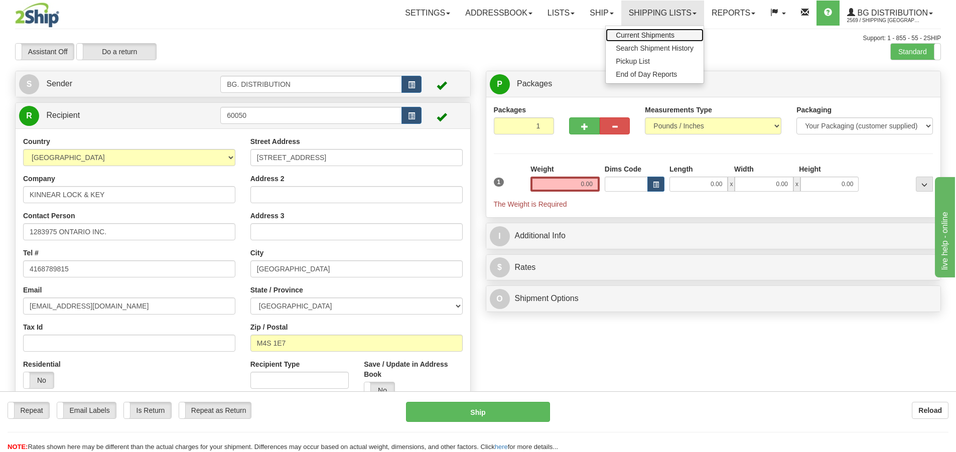
click at [667, 36] on span "Current Shipments" at bounding box center [645, 35] width 59 height 8
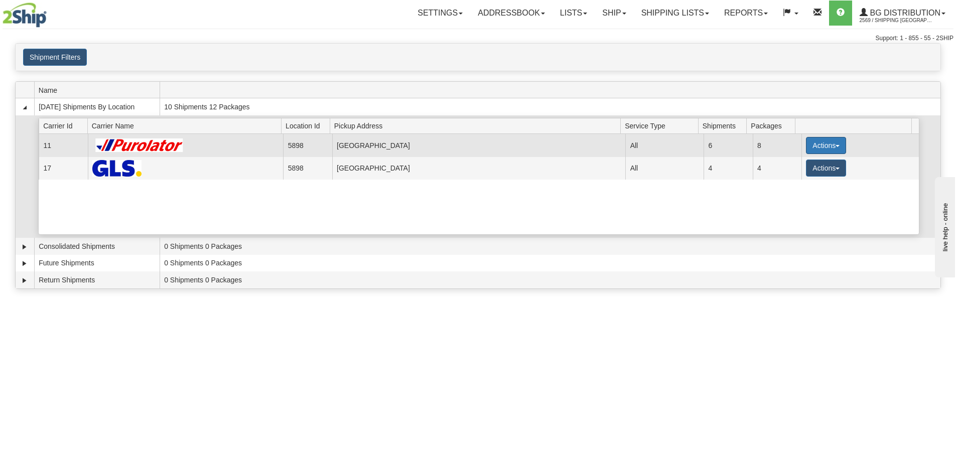
click at [809, 148] on button "Actions" at bounding box center [826, 145] width 40 height 17
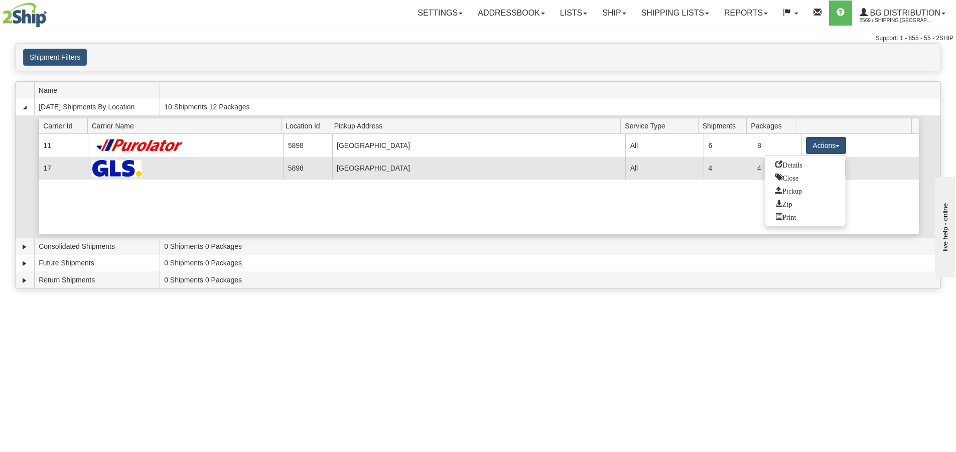
click at [792, 170] on link "Details" at bounding box center [805, 164] width 80 height 13
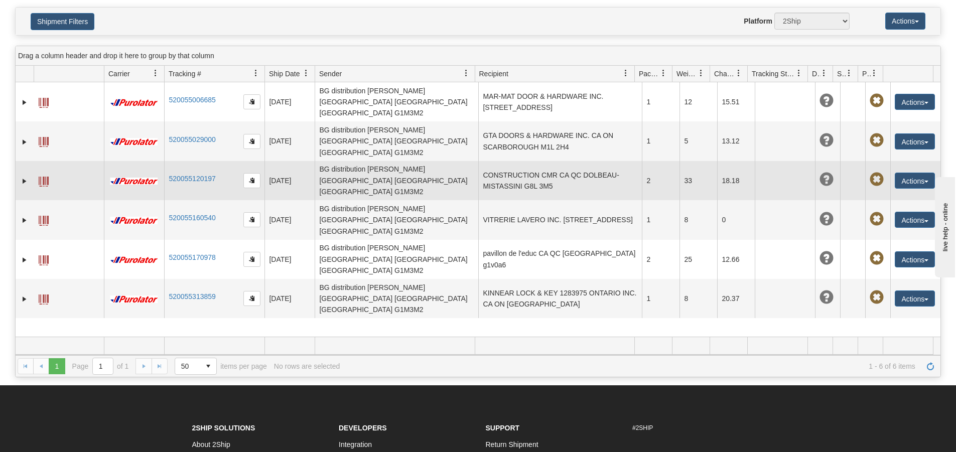
scroll to position [50, 0]
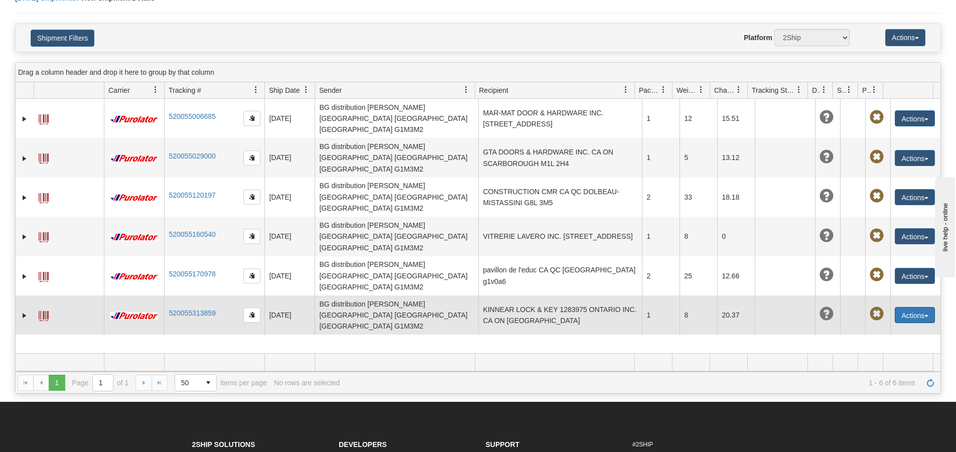
click at [905, 307] on button "Actions" at bounding box center [915, 315] width 40 height 16
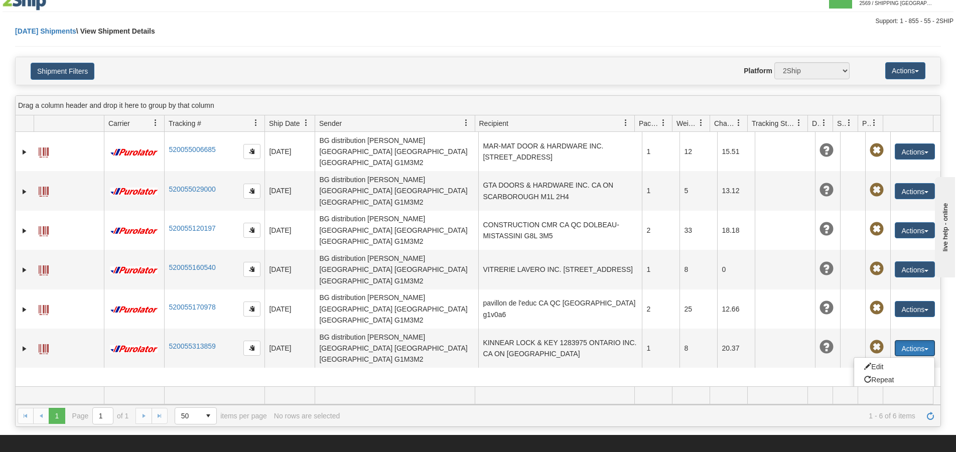
scroll to position [0, 0]
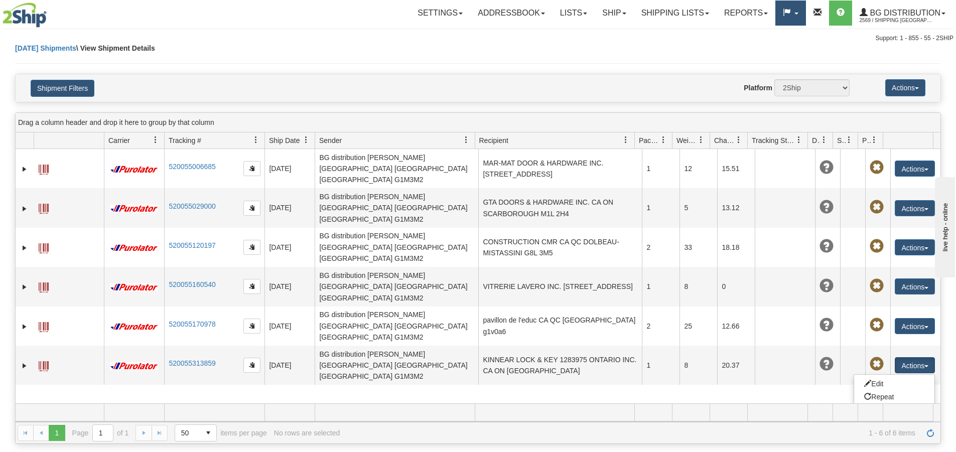
click at [790, 9] on span at bounding box center [787, 13] width 8 height 8
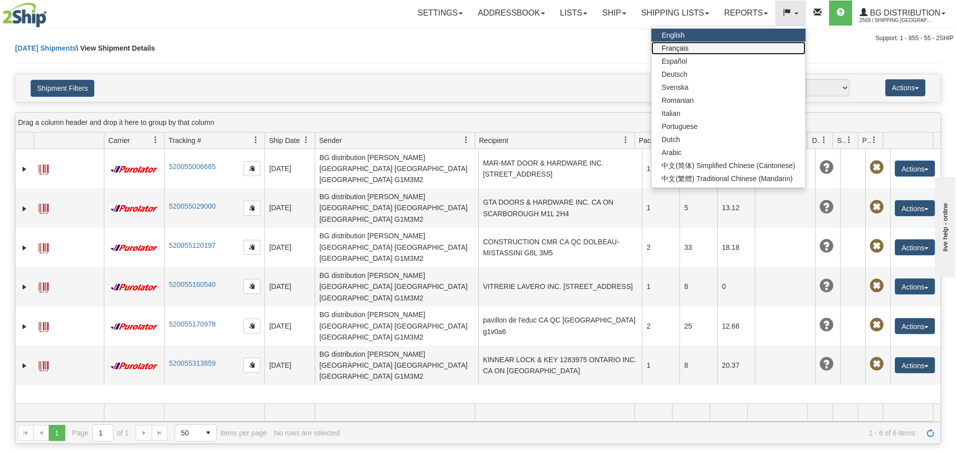
click at [760, 44] on link "Français" at bounding box center [728, 48] width 154 height 13
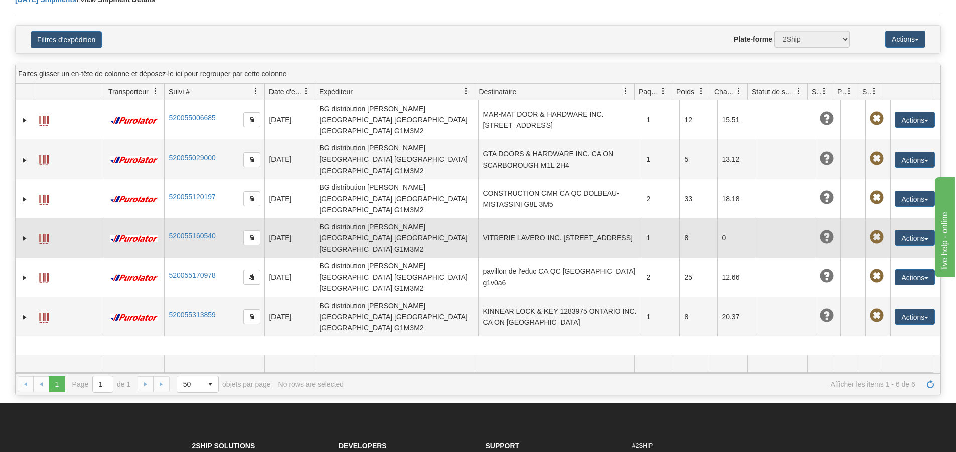
scroll to position [151, 0]
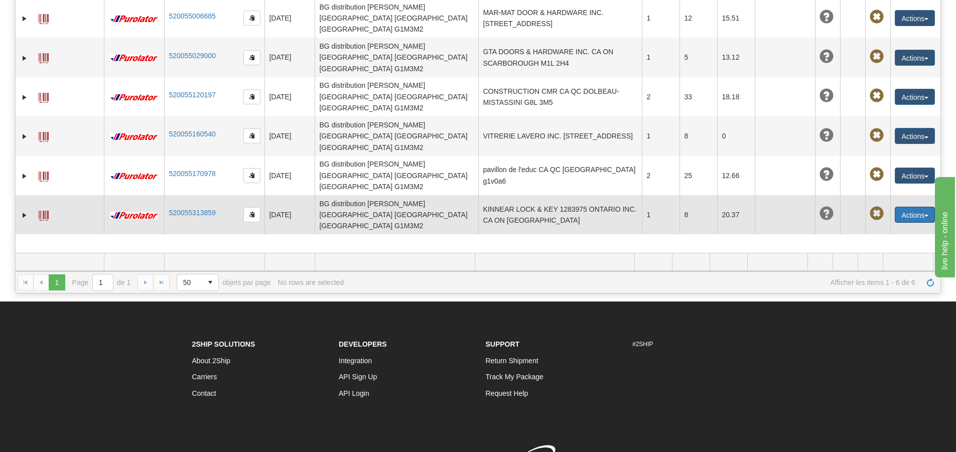
click at [911, 207] on button "Actions" at bounding box center [915, 215] width 40 height 16
click at [861, 227] on link "Modifier" at bounding box center [885, 233] width 100 height 13
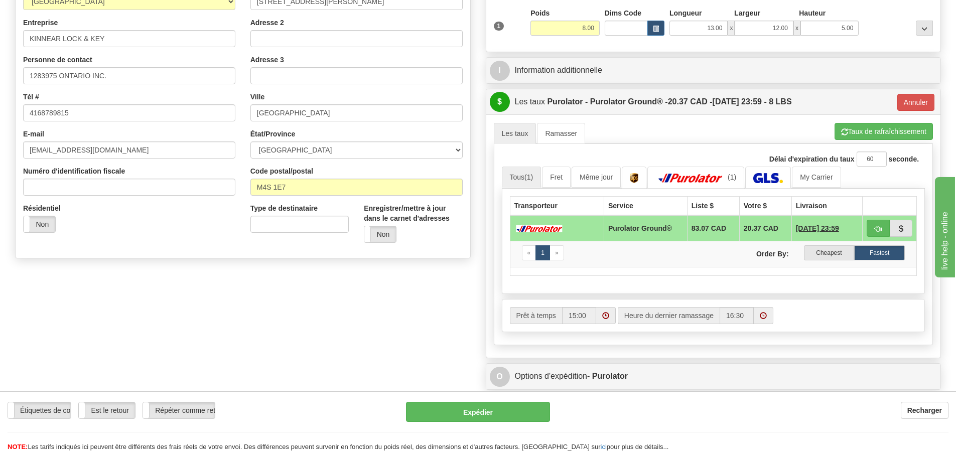
scroll to position [151, 0]
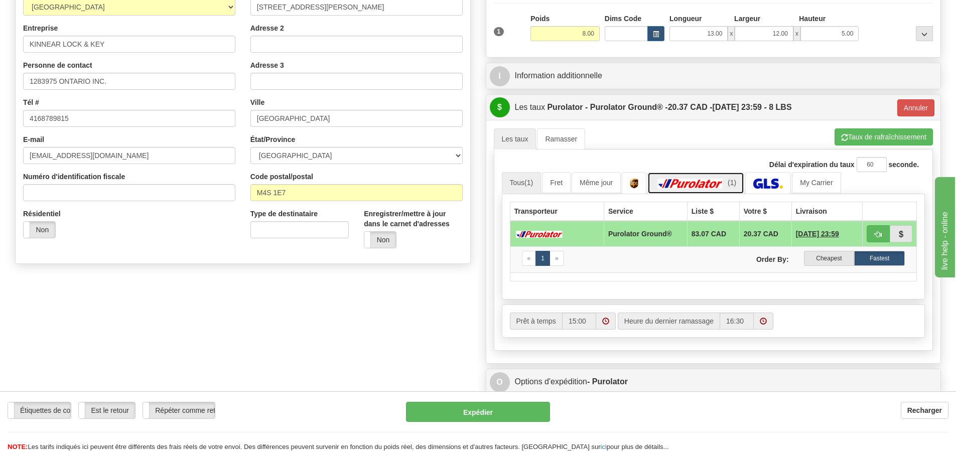
click at [697, 176] on link "(1)" at bounding box center [695, 183] width 97 height 22
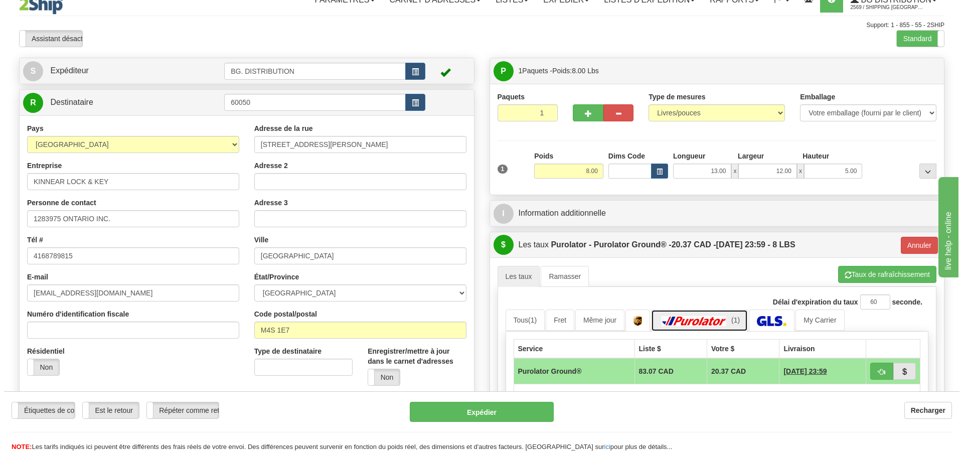
scroll to position [0, 0]
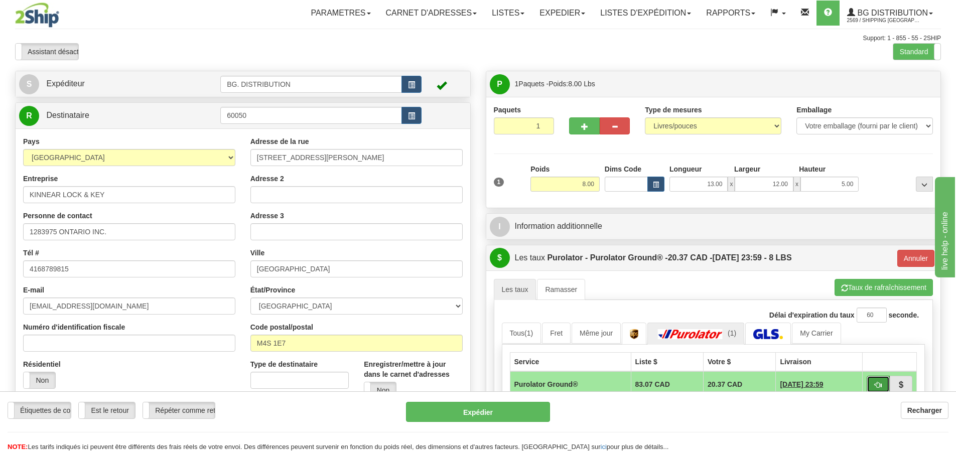
click at [872, 381] on button "button" at bounding box center [878, 384] width 23 height 17
click at [506, 412] on button "Expédier" at bounding box center [478, 412] width 144 height 20
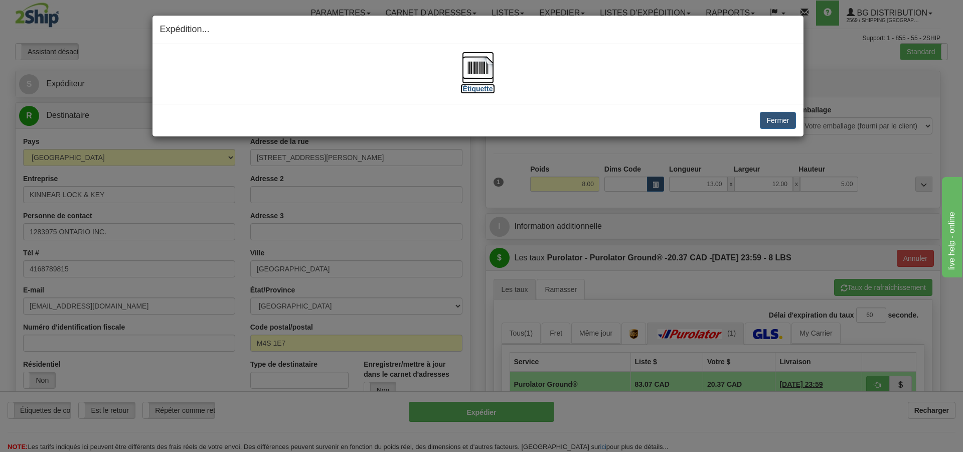
click at [492, 85] on label "[Étiquette]" at bounding box center [478, 89] width 35 height 10
click at [776, 119] on button "Fermer" at bounding box center [778, 120] width 36 height 17
